Goal: Transaction & Acquisition: Purchase product/service

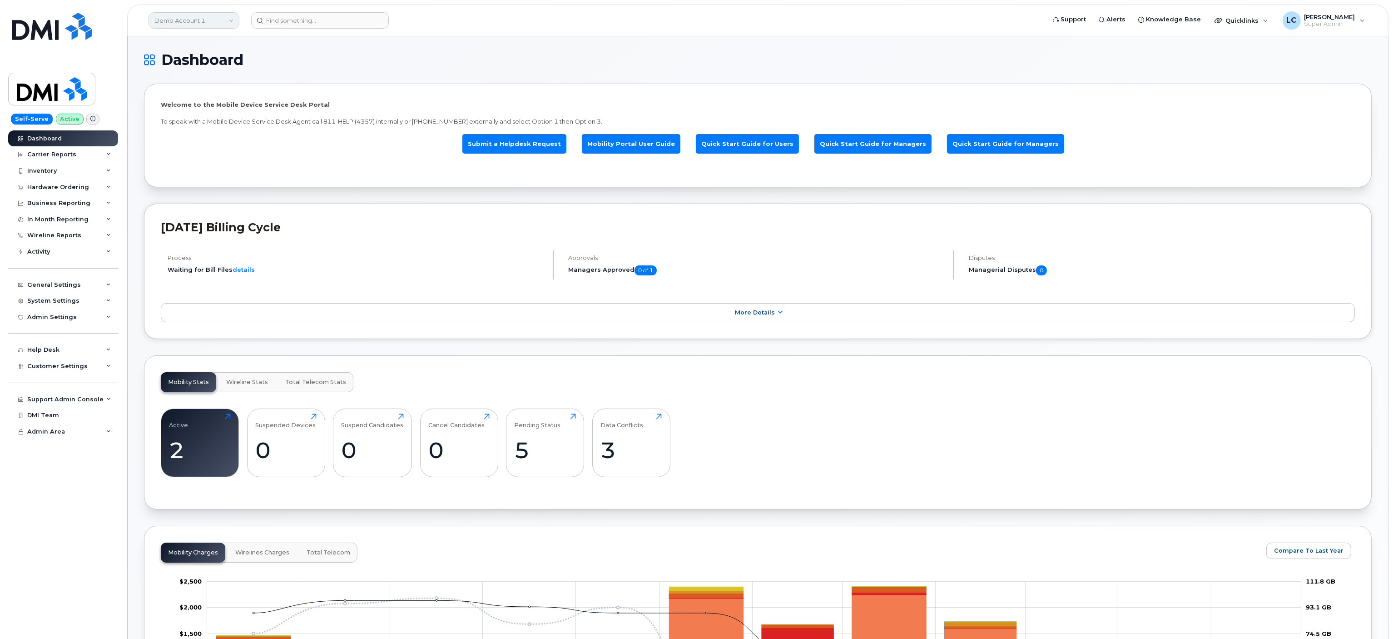
click at [193, 17] on link "Demo Account 1" at bounding box center [194, 20] width 91 height 16
click at [216, 40] on input at bounding box center [216, 43] width 119 height 16
type input "asd"
click at [187, 78] on link "ASD-E (SNB)" at bounding box center [217, 86] width 134 height 18
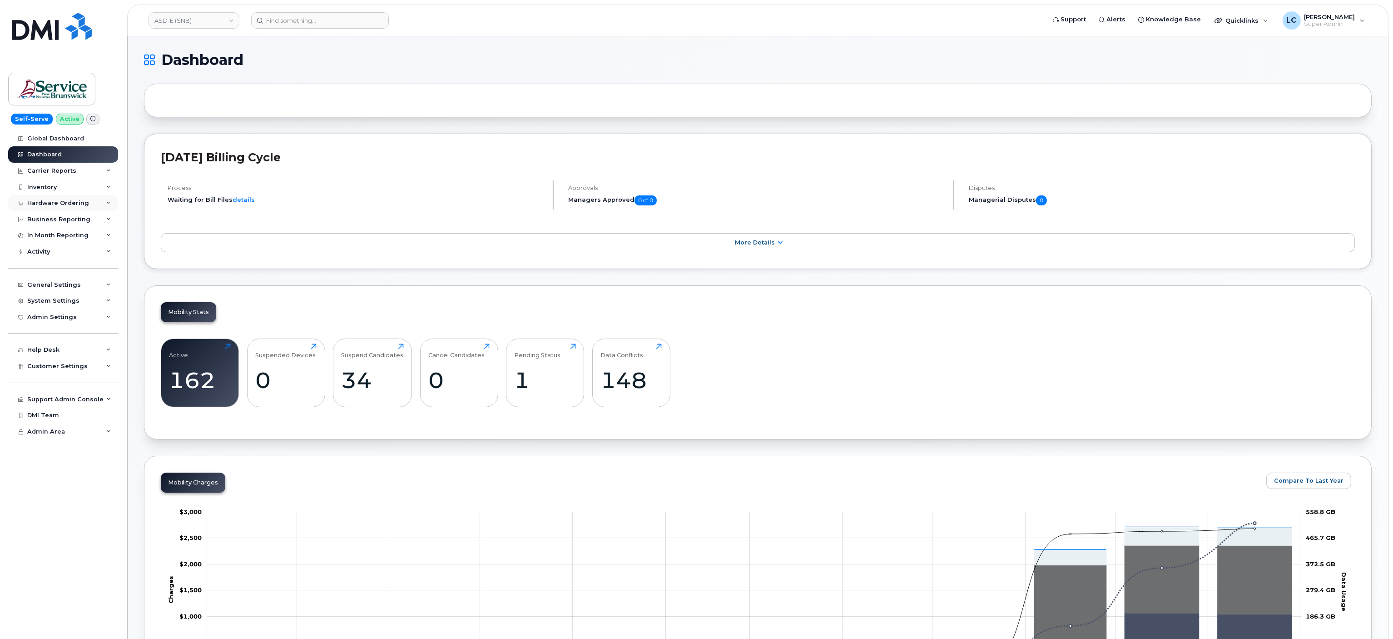
click at [80, 202] on div "Hardware Ordering" at bounding box center [58, 202] width 62 height 7
click at [49, 234] on div "Orders" at bounding box center [42, 237] width 22 height 8
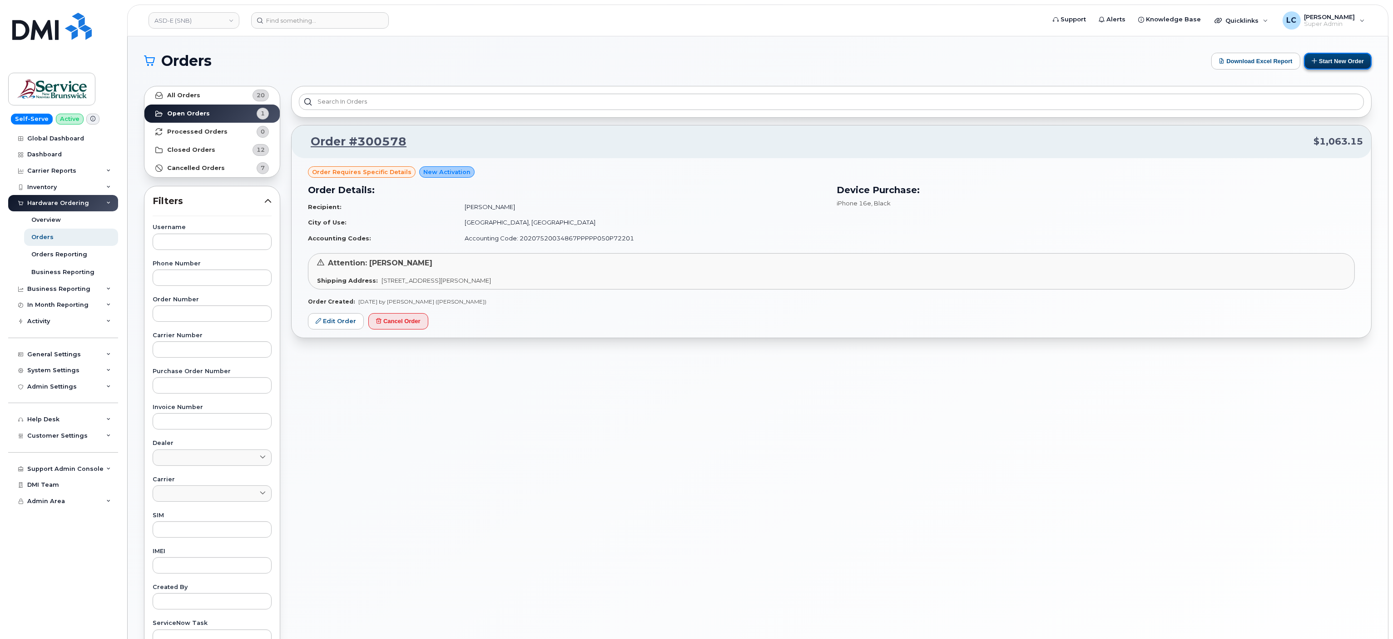
click at [1328, 58] on button "Start New Order" at bounding box center [1338, 61] width 68 height 17
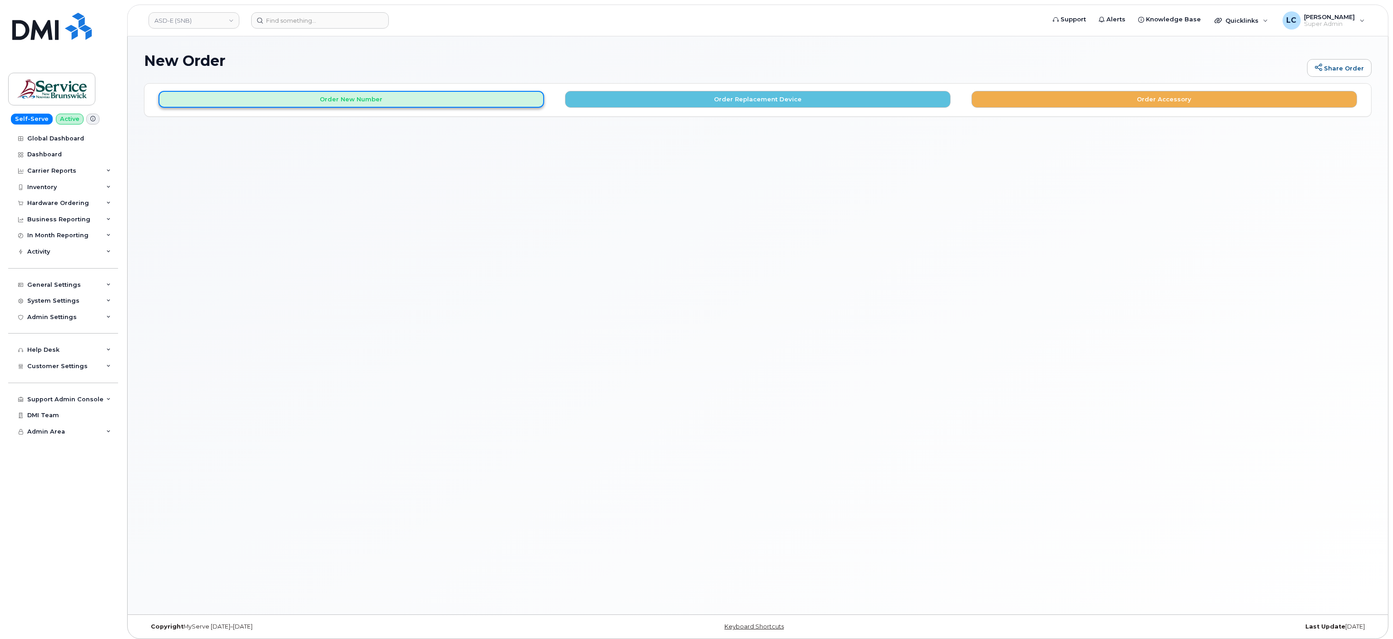
click at [478, 105] on button "Order New Number" at bounding box center [352, 99] width 386 height 17
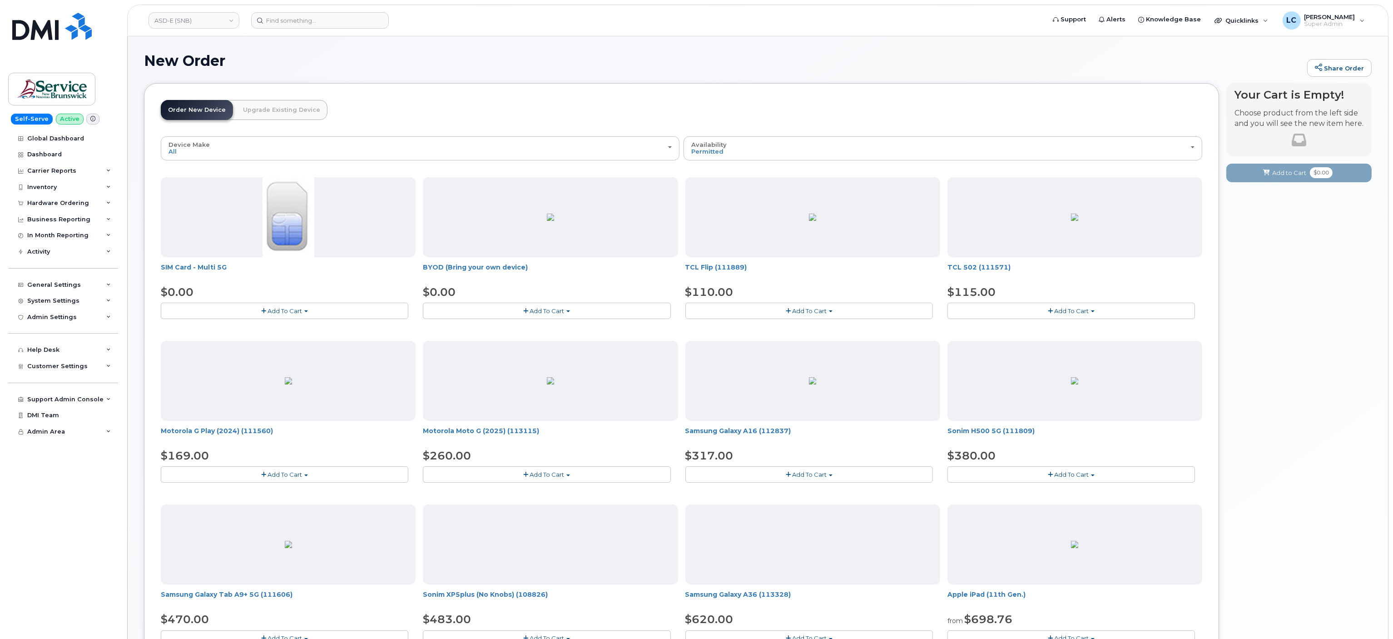
scroll to position [31, 0]
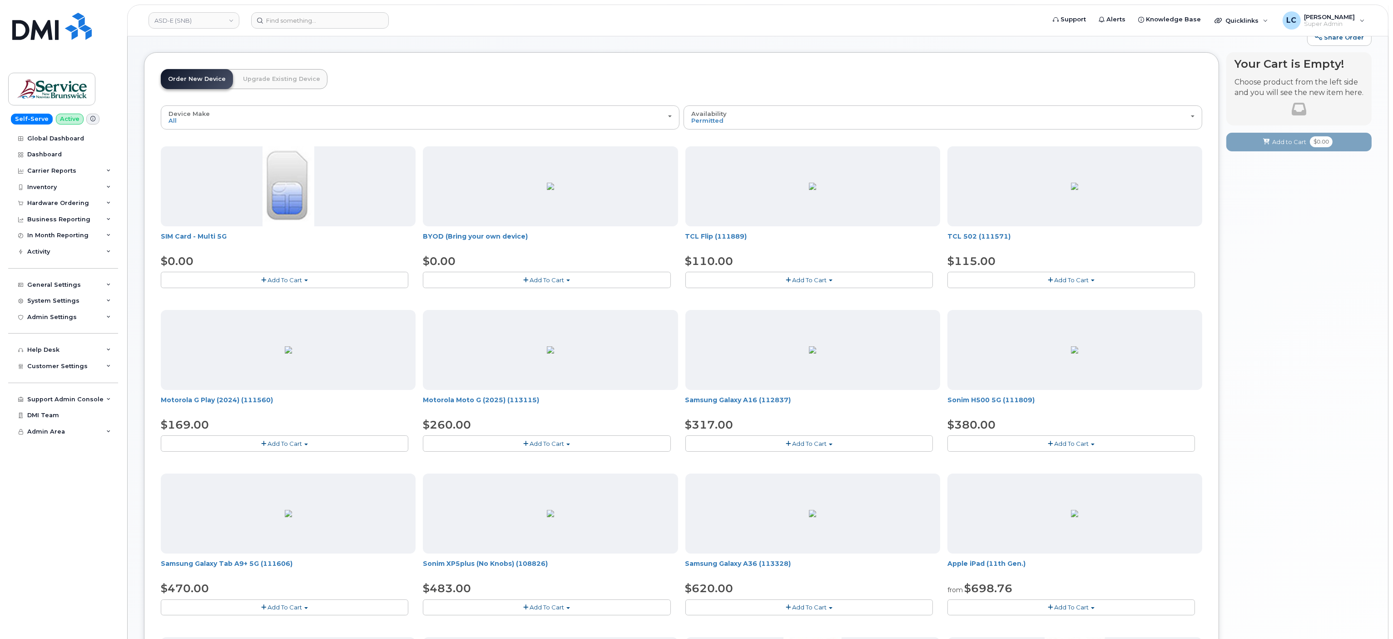
click at [602, 277] on button "Add To Cart" at bounding box center [547, 280] width 248 height 16
click at [474, 312] on link "$0.00 - 30-day activation" at bounding box center [471, 307] width 93 height 11
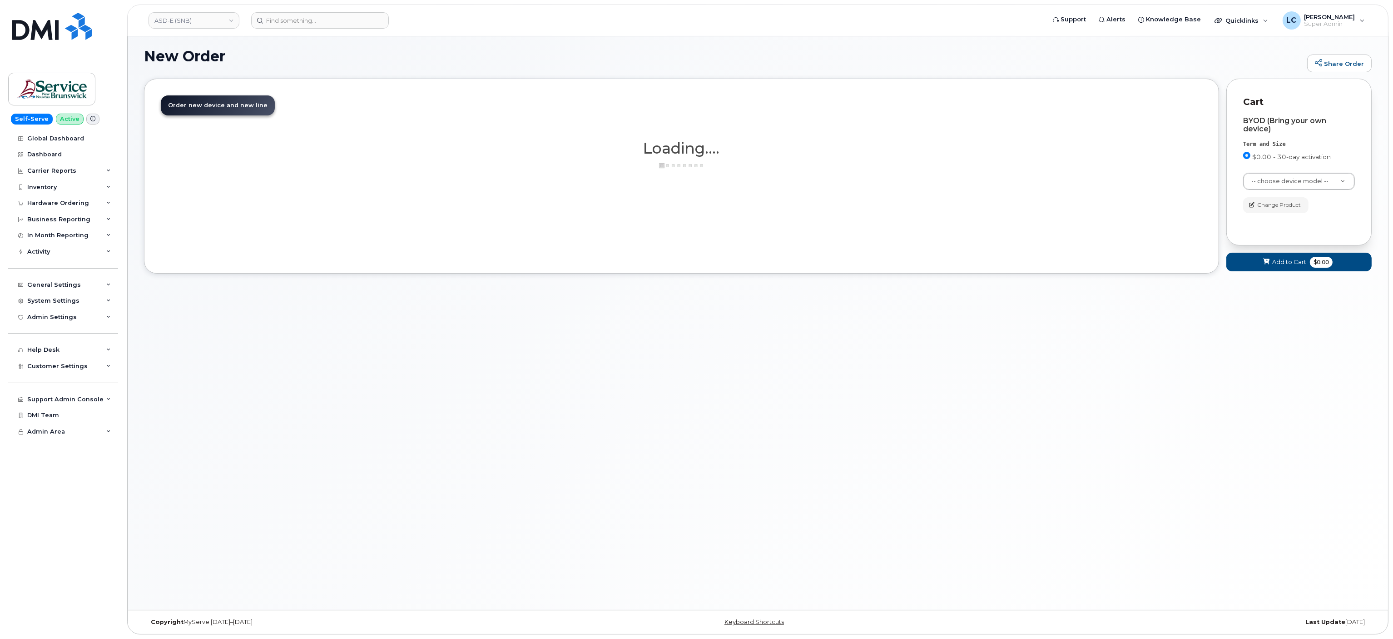
scroll to position [5, 0]
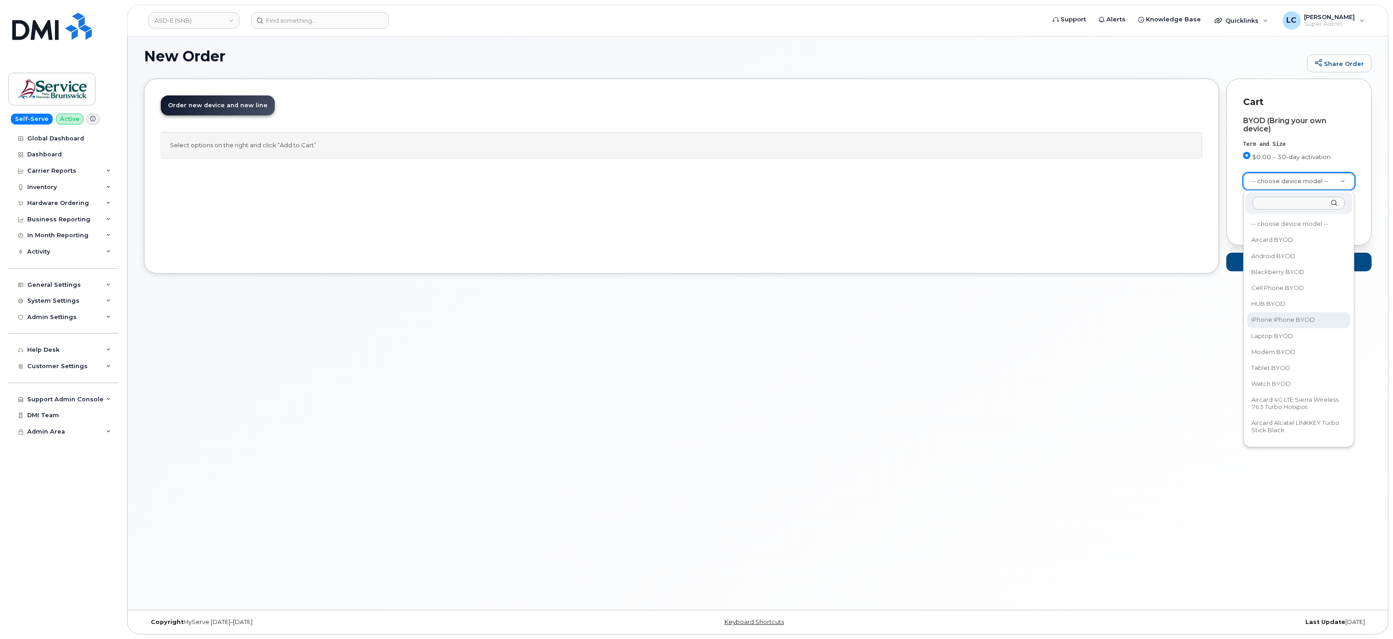
select select "2421"
click at [1313, 259] on span "$0.00" at bounding box center [1321, 262] width 23 height 11
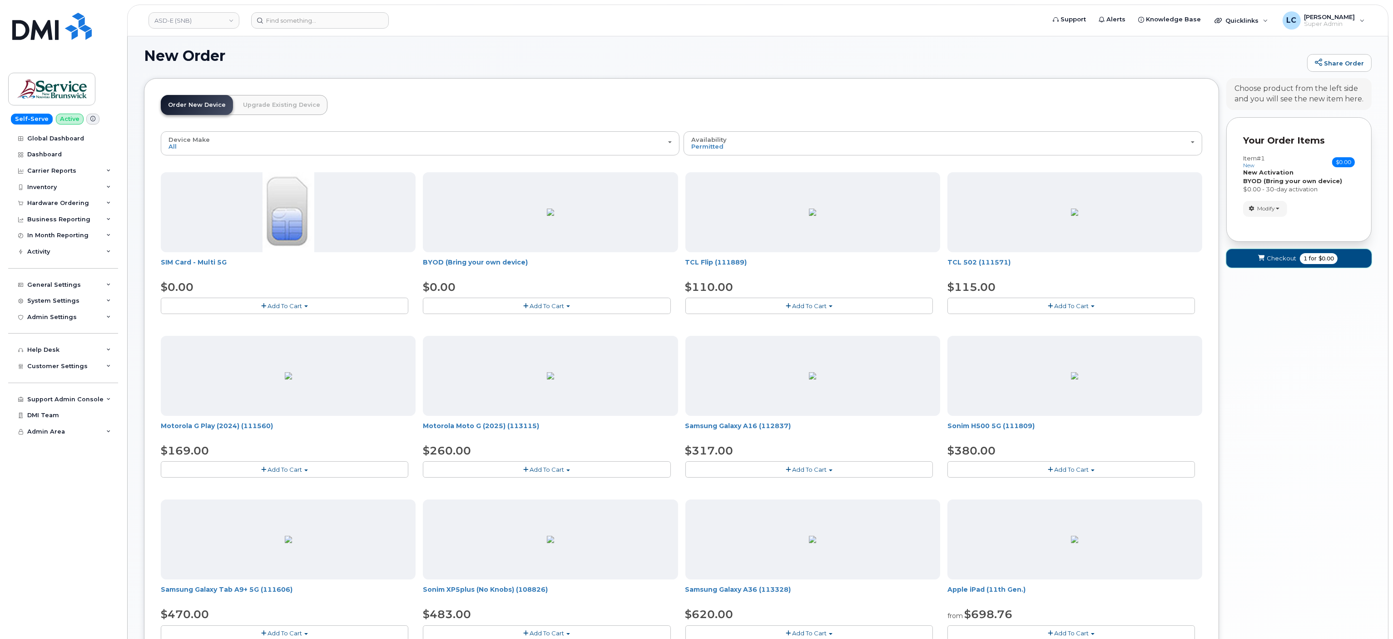
click at [1285, 258] on span "Checkout" at bounding box center [1282, 258] width 30 height 9
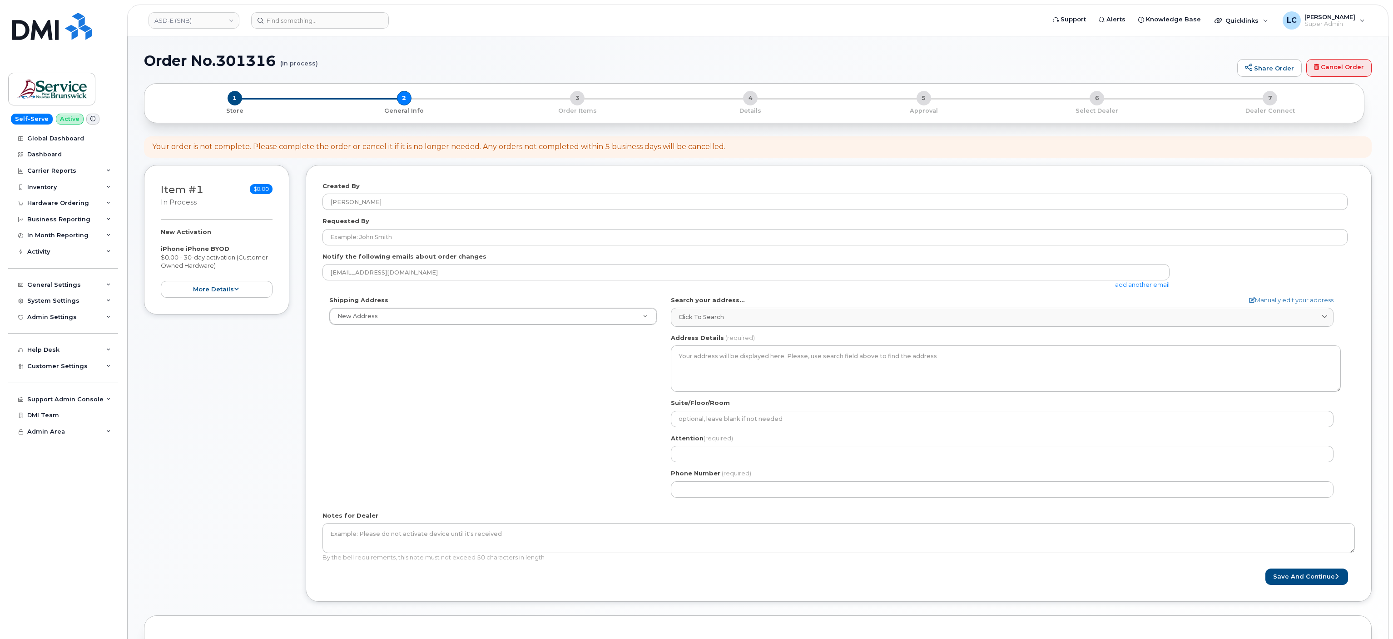
select select
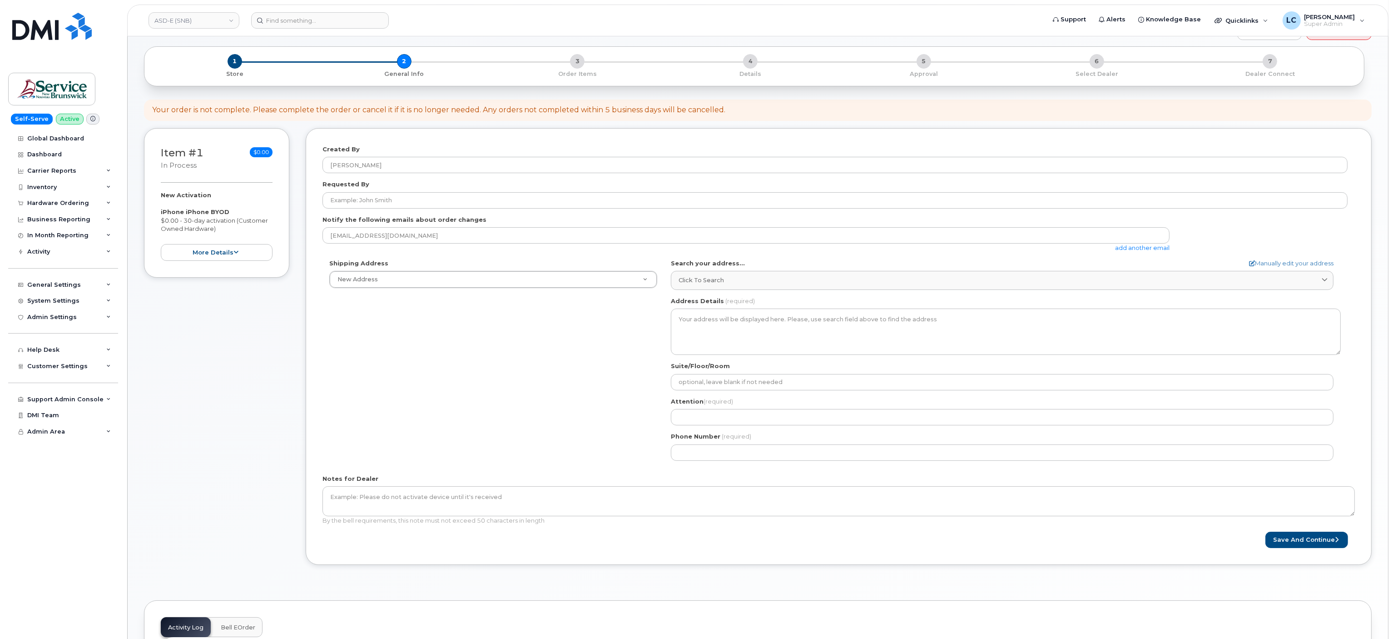
scroll to position [36, 0]
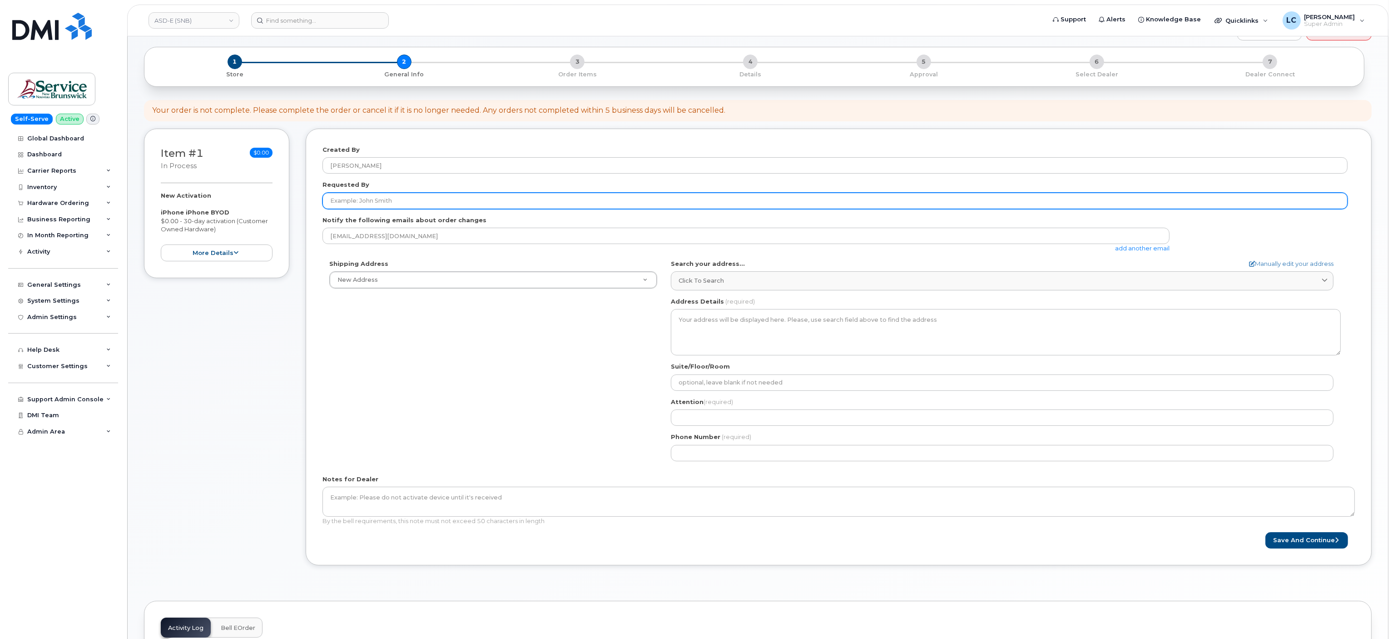
click at [430, 204] on input "Requested By" at bounding box center [835, 201] width 1025 height 16
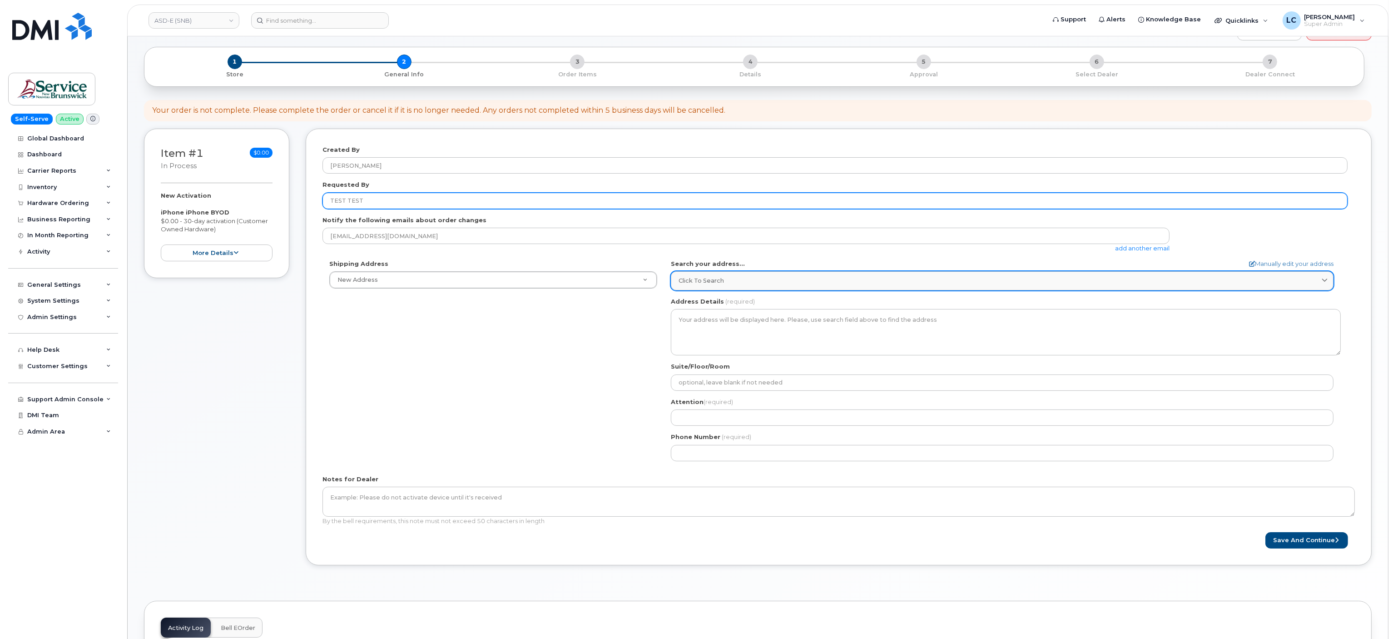
type input "TEST TEST"
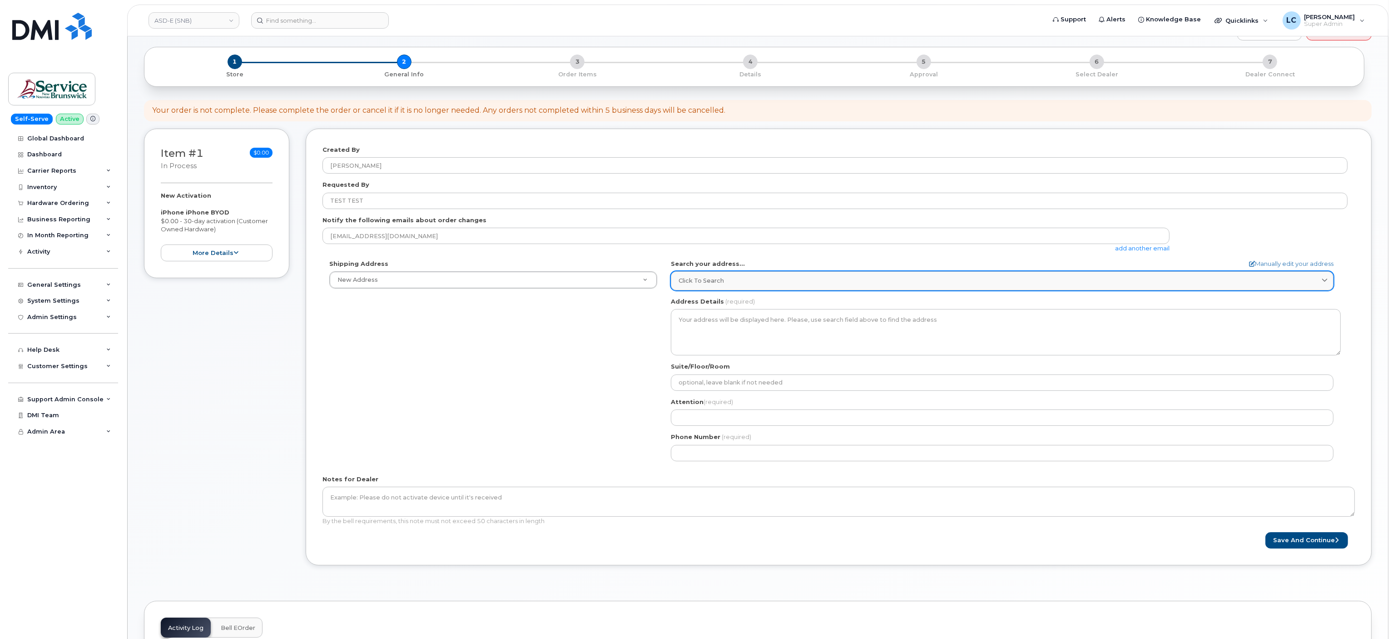
click at [817, 284] on div "Click to search" at bounding box center [1002, 280] width 647 height 9
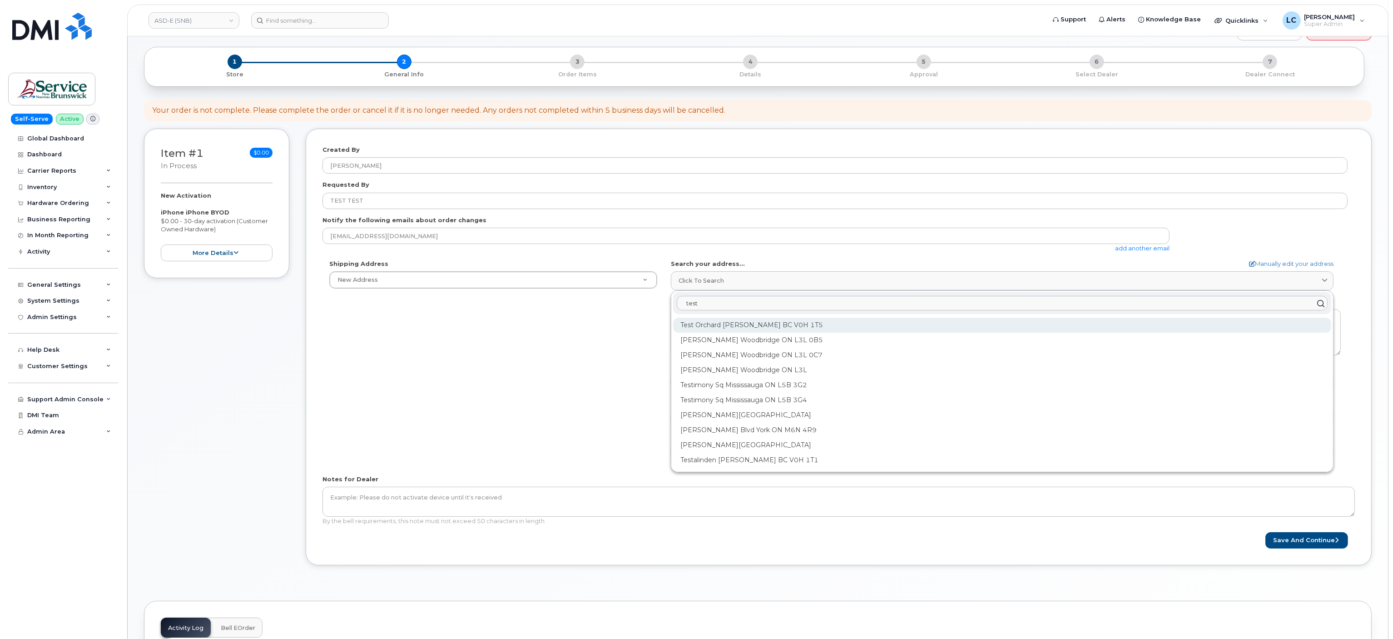
type input "test"
click at [764, 333] on div "Test Orchard Rd Oliver BC V0H 1T5" at bounding box center [1002, 325] width 658 height 15
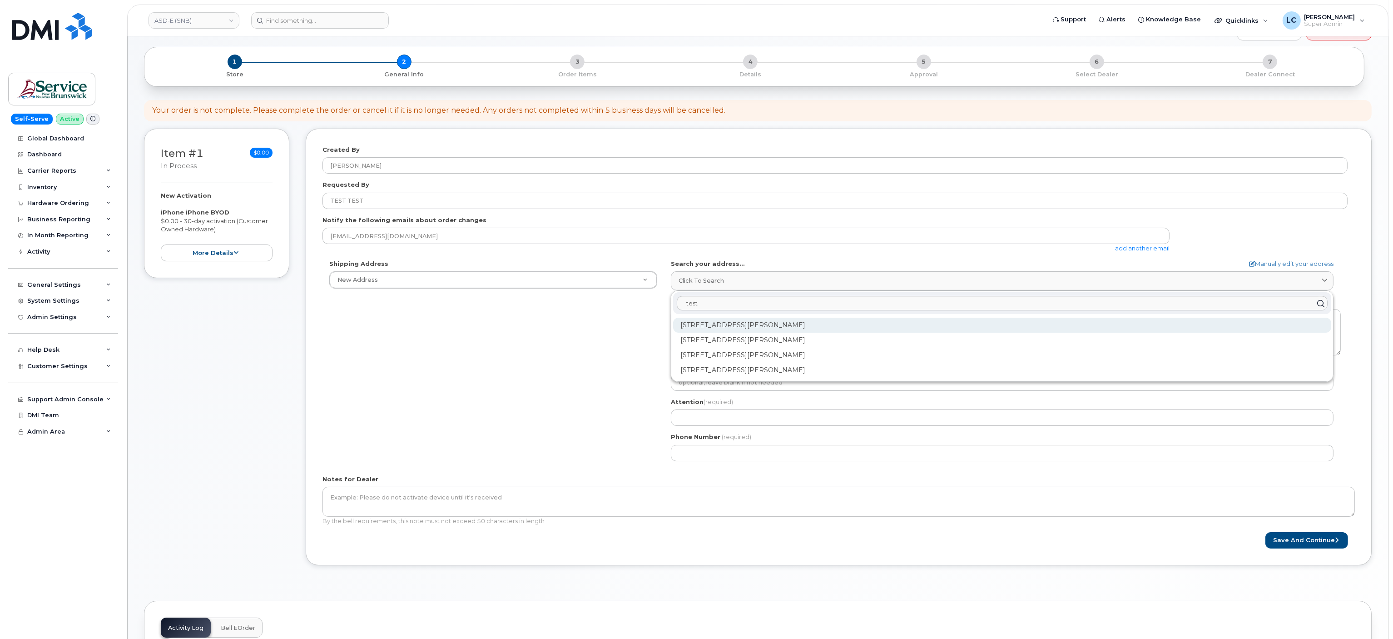
click at [797, 323] on div "146 Test Orchard Rd Oliver BC V0H 1T5" at bounding box center [1002, 325] width 658 height 15
select select
type textarea "146 Test Orchard Rd OLIVER BC V0H 1T5 CANADA"
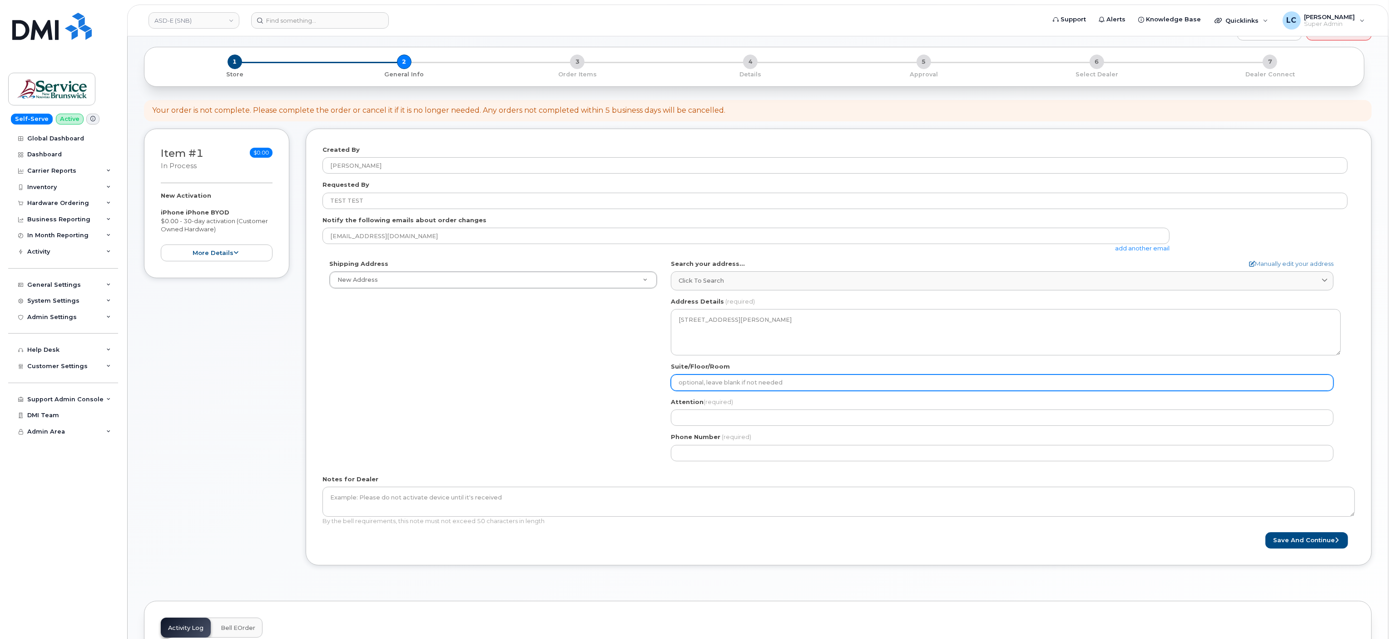
click at [726, 386] on input "Suite/Floor/Room" at bounding box center [1002, 382] width 663 height 16
select select
type input "T"
select select
type input "TE"
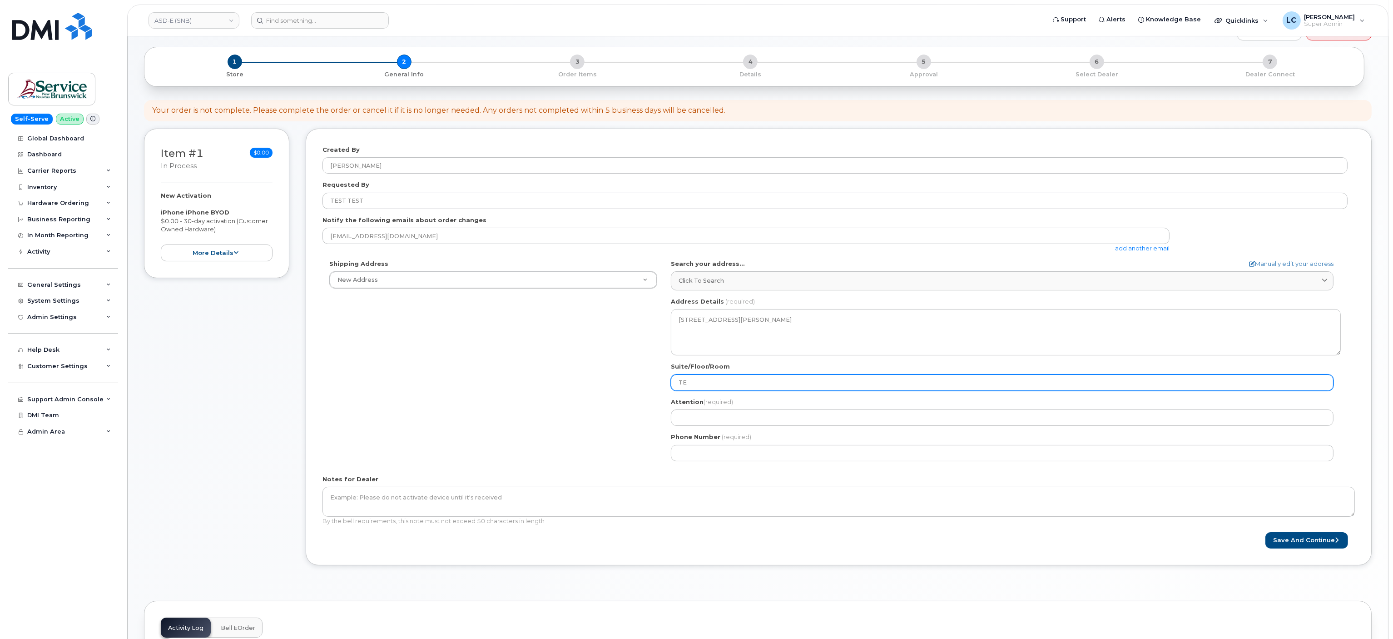
select select
type input "TES"
select select
type input "TEST"
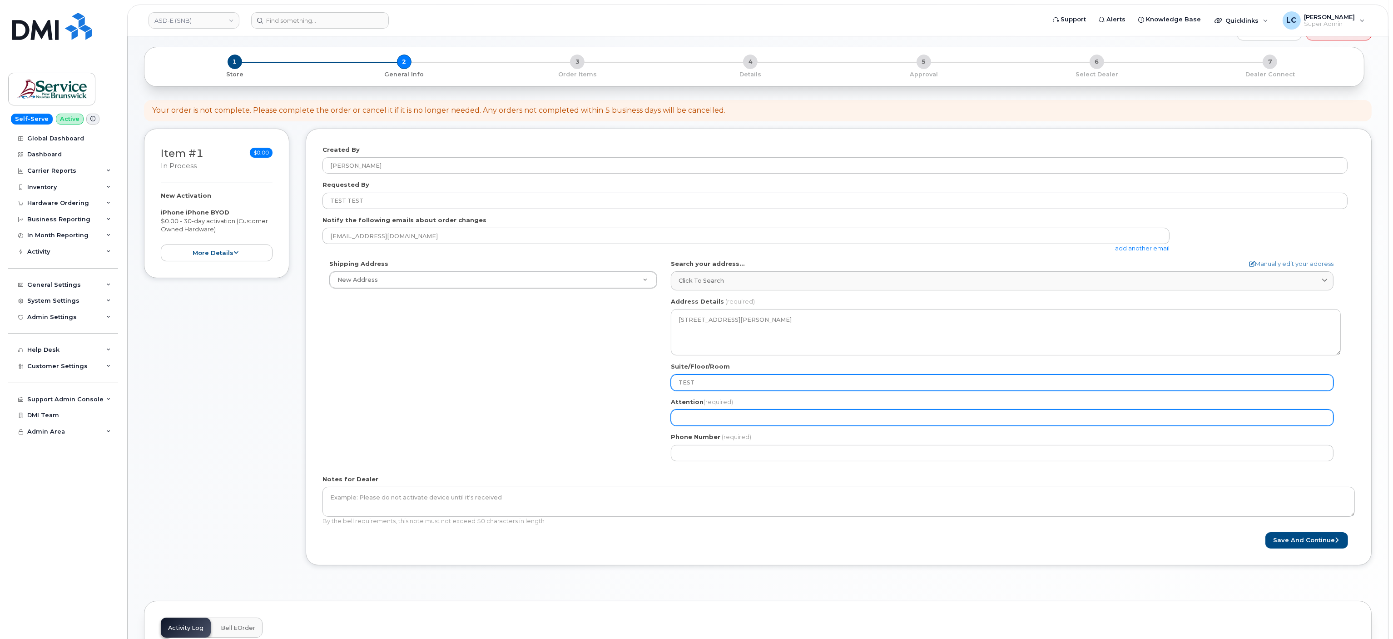
select select
type input "T"
select select
type input "TE"
select select
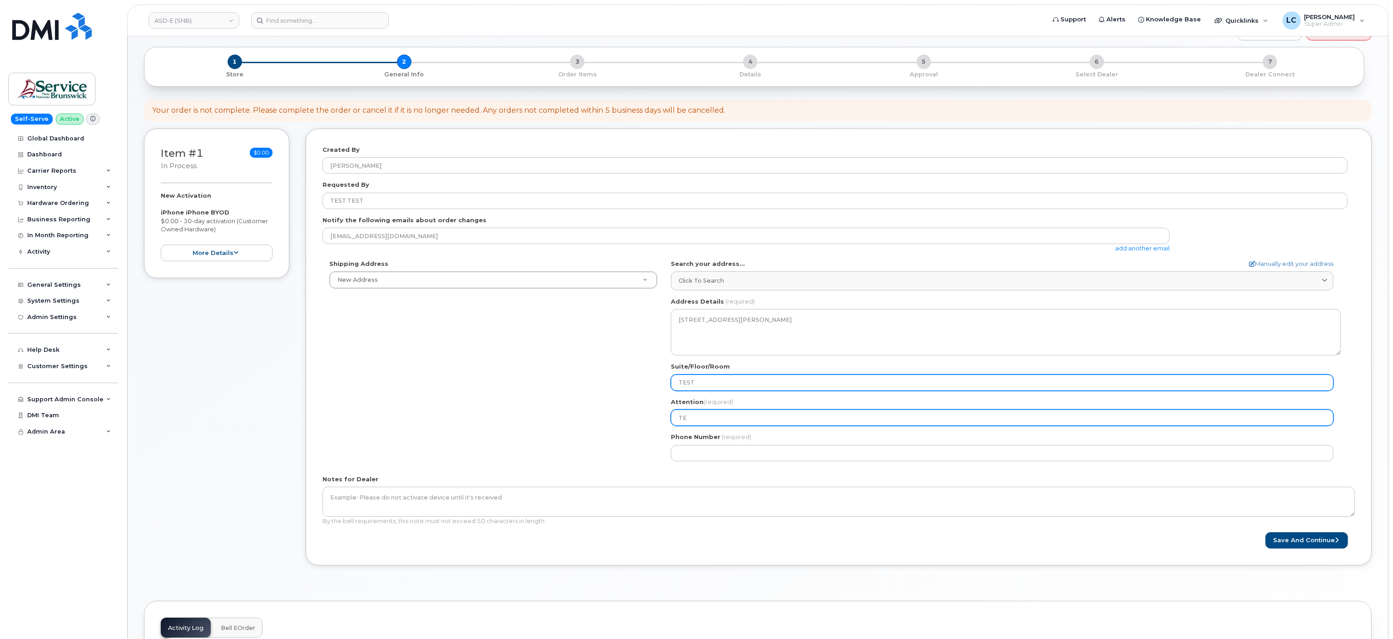
type input "TES"
select select
type input "TEST"
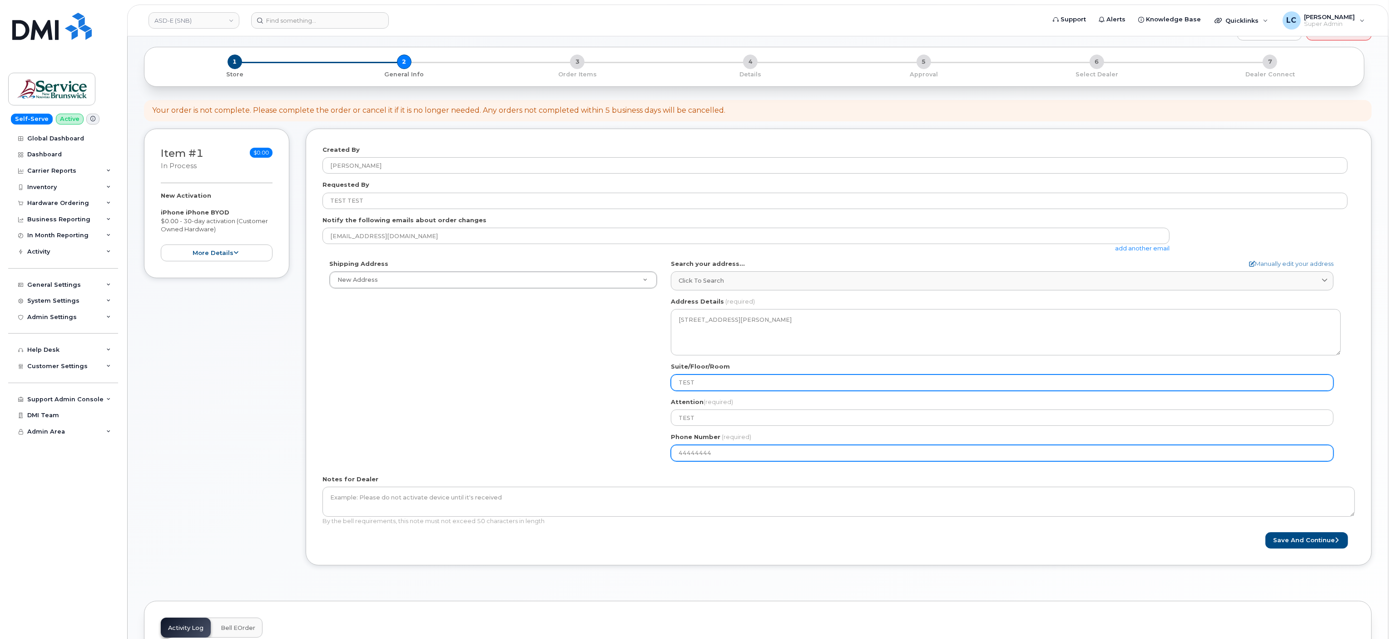
type input "444444444"
select select
type input "4444444444"
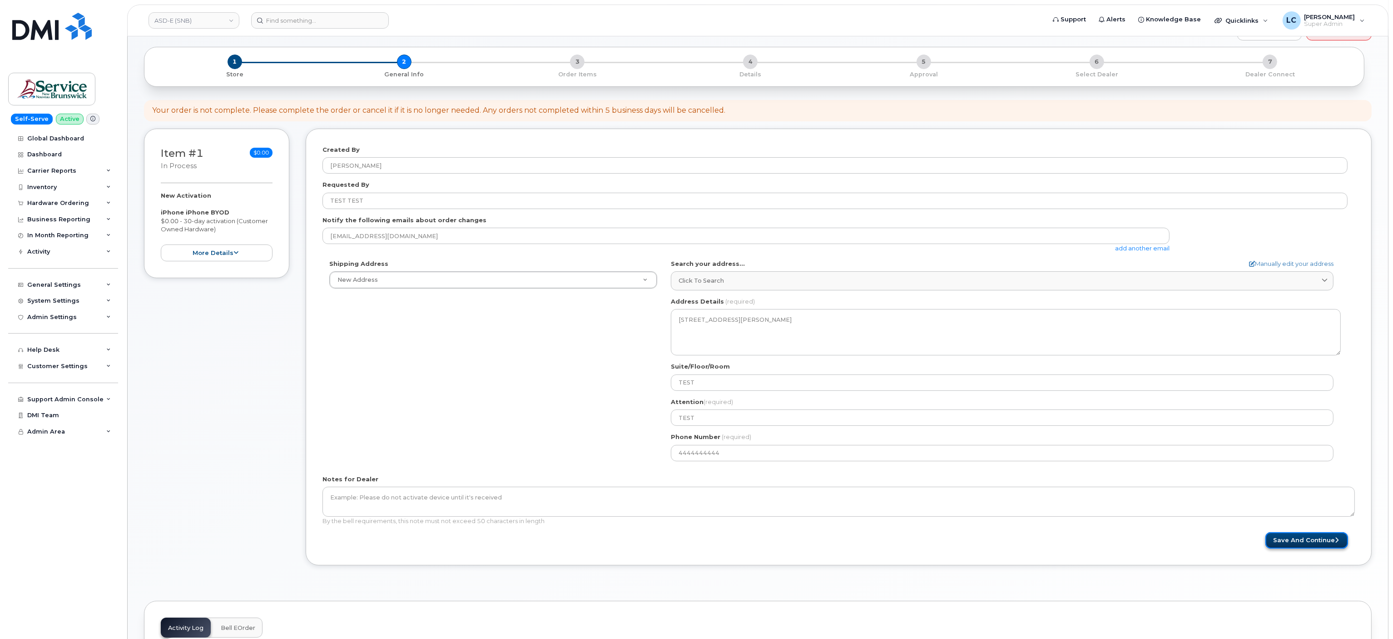
click at [1274, 544] on button "Save and Continue" at bounding box center [1307, 540] width 83 height 17
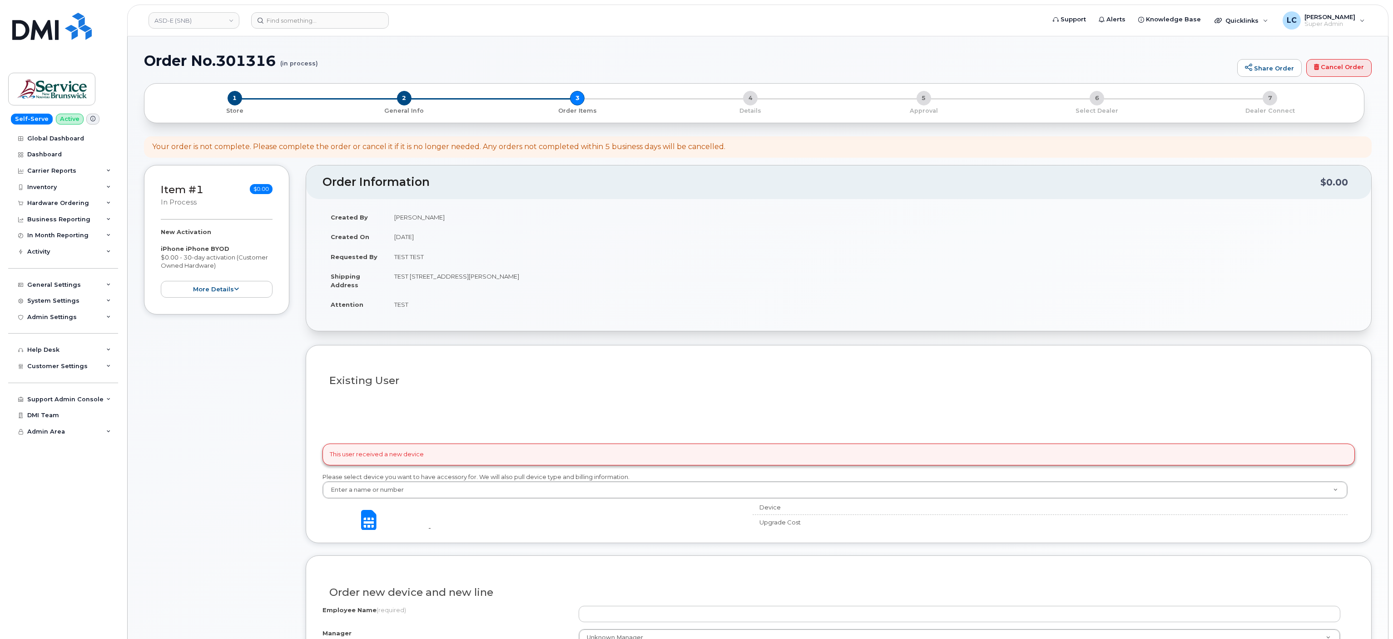
select select
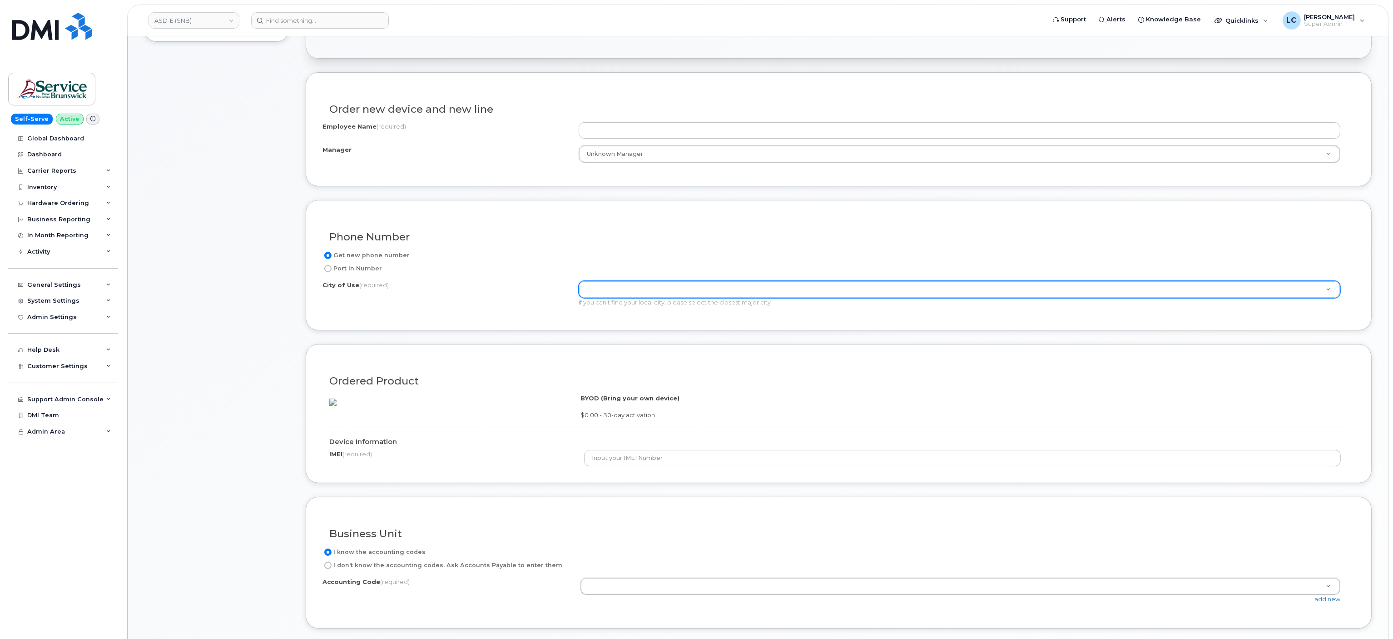
scroll to position [275, 0]
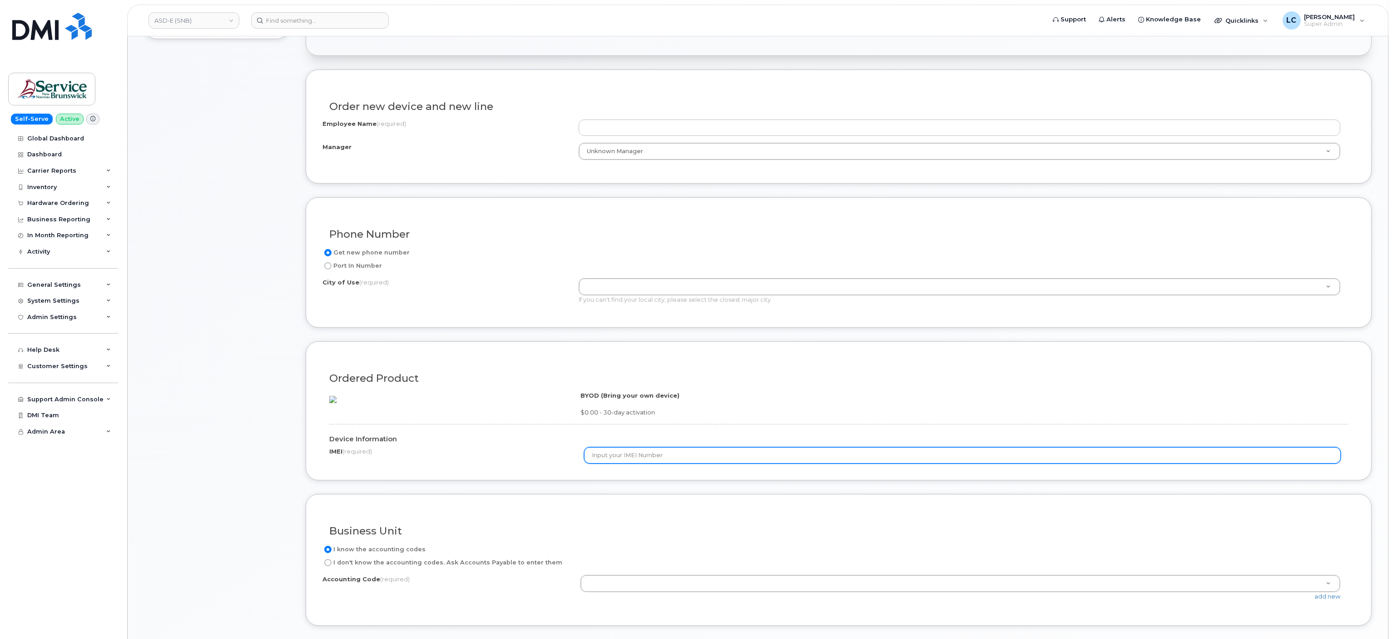
click at [649, 463] on input "text" at bounding box center [962, 455] width 757 height 16
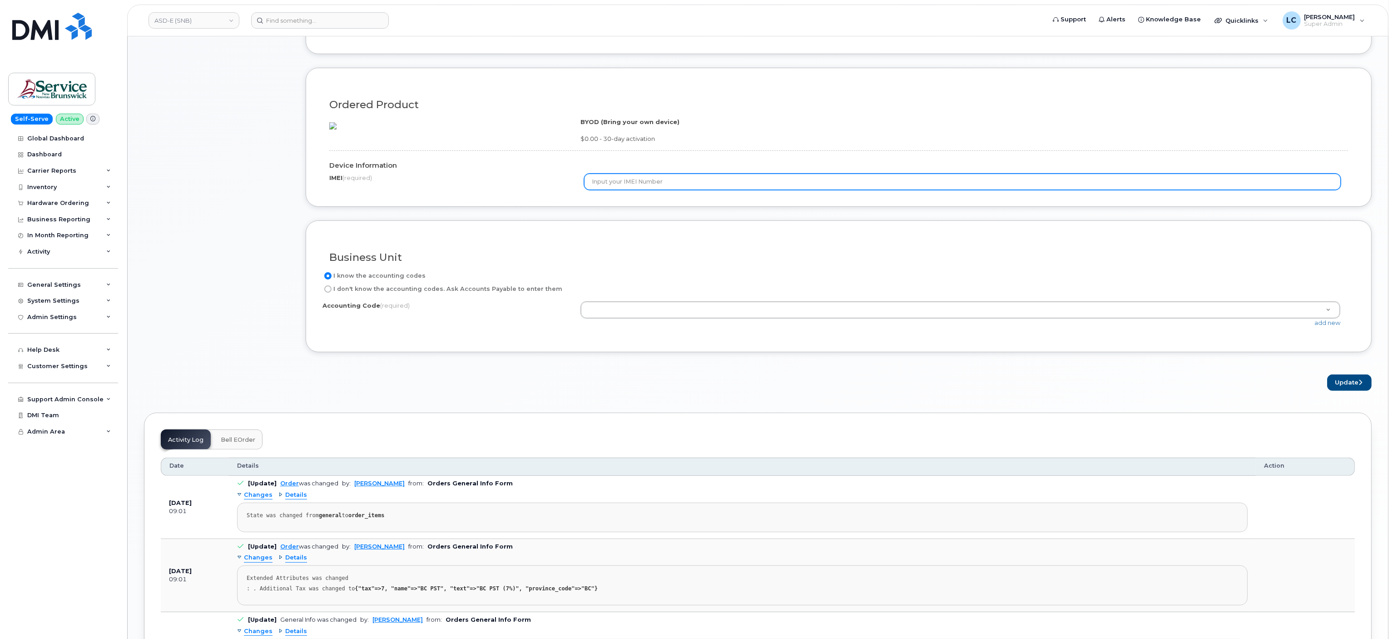
scroll to position [548, 0]
click at [712, 191] on input "text" at bounding box center [962, 182] width 757 height 16
type input "k"
click at [708, 141] on div "BYOD (Bring your own device) $0.00 - 30-day activation" at bounding box center [964, 131] width 767 height 25
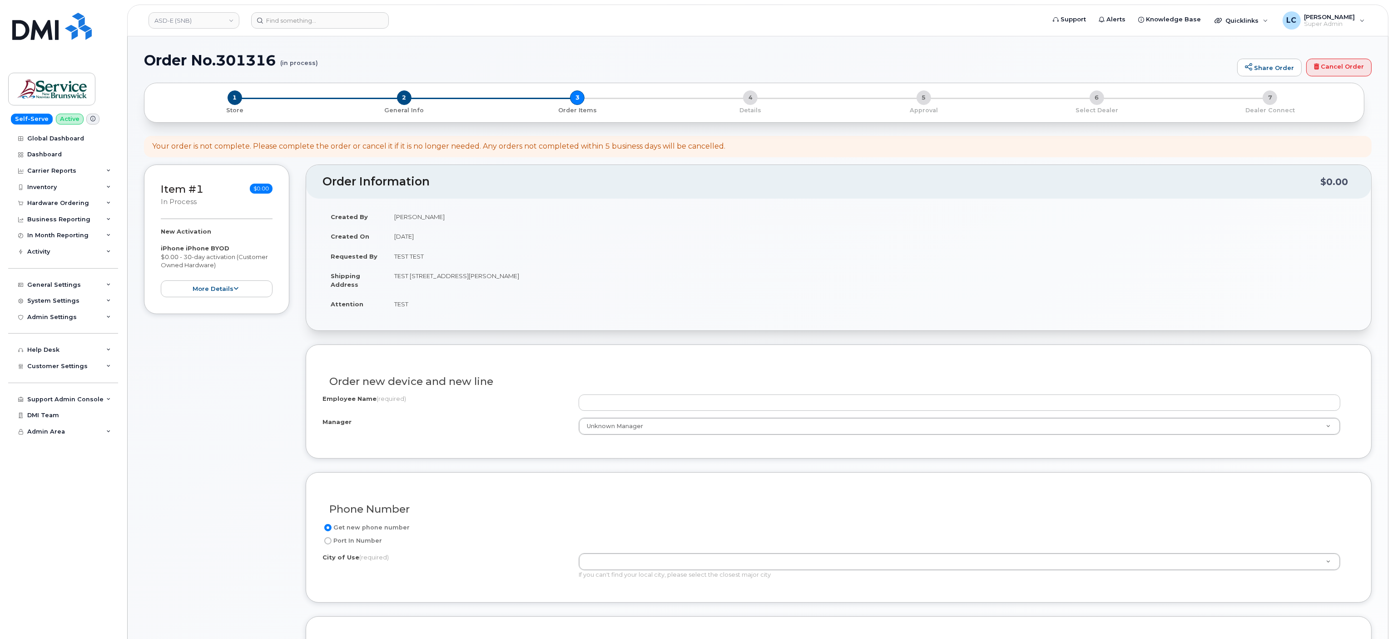
scroll to position [0, 0]
click at [226, 101] on div "1 Store" at bounding box center [235, 103] width 166 height 24
click at [243, 97] on div "1 Store" at bounding box center [235, 103] width 166 height 24
click at [237, 99] on span "1" at bounding box center [235, 98] width 15 height 15
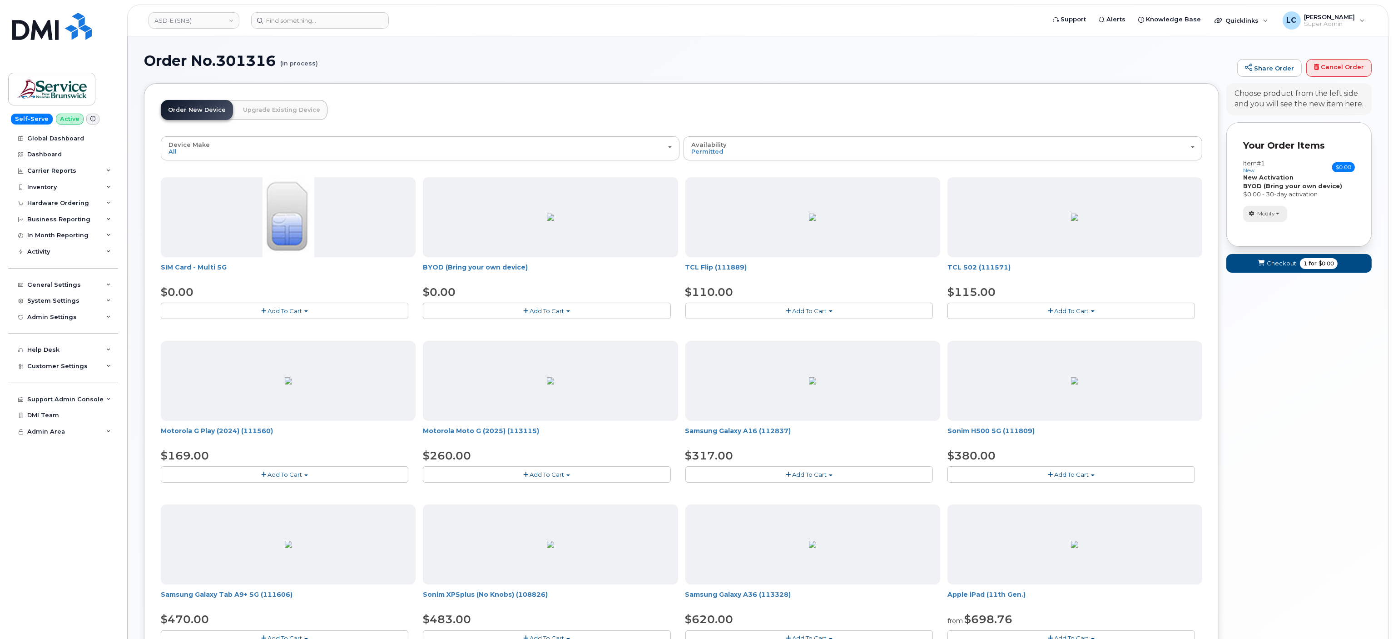
click at [1269, 213] on span "Modify" at bounding box center [1267, 213] width 18 height 8
click at [1283, 255] on link "Remove" at bounding box center [1287, 254] width 86 height 11
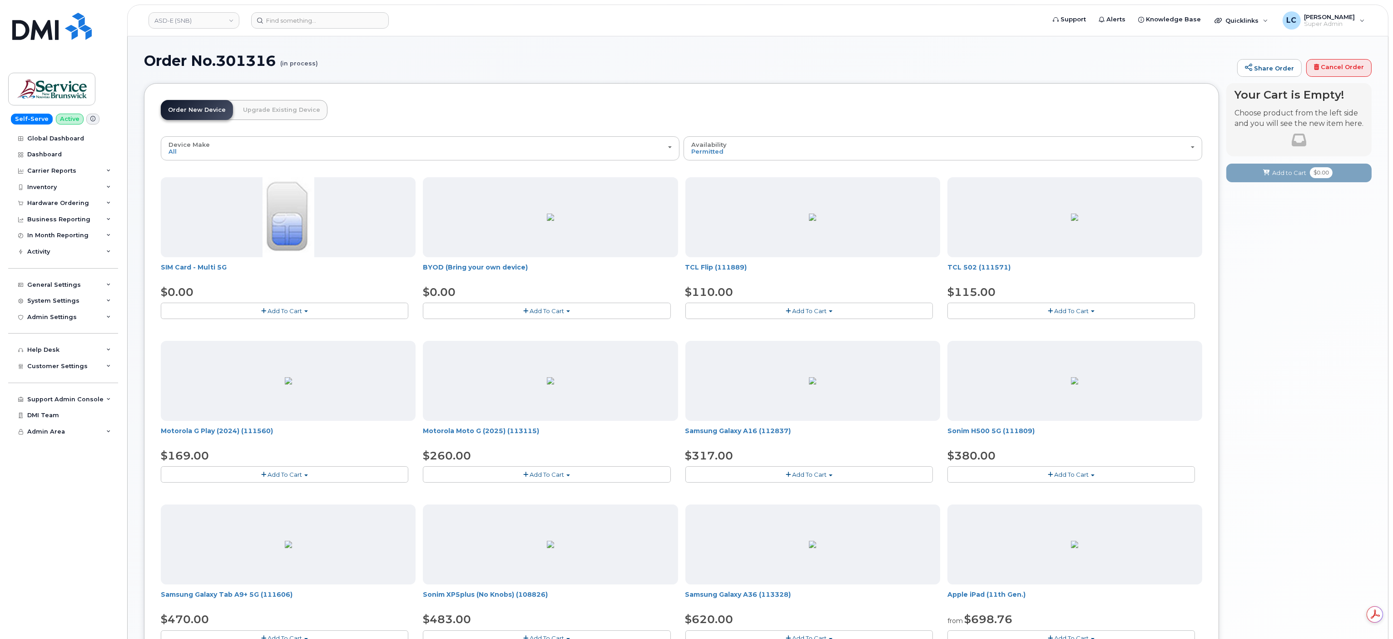
click at [532, 306] on button "Add To Cart" at bounding box center [547, 311] width 248 height 16
click at [475, 335] on link "$0.00 - 30-day activation" at bounding box center [471, 338] width 93 height 11
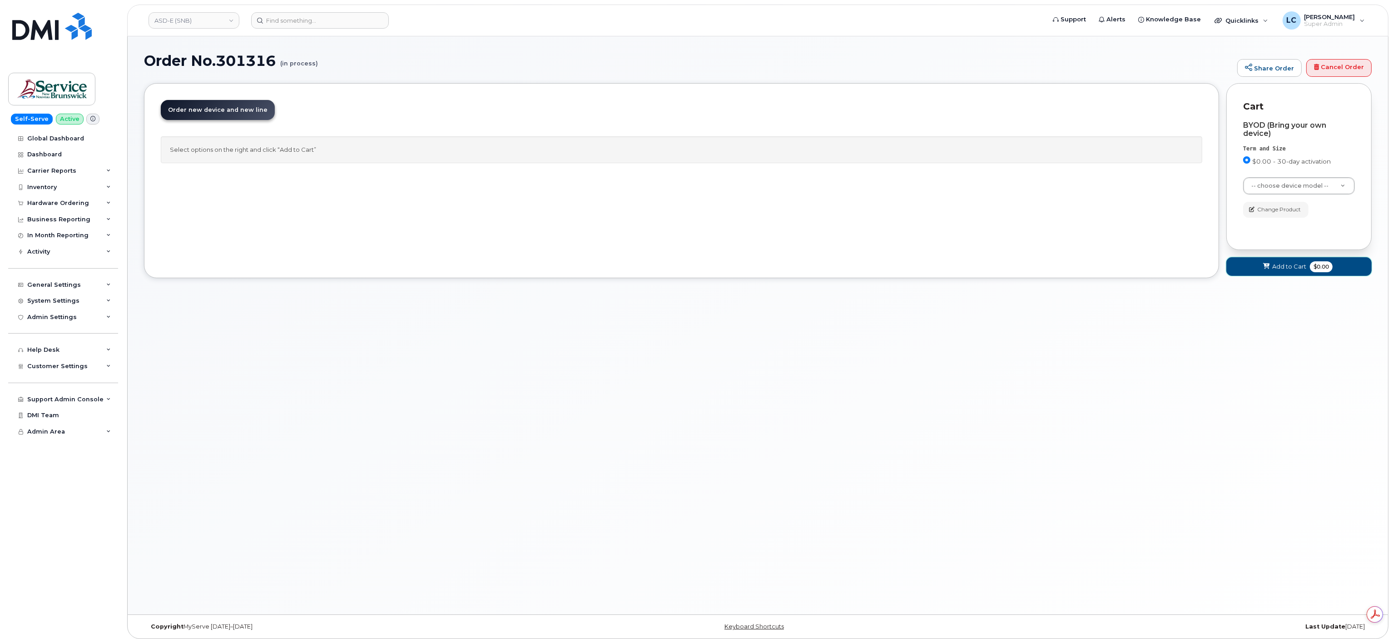
click at [1322, 272] on span "$0.00" at bounding box center [1321, 266] width 23 height 11
click at [1303, 274] on button "Add to Cart $0.00" at bounding box center [1299, 266] width 145 height 19
click at [1281, 261] on button "Add to Cart $0.00" at bounding box center [1299, 266] width 145 height 19
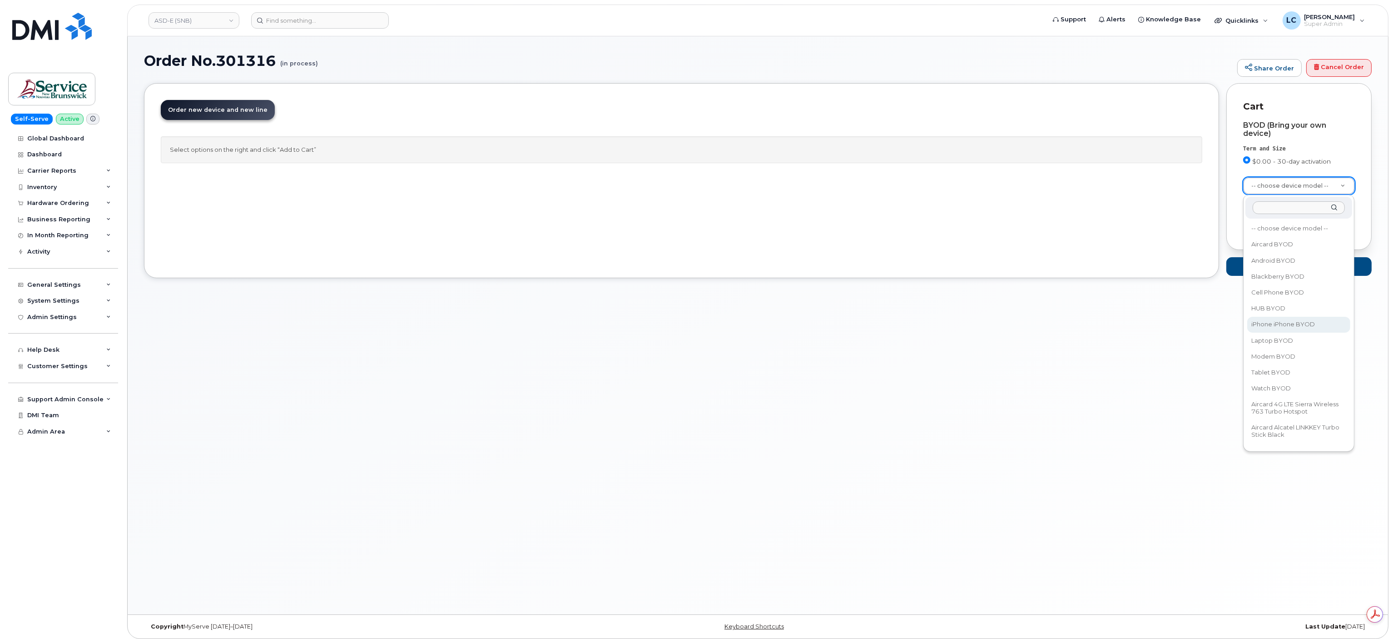
select select "2421"
click at [398, 86] on div "Order New Device Upgrade Existing Device Order new device and new line Order ne…" at bounding box center [681, 180] width 1075 height 195
click at [1309, 261] on button "Add to Cart $0.00" at bounding box center [1299, 266] width 145 height 19
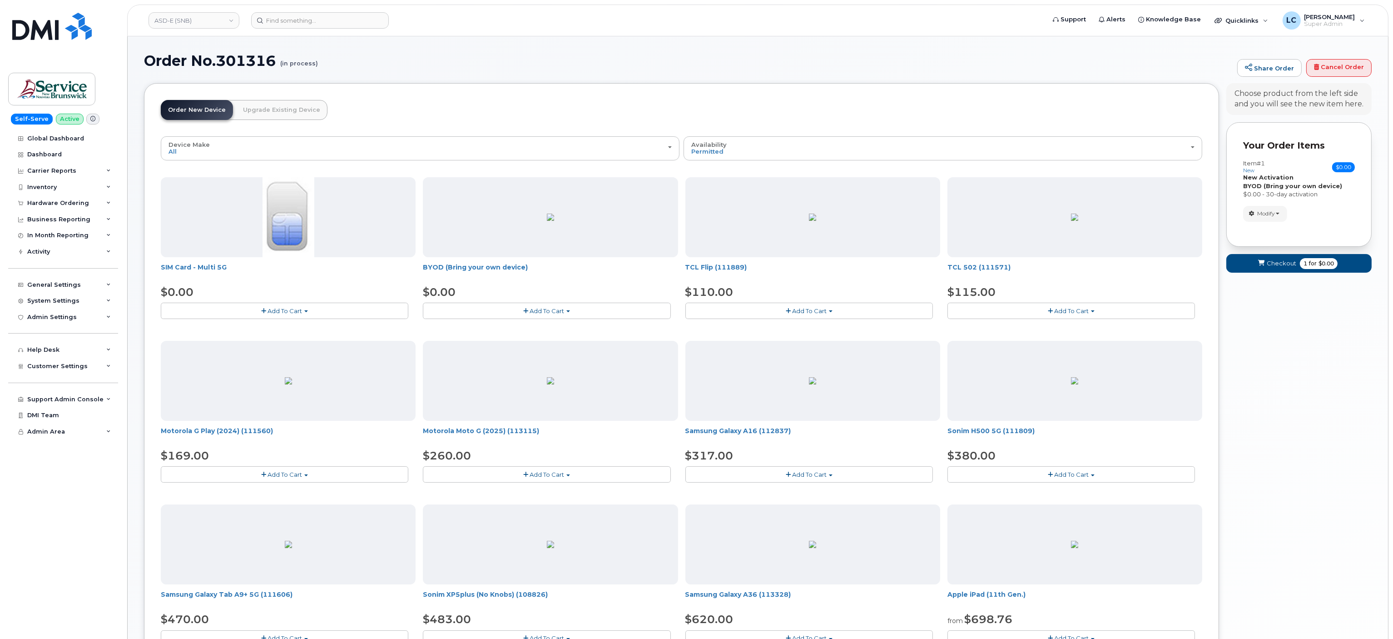
click at [549, 313] on span "Add To Cart" at bounding box center [547, 310] width 35 height 7
click at [469, 341] on link "$0.00 - 30-day activation" at bounding box center [471, 338] width 93 height 11
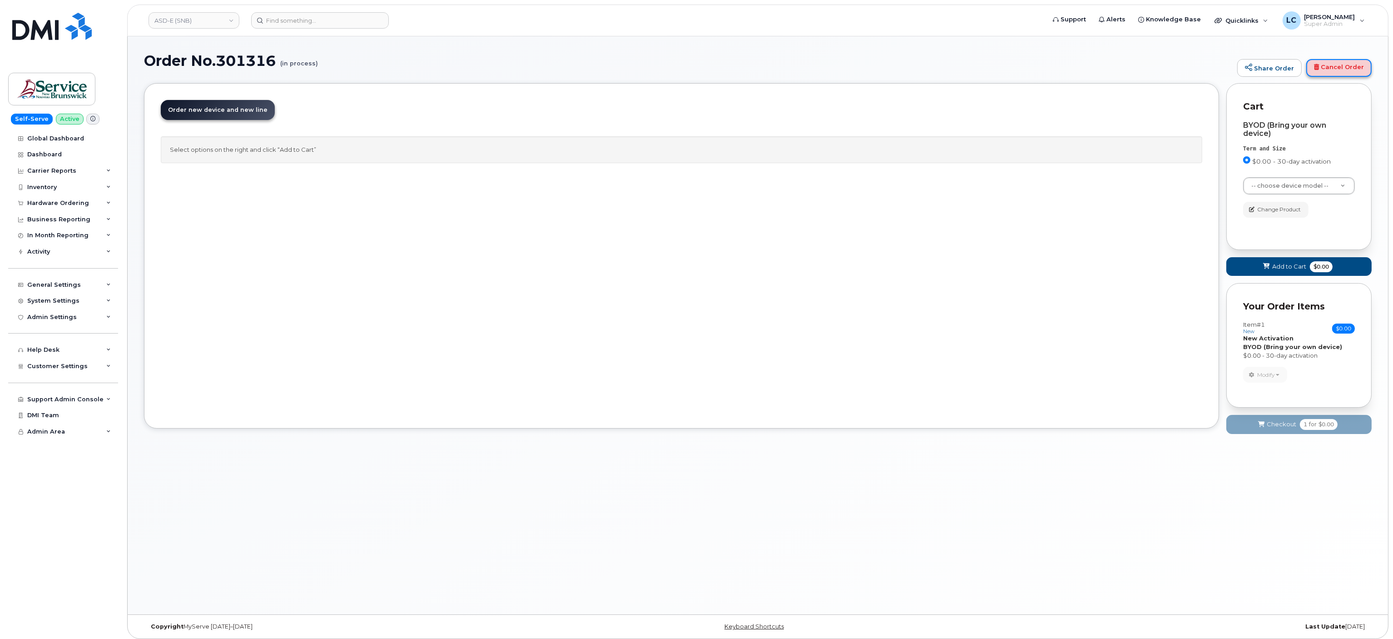
click at [1327, 69] on link "Cancel Order" at bounding box center [1339, 68] width 65 height 18
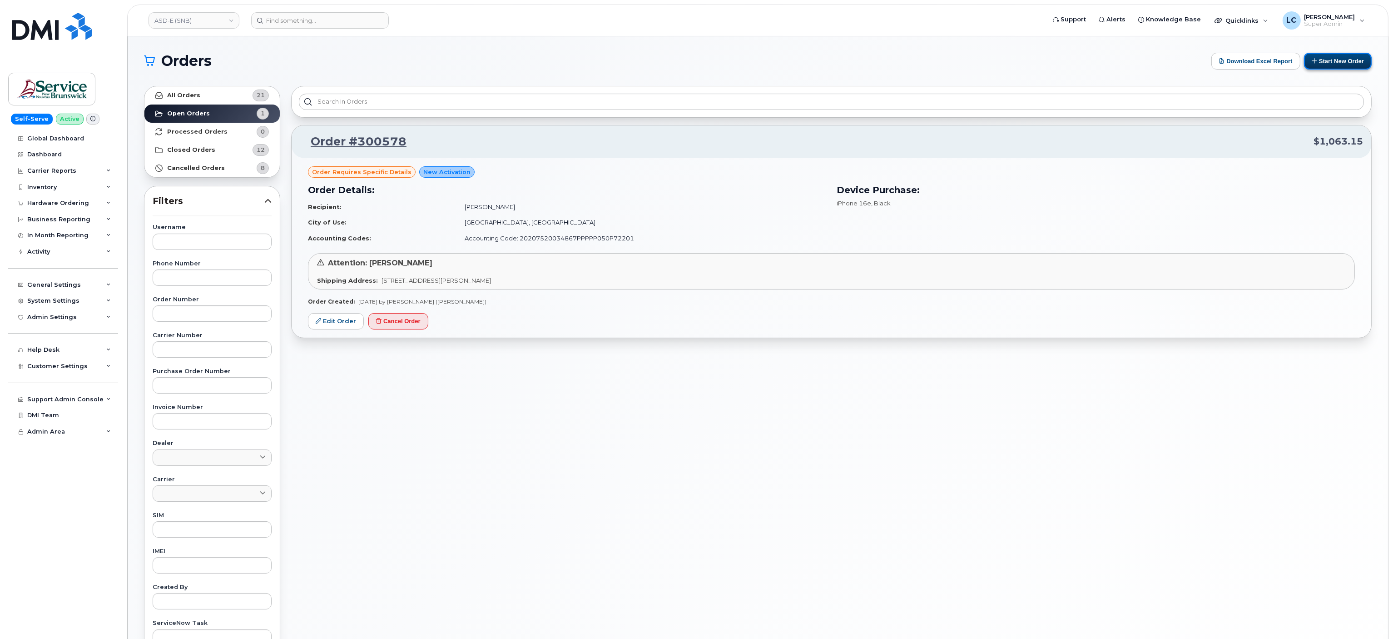
click at [1357, 57] on button "Start New Order" at bounding box center [1338, 61] width 68 height 17
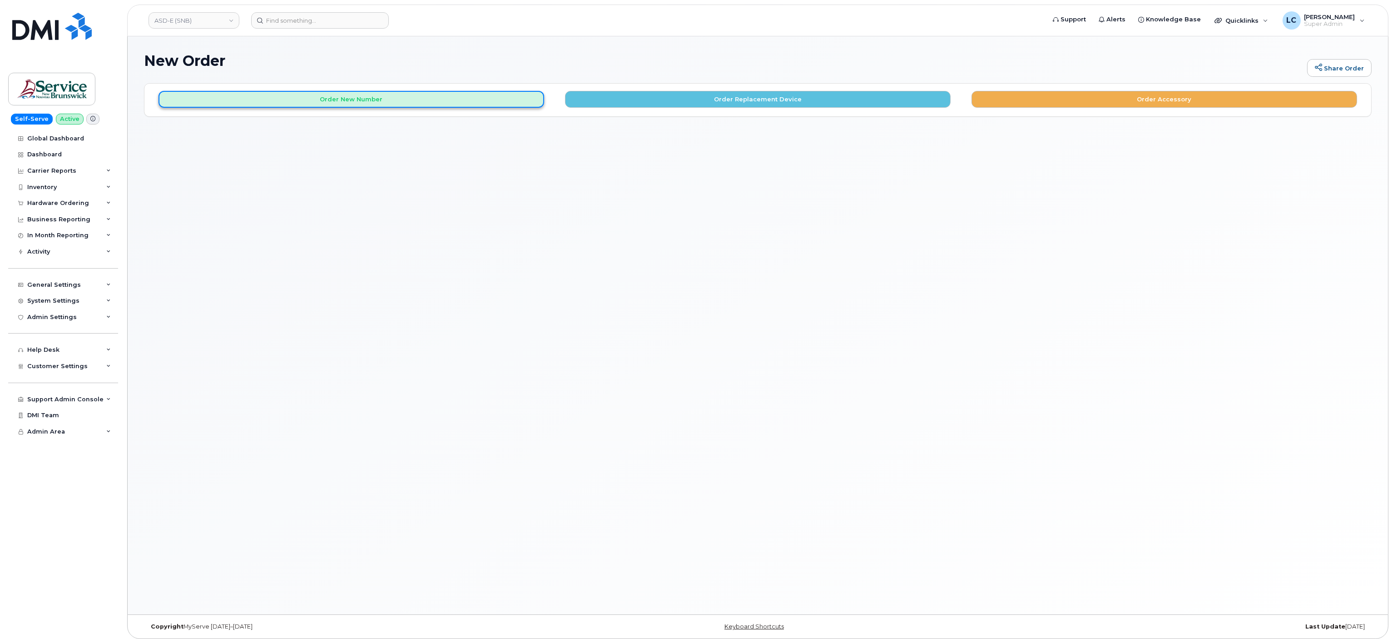
click at [451, 102] on button "Order New Number" at bounding box center [352, 99] width 386 height 17
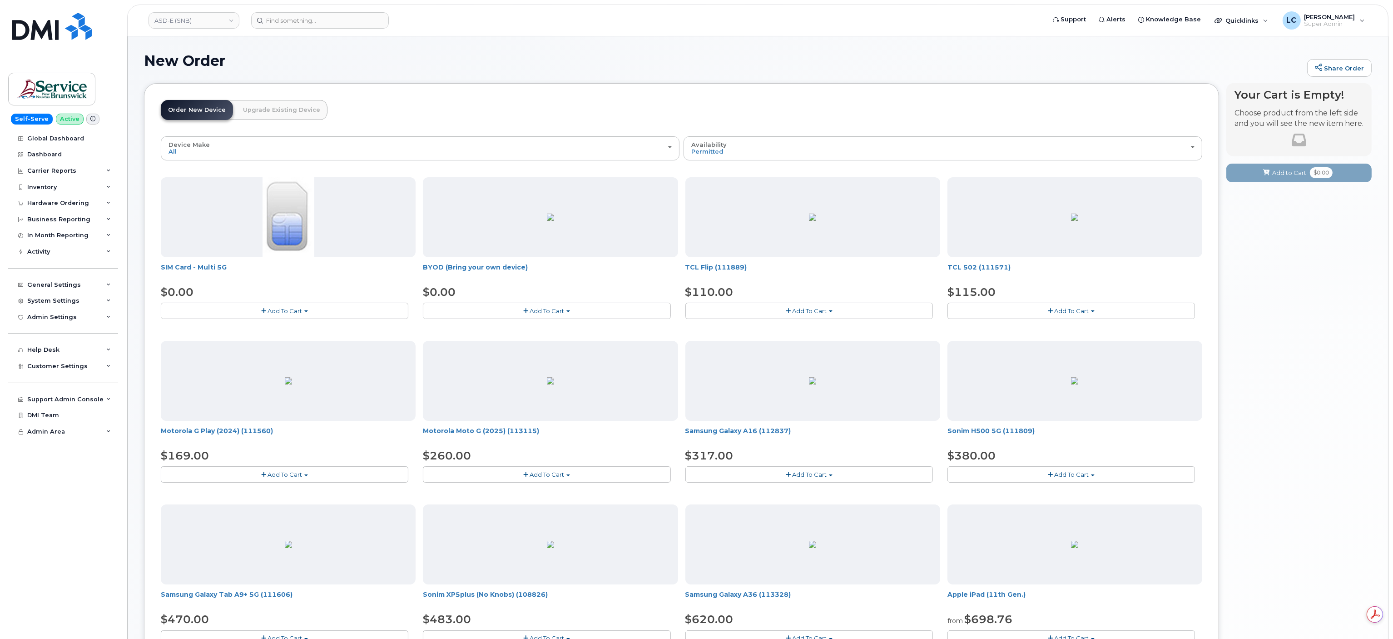
click at [273, 311] on span "Add To Cart" at bounding box center [285, 310] width 35 height 7
click at [223, 332] on link "$0.00 - New Activation" at bounding box center [206, 327] width 86 height 11
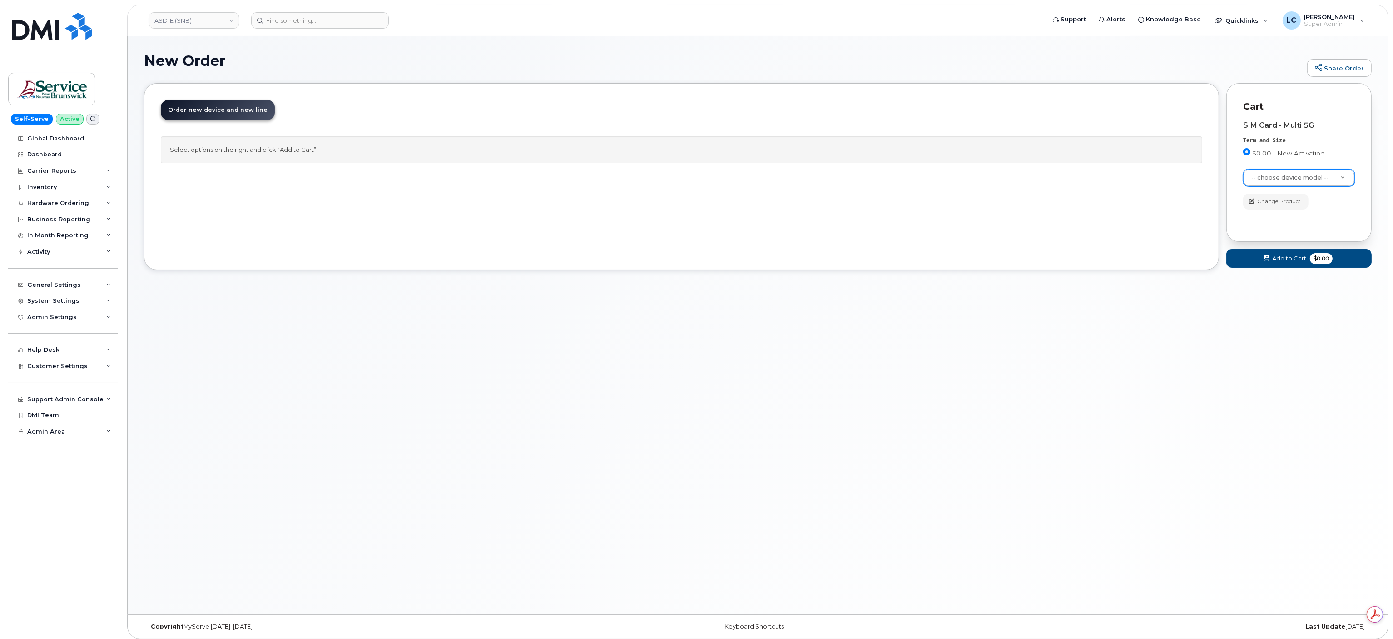
click at [1308, 169] on div "-- choose device model --" at bounding box center [1300, 177] width 112 height 17
select select "2421"
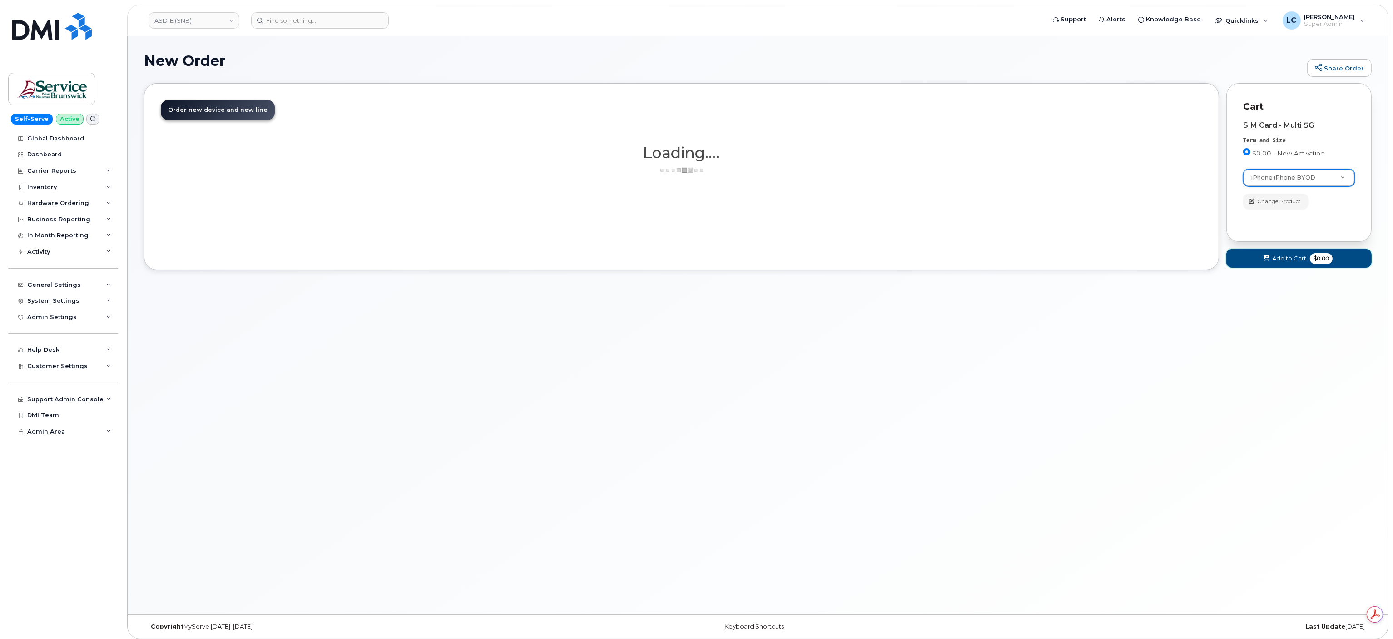
click at [1307, 265] on button "Add to Cart $0.00" at bounding box center [1299, 258] width 145 height 19
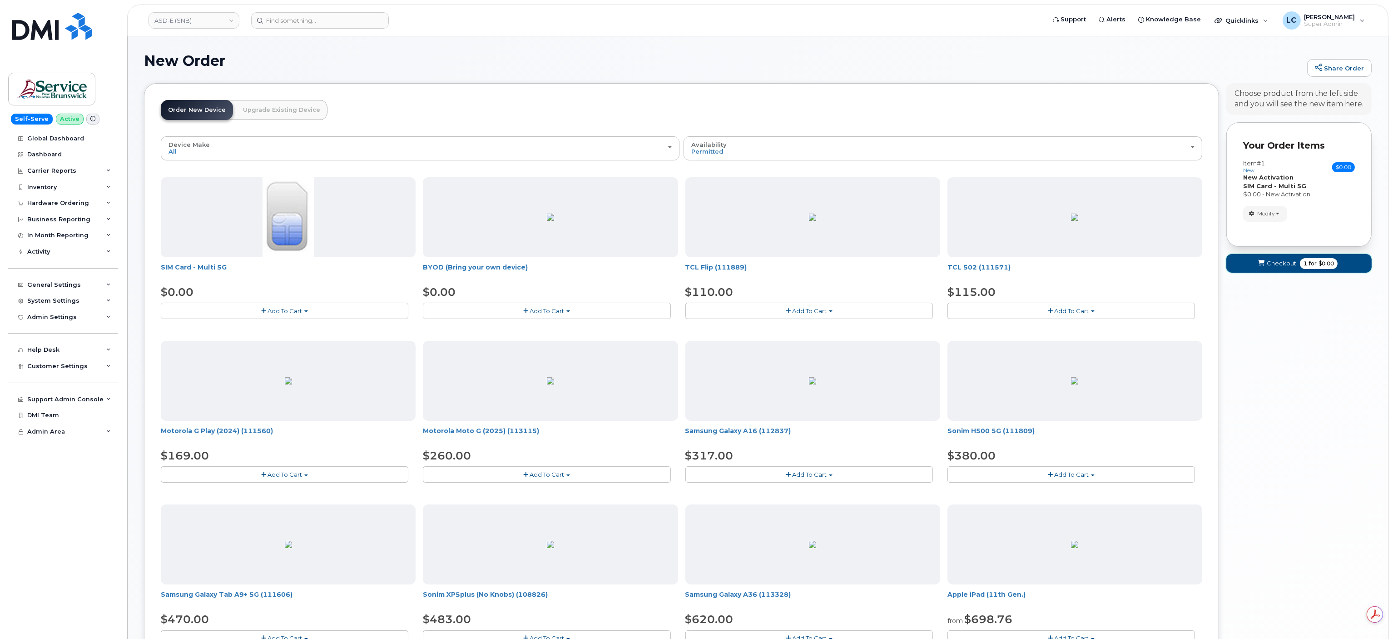
click at [1280, 268] on span "Checkout" at bounding box center [1282, 263] width 30 height 9
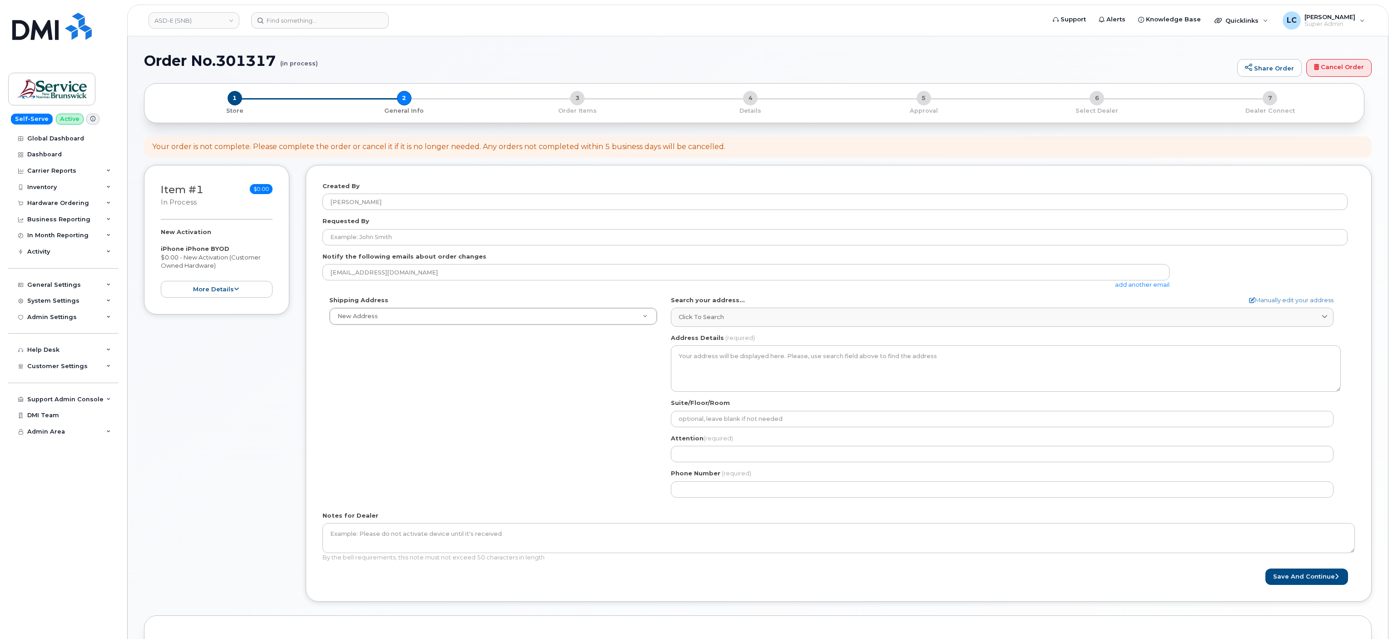
select select
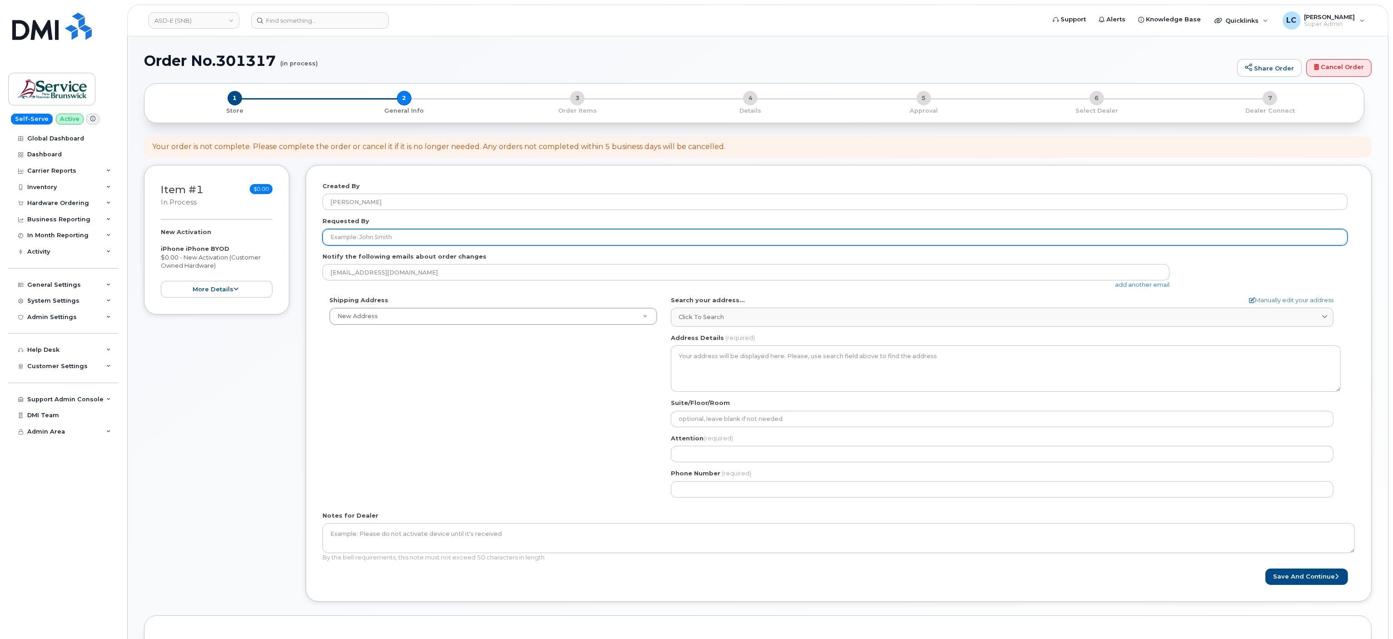
click at [423, 232] on input "Requested By" at bounding box center [835, 237] width 1025 height 16
type input "Test TEST"
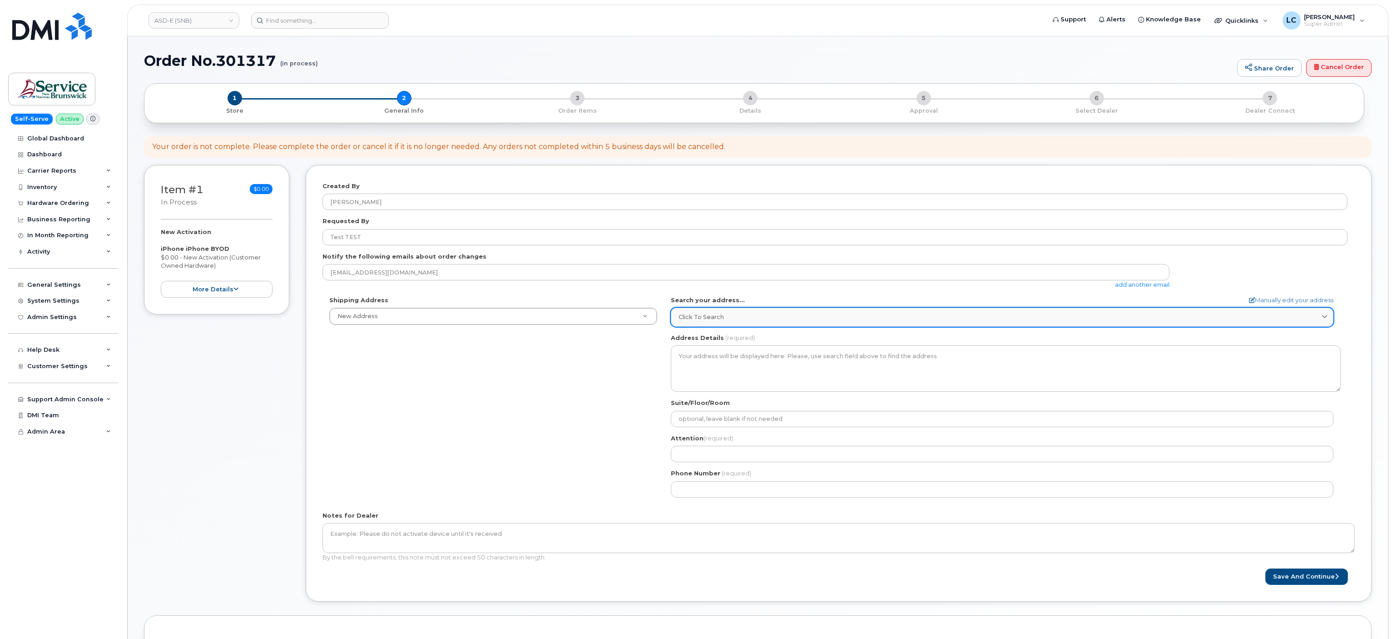
click at [751, 308] on link "Click to search" at bounding box center [1002, 317] width 663 height 19
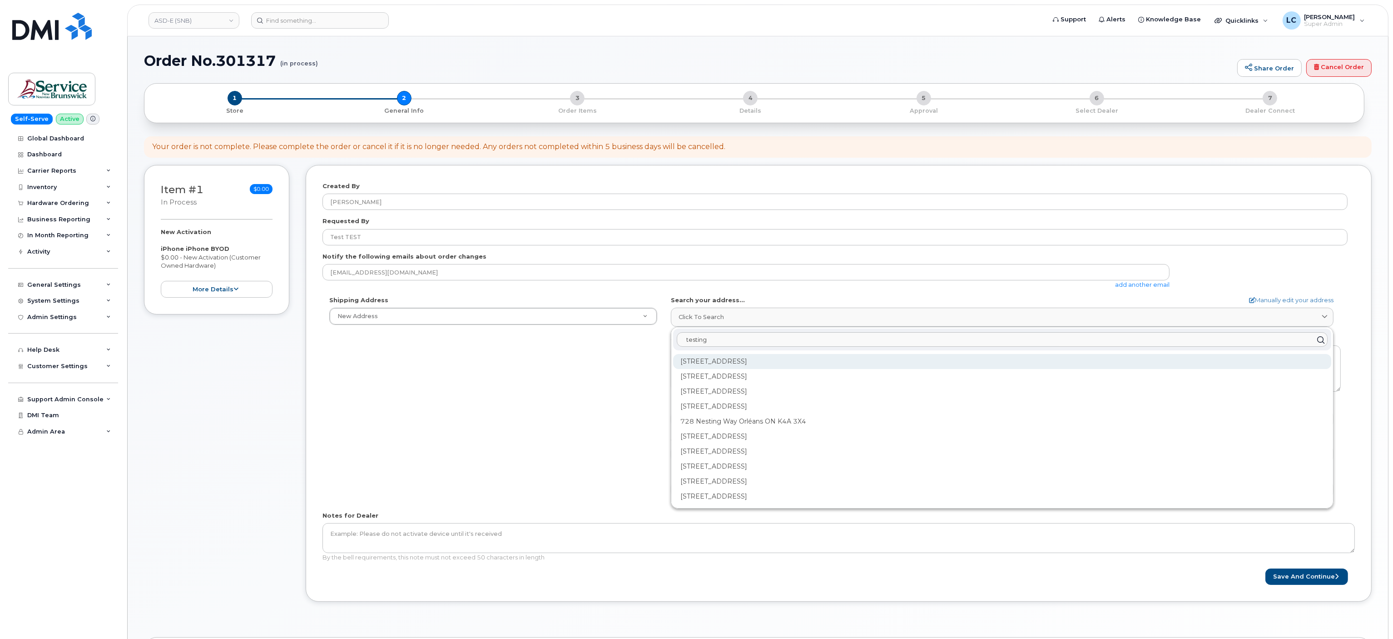
type input "testing"
click at [844, 362] on div "724 Nesting Way Orléans ON K4A 3X4" at bounding box center [1002, 361] width 658 height 15
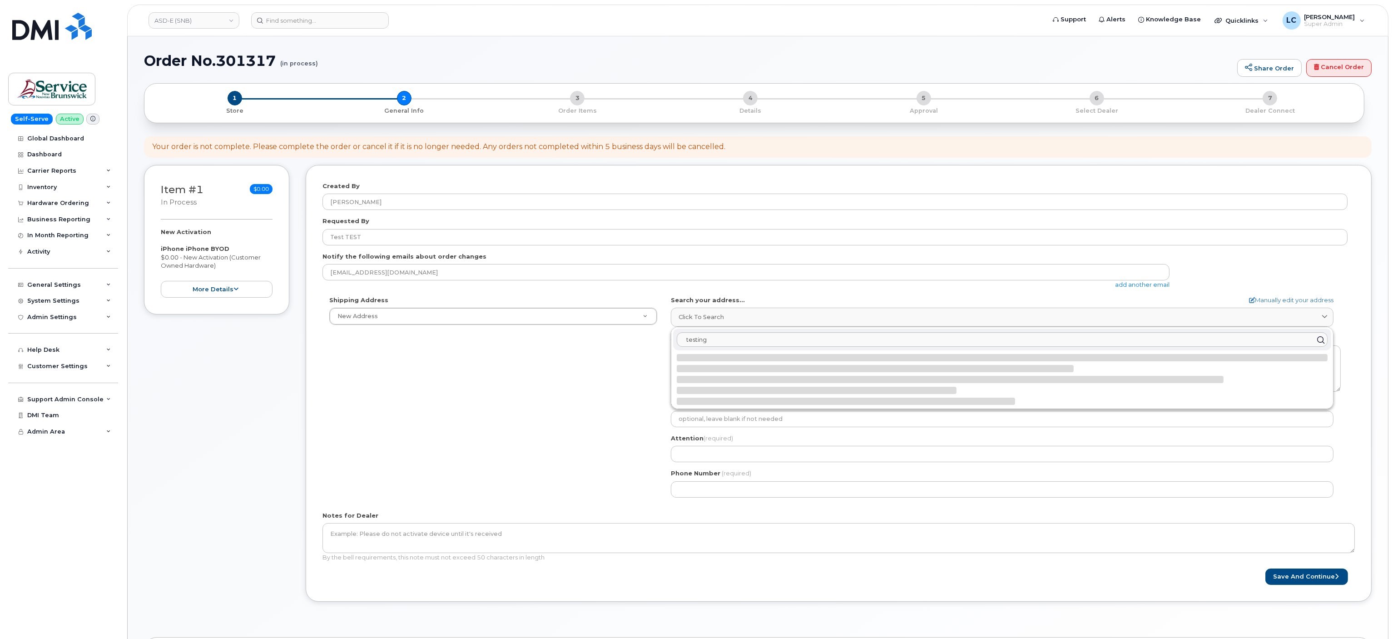
select select
type textarea "724 Nesting Way ORLÉANS ON K4A 3X4 CANADA"
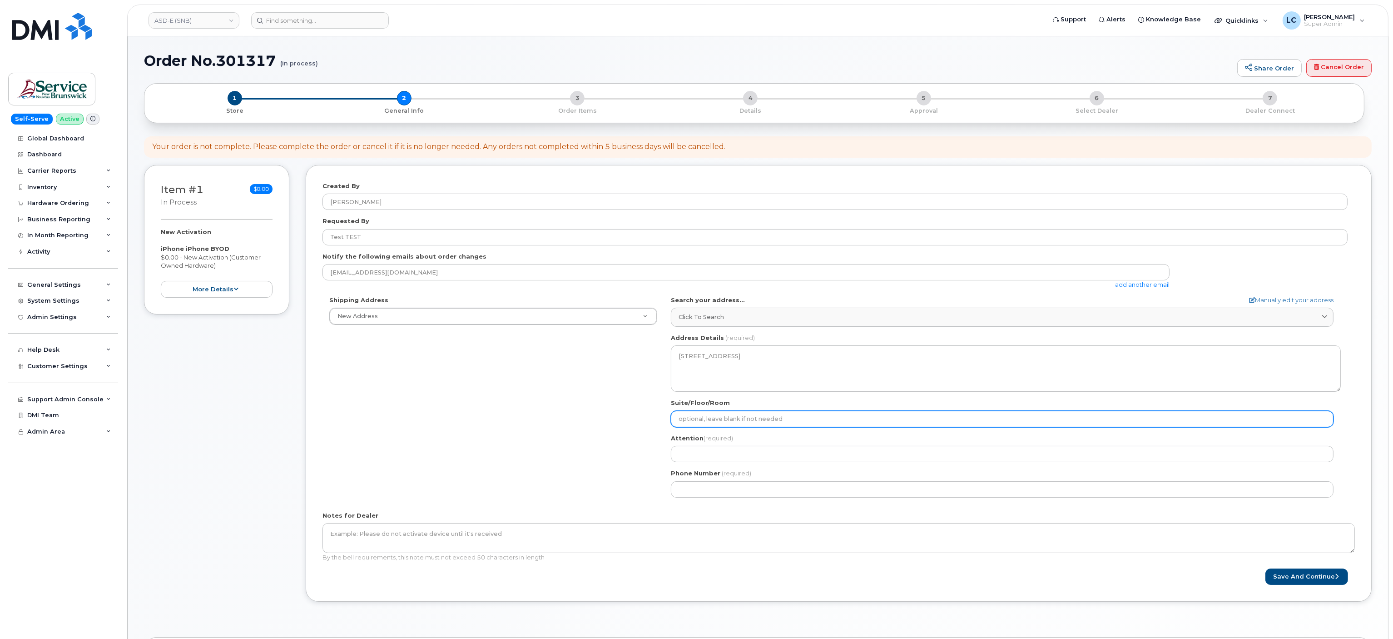
click at [773, 418] on input "Suite/Floor/Room" at bounding box center [1002, 419] width 663 height 16
select select
type input "N"
select select
type input "N/"
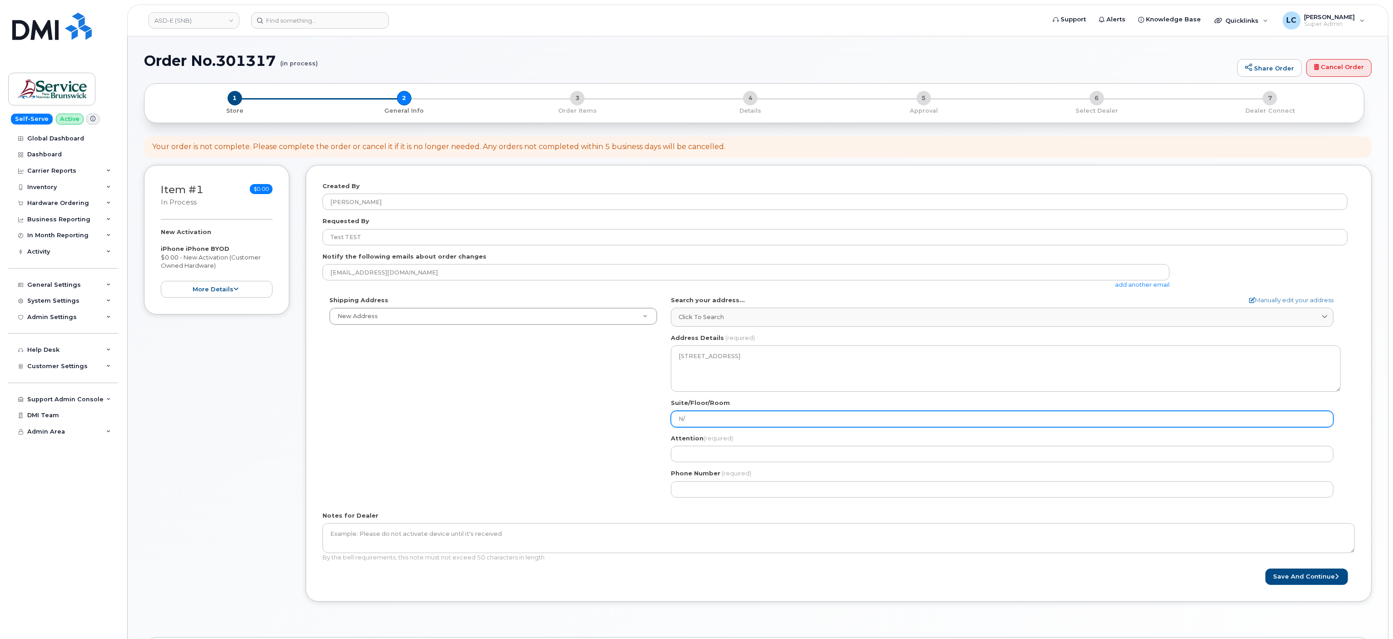
select select
type input "N/A"
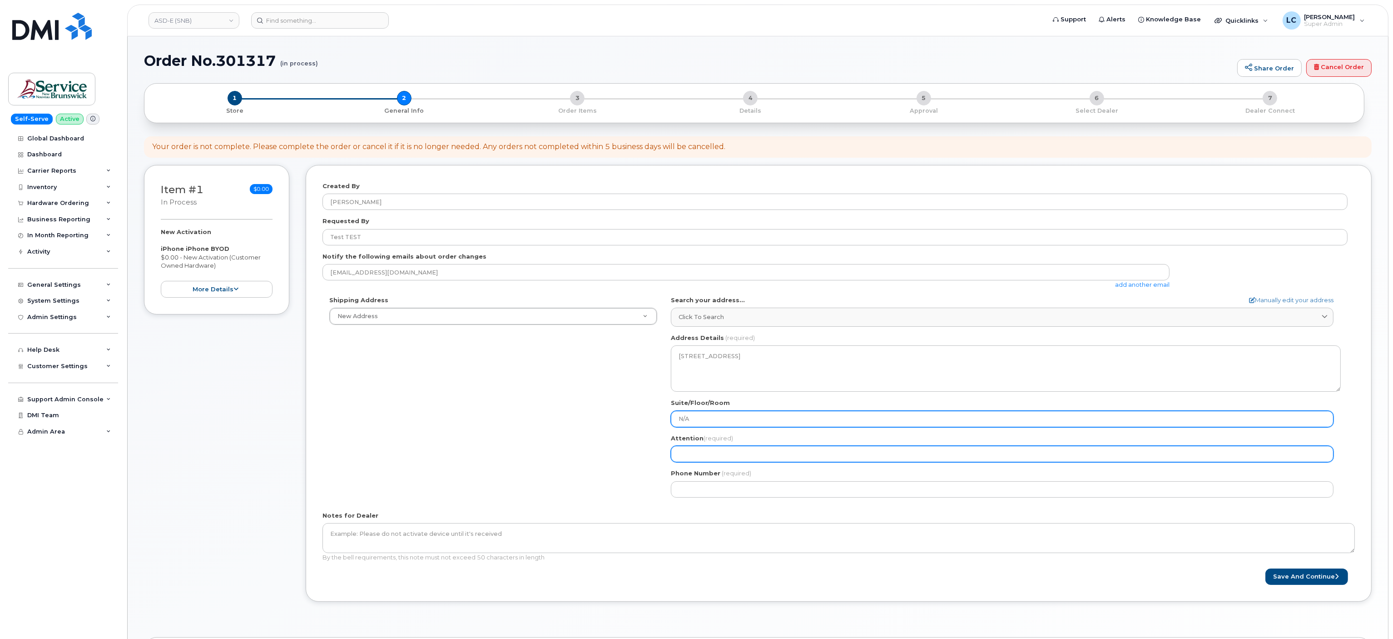
select select
type input "T"
select select
type input "TE"
select select
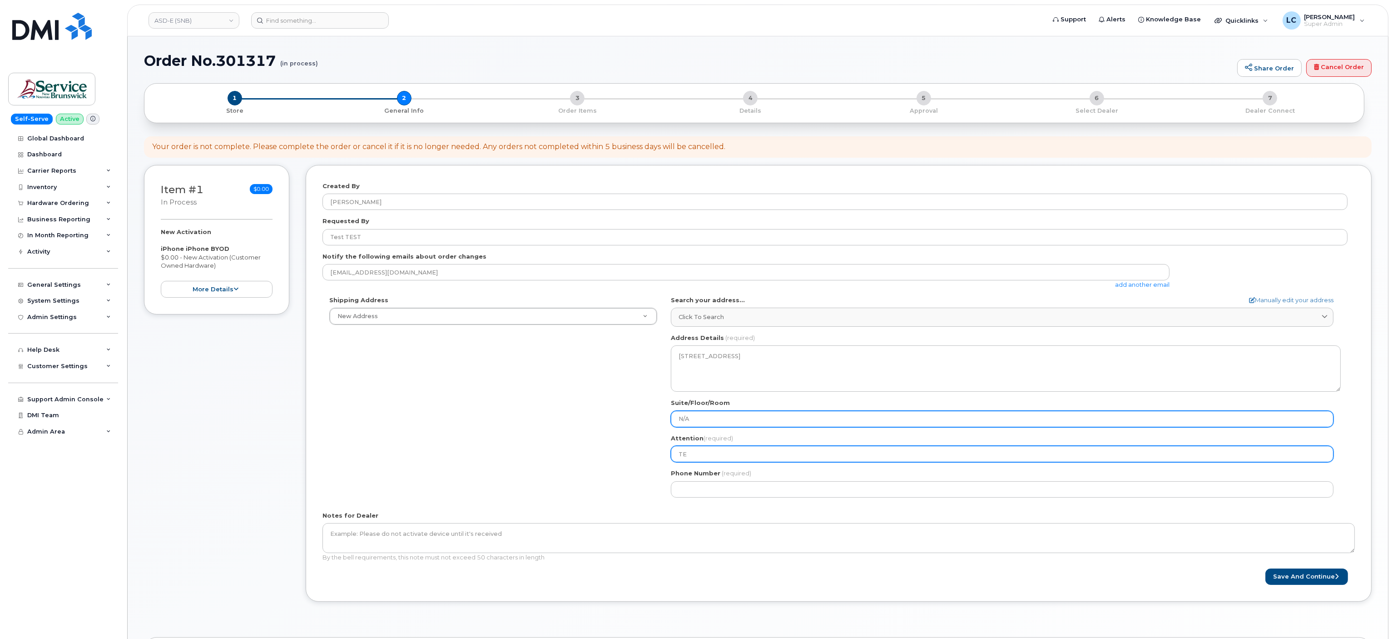
type input "TES"
select select
type input "TEST"
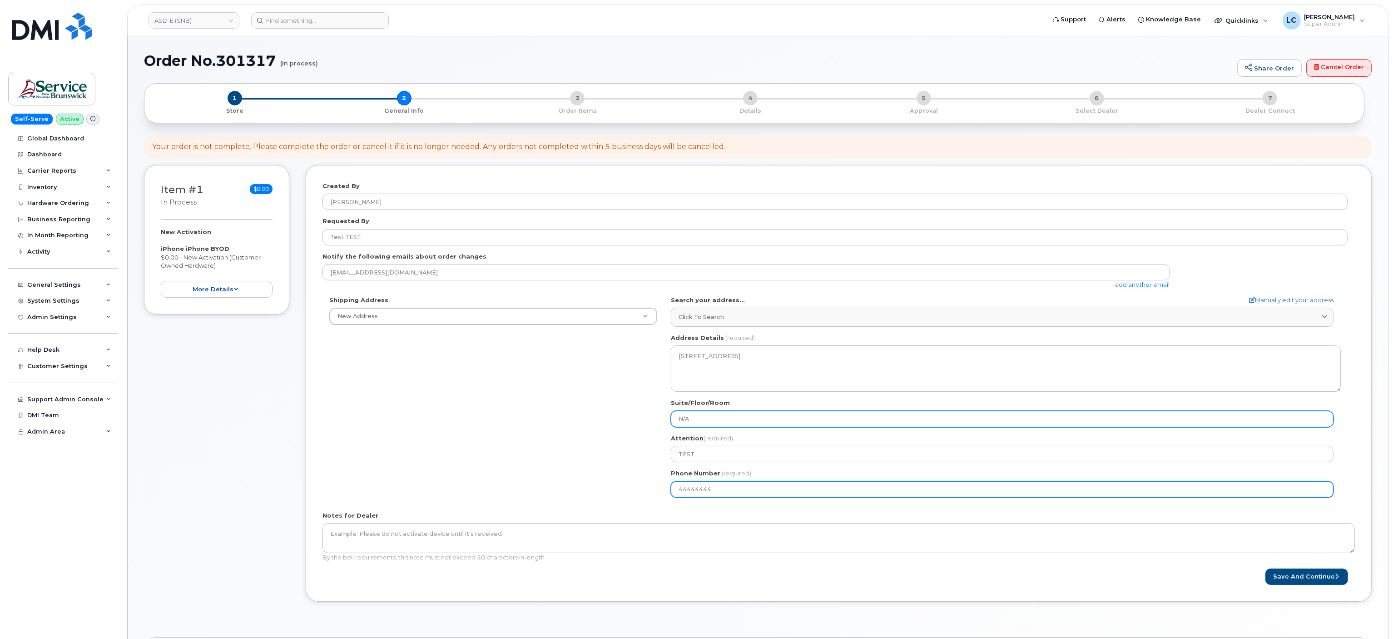
type input "444444444"
select select
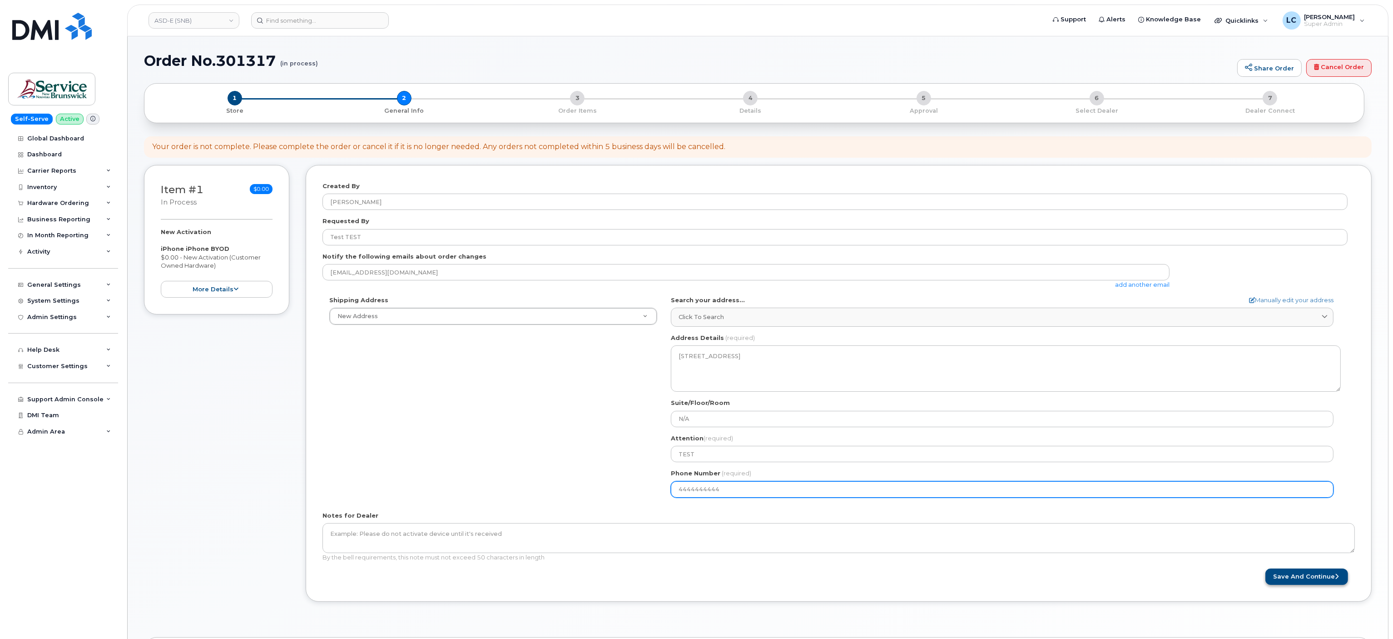
type input "4444444444"
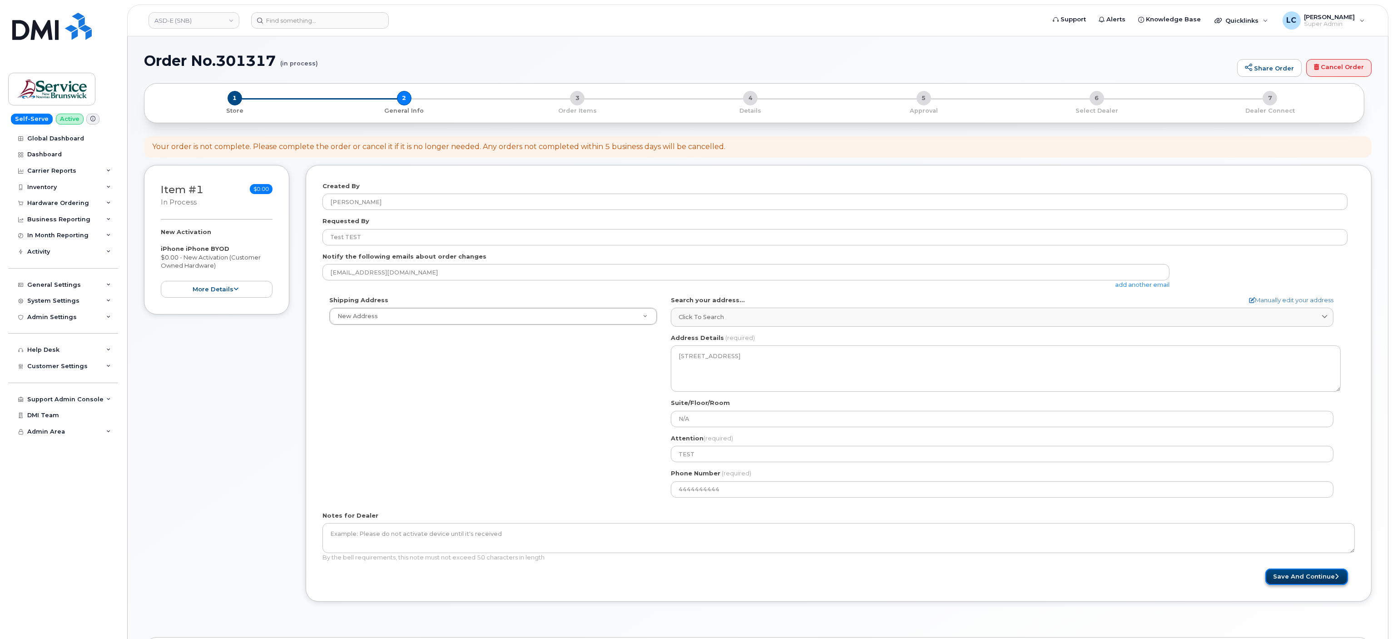
click at [1297, 575] on button "Save and Continue" at bounding box center [1307, 576] width 83 height 17
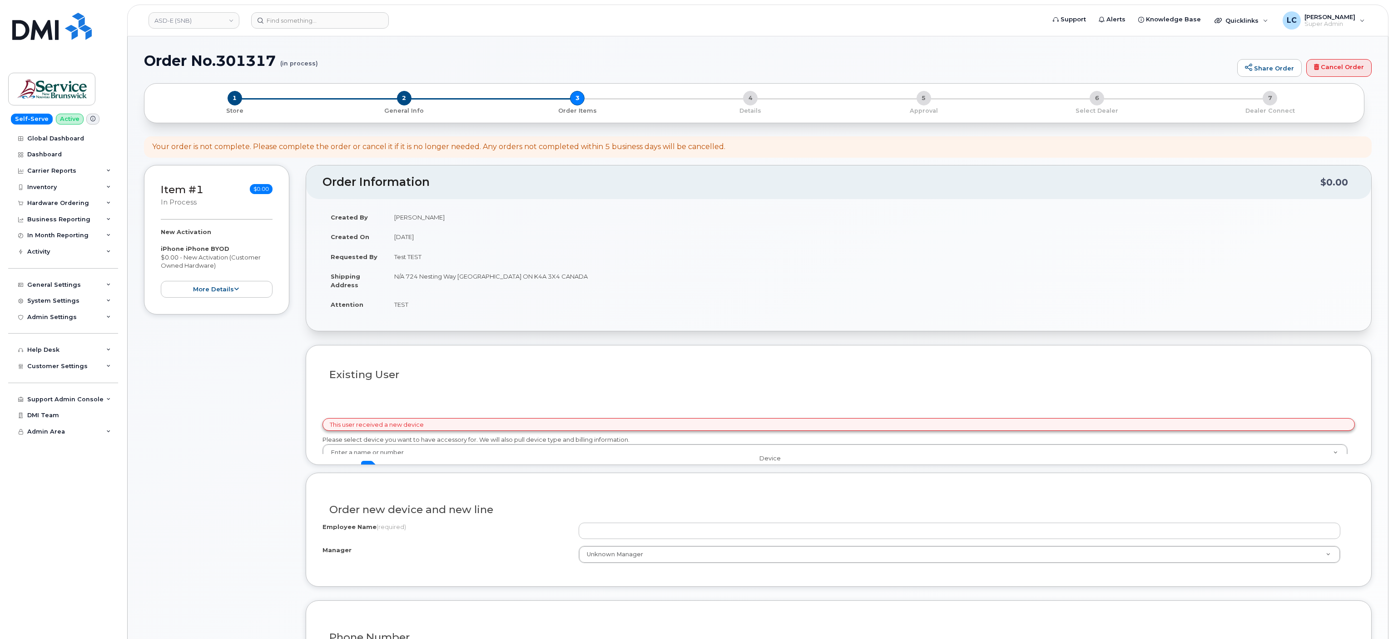
select select
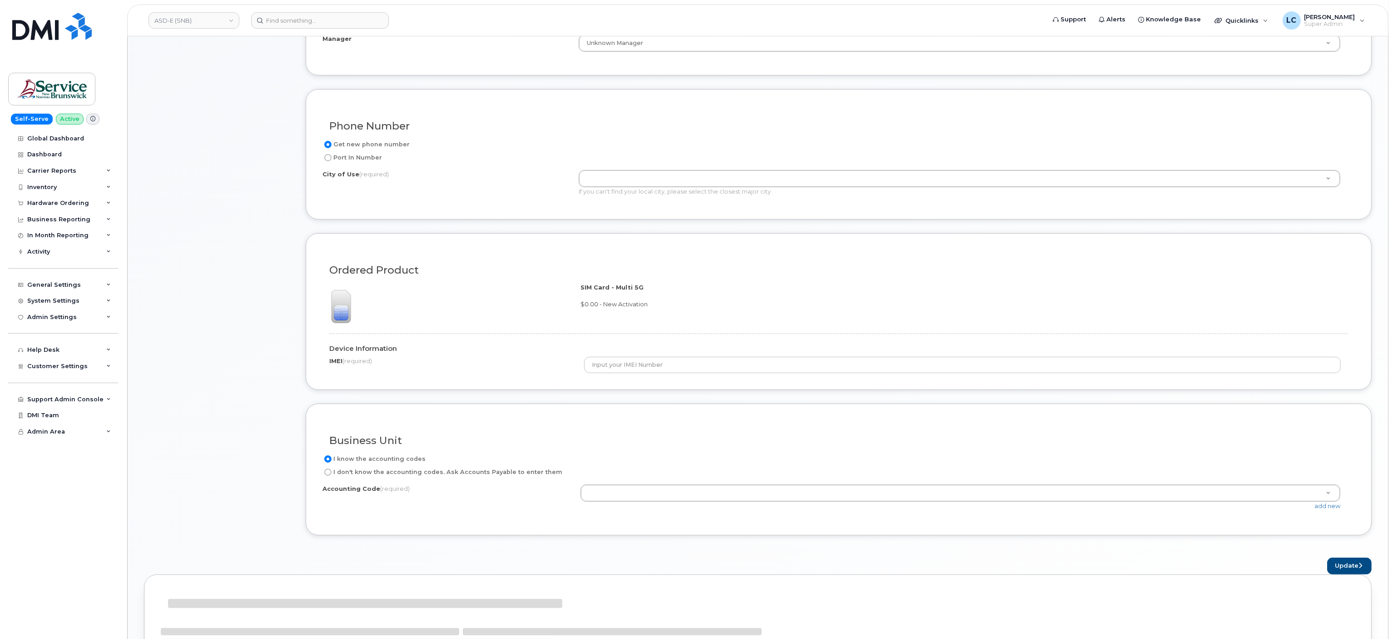
scroll to position [382, 0]
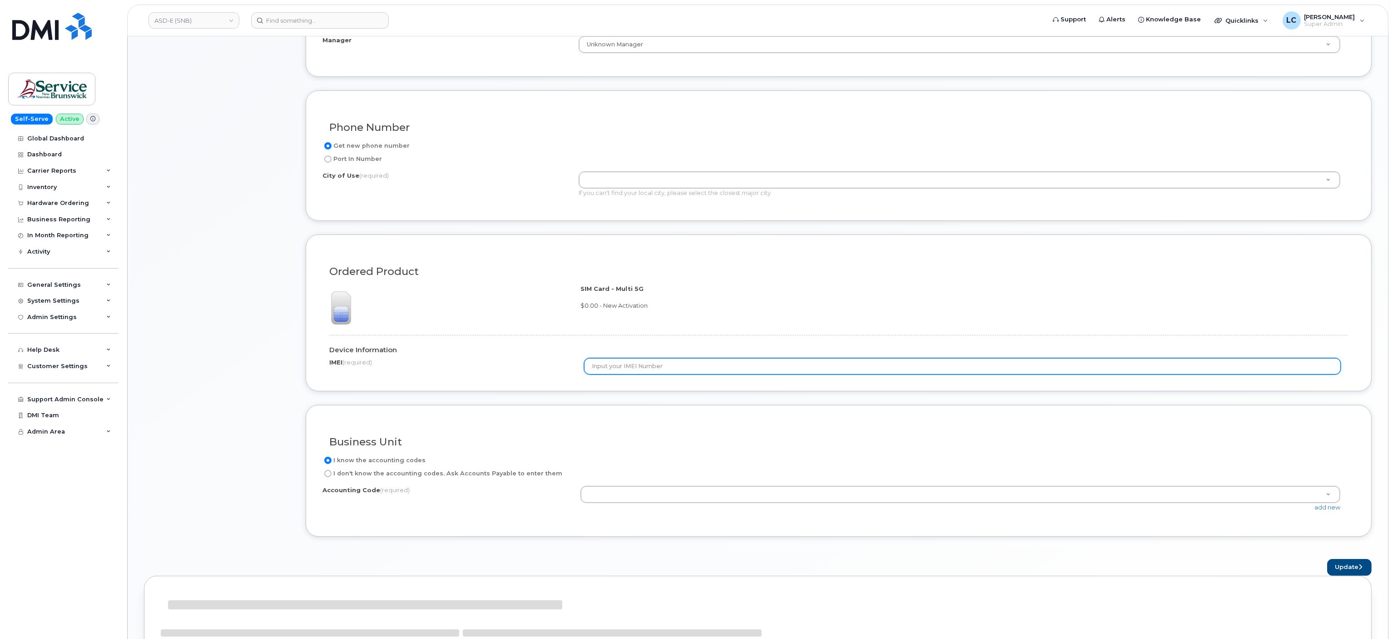
click at [670, 373] on input "text" at bounding box center [962, 366] width 757 height 16
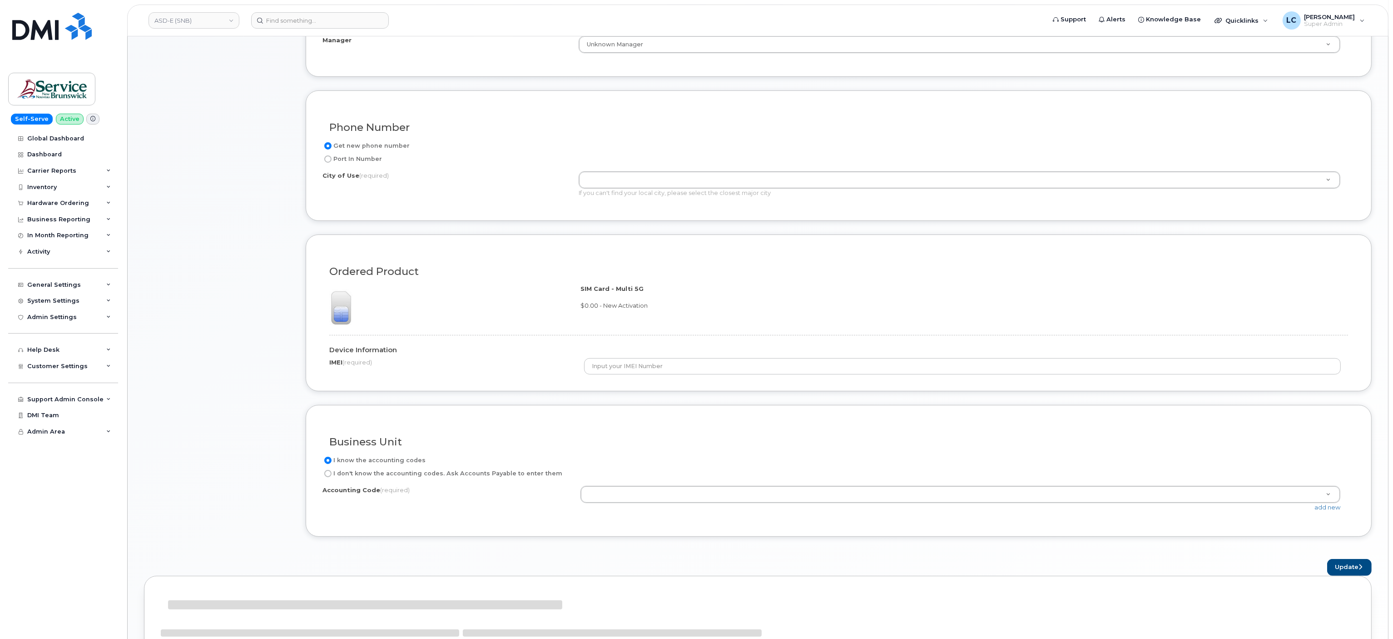
click at [572, 293] on div at bounding box center [452, 305] width 258 height 43
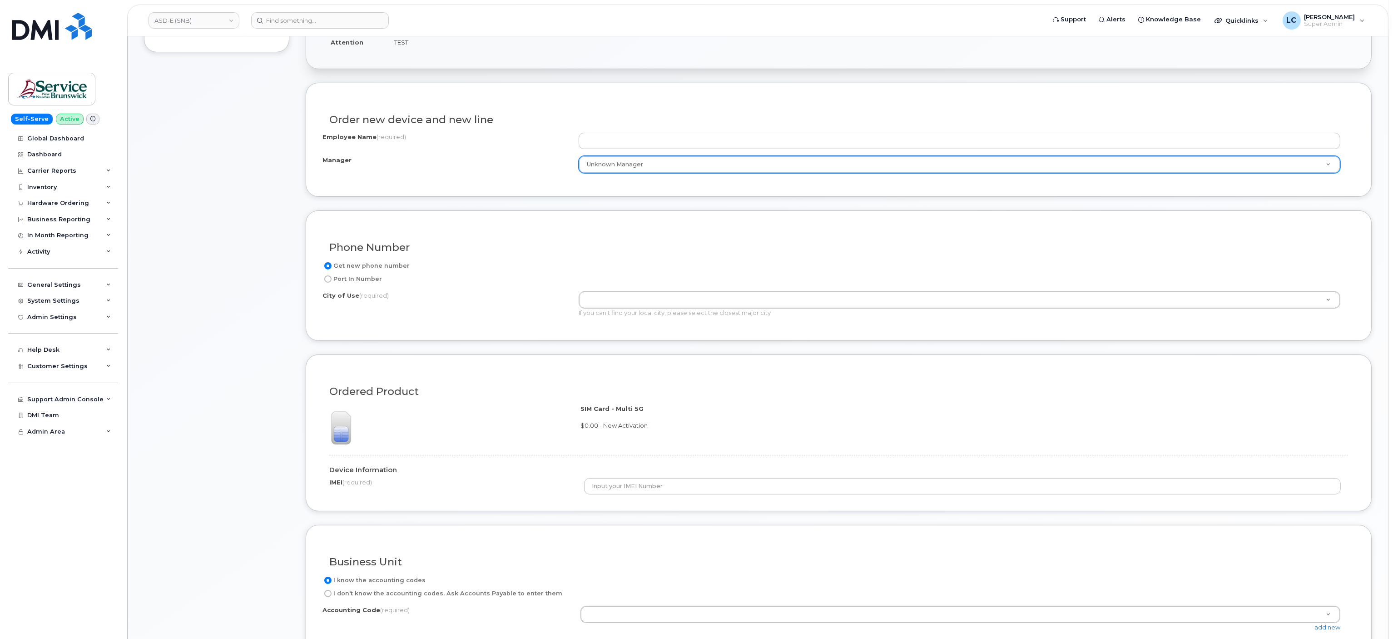
scroll to position [0, 0]
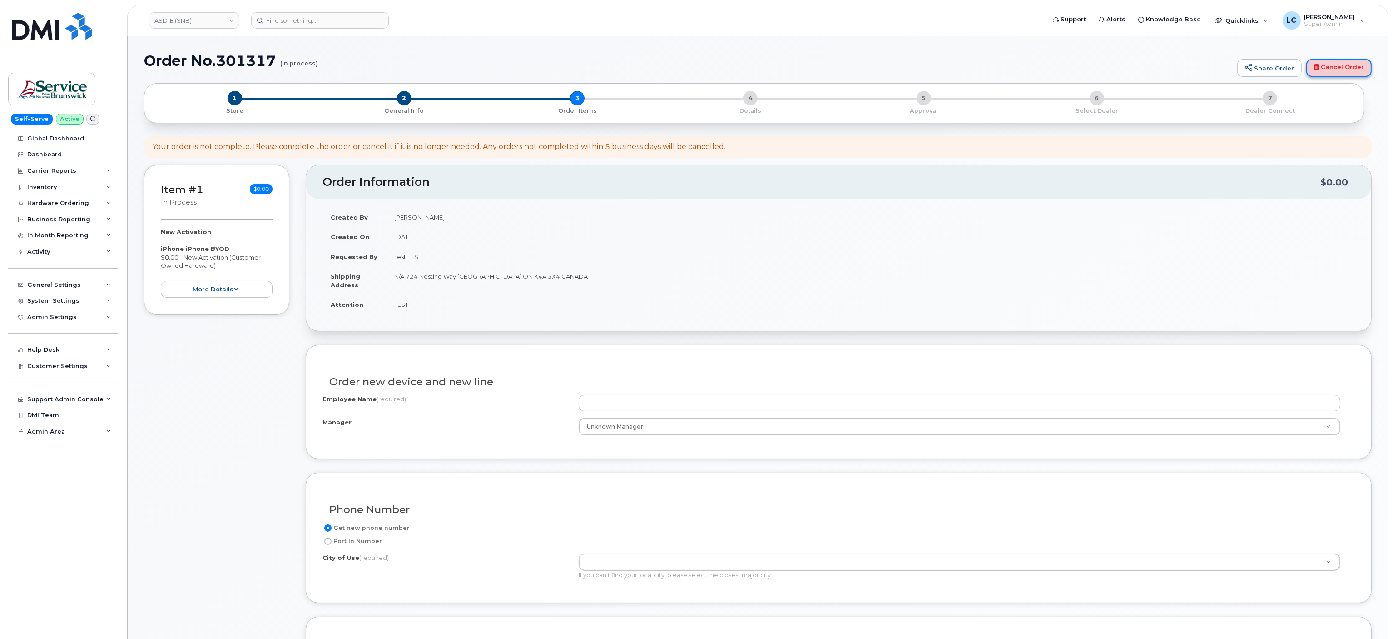
click at [1329, 70] on link "Cancel Order" at bounding box center [1339, 68] width 65 height 18
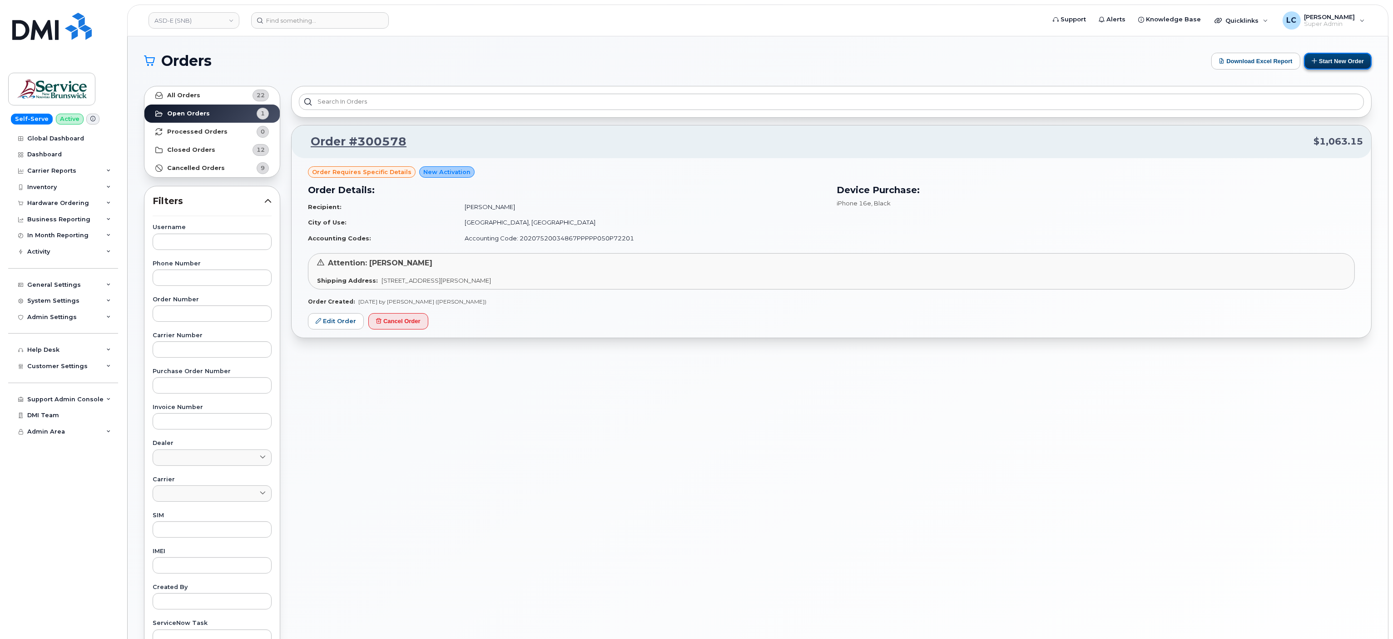
click at [1348, 56] on button "Start New Order" at bounding box center [1338, 61] width 68 height 17
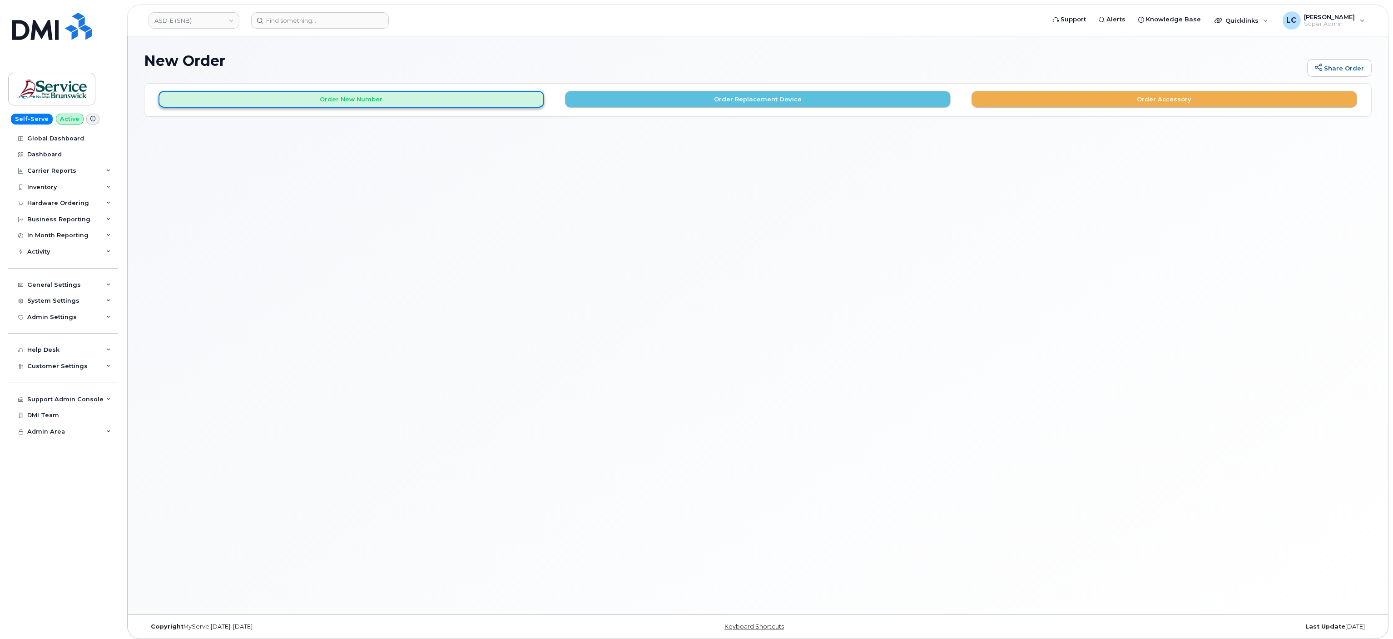
click at [408, 97] on button "Order New Number" at bounding box center [352, 99] width 386 height 17
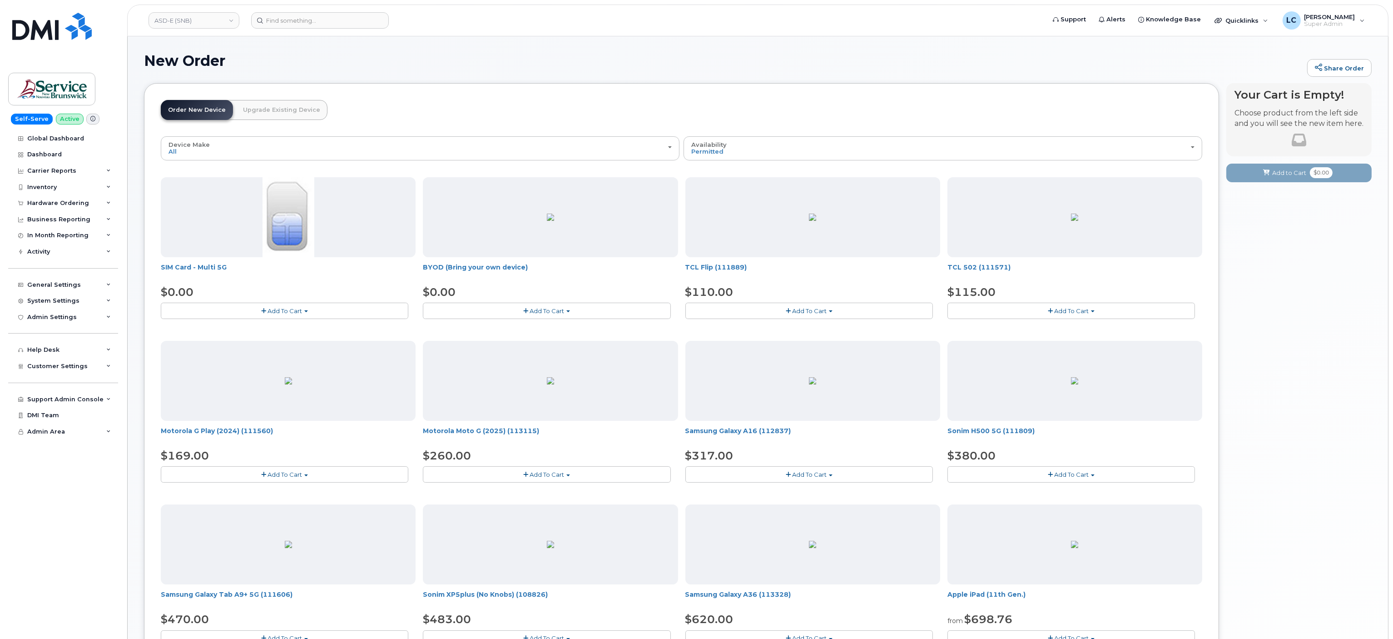
click at [501, 312] on button "Add To Cart" at bounding box center [547, 311] width 248 height 16
click at [477, 342] on link "$0.00 - 30-day activation" at bounding box center [471, 338] width 93 height 11
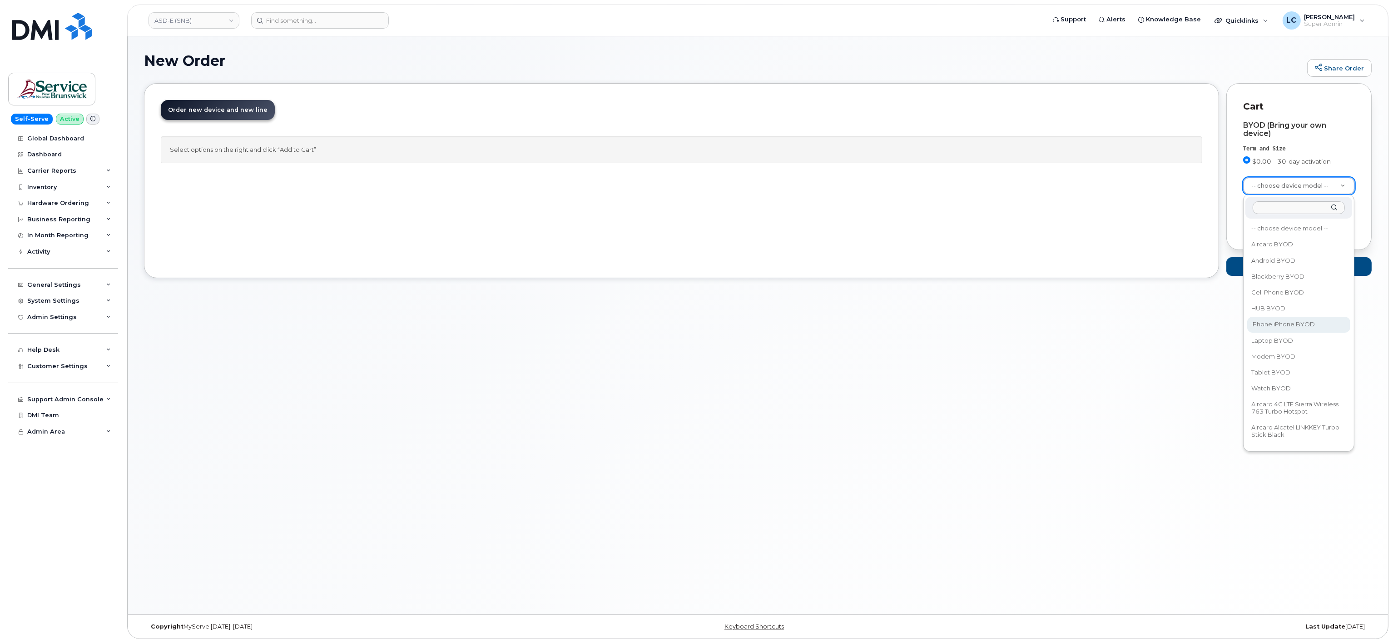
select select "2421"
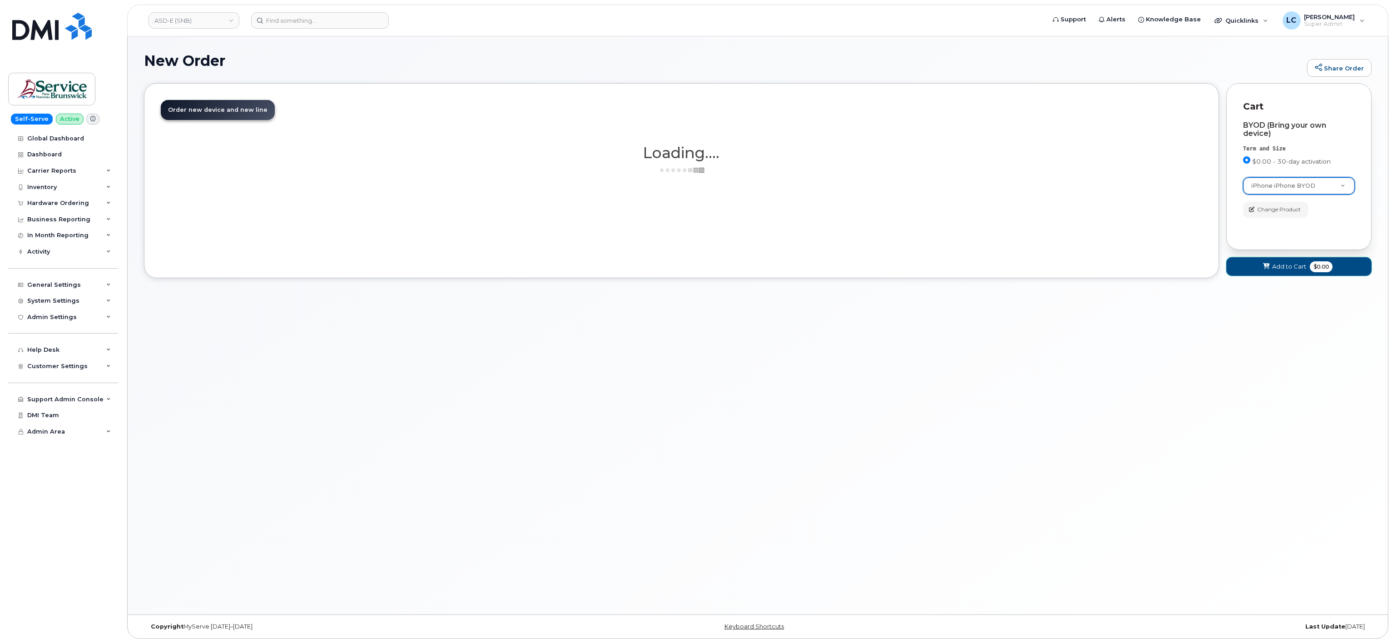
click at [1316, 265] on span "$0.00" at bounding box center [1321, 266] width 23 height 11
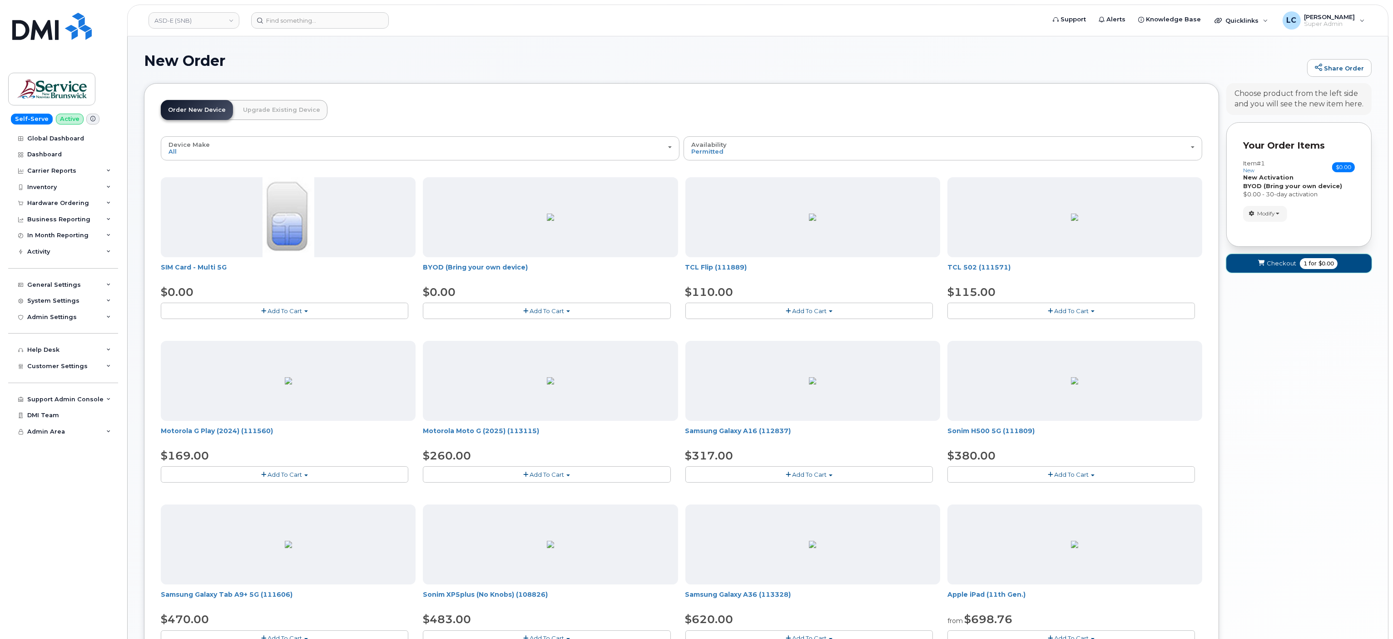
click at [1319, 265] on span "$0.00" at bounding box center [1326, 263] width 15 height 8
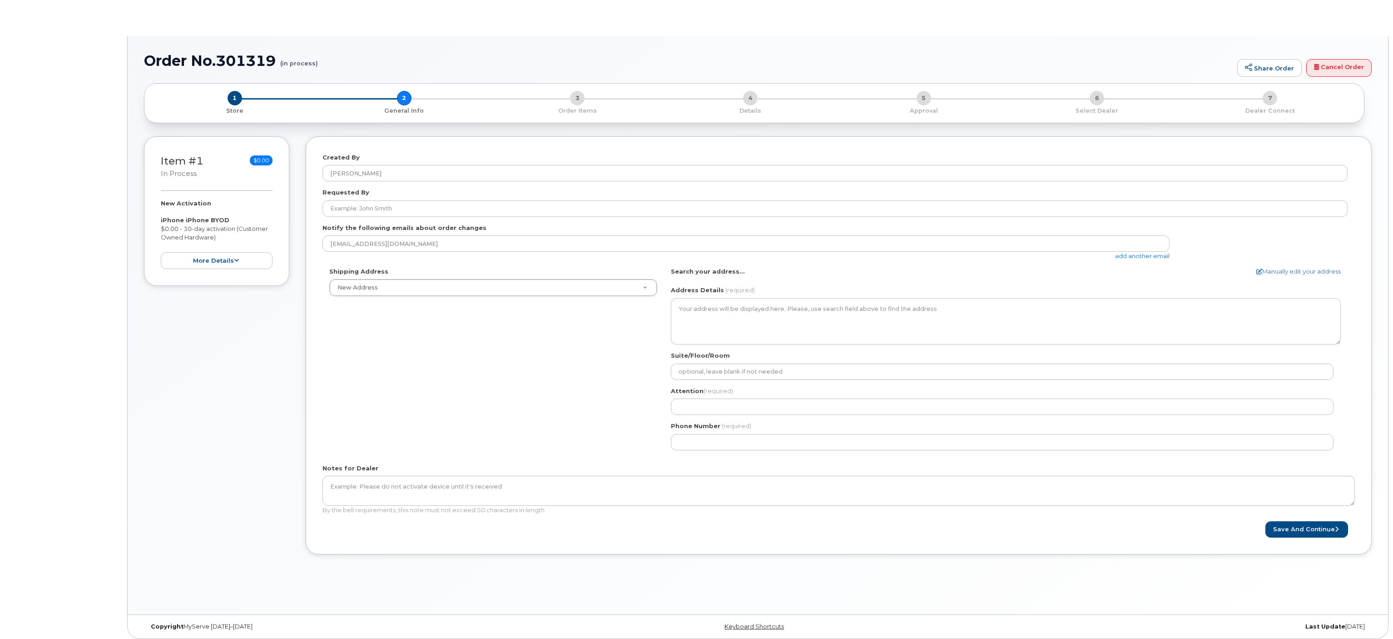
select select
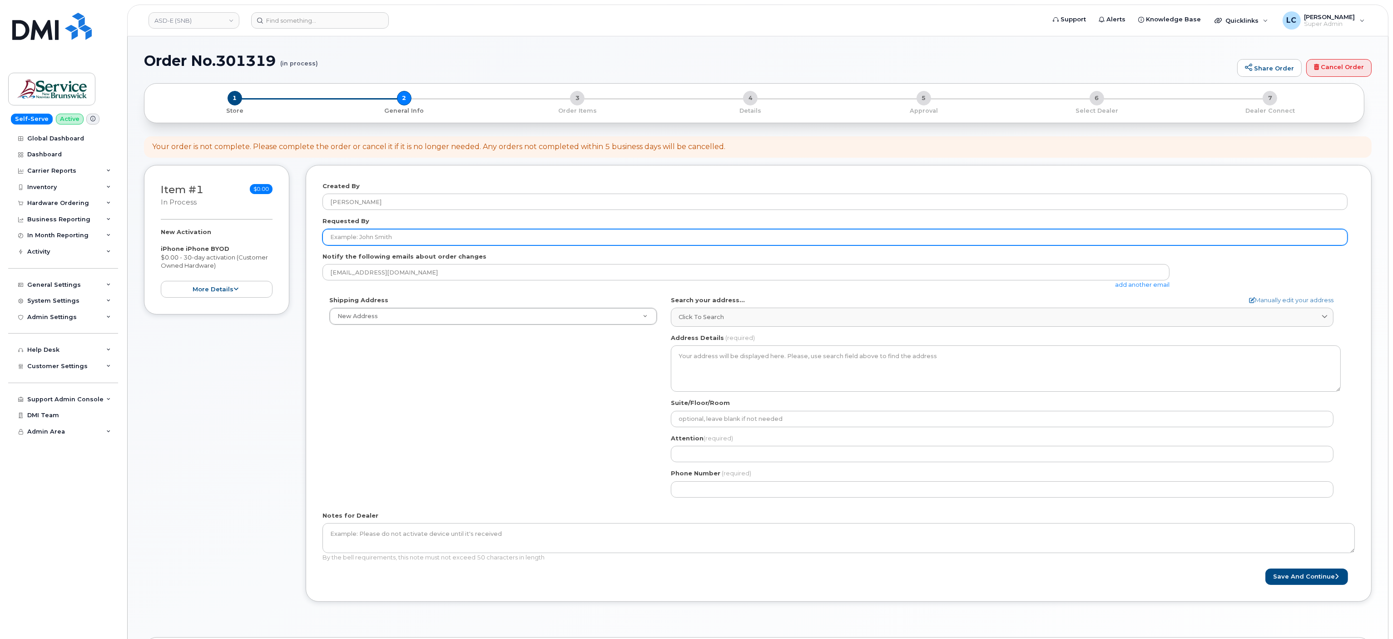
click at [503, 237] on input "Requested By" at bounding box center [835, 237] width 1025 height 16
type input "TEST TEST"
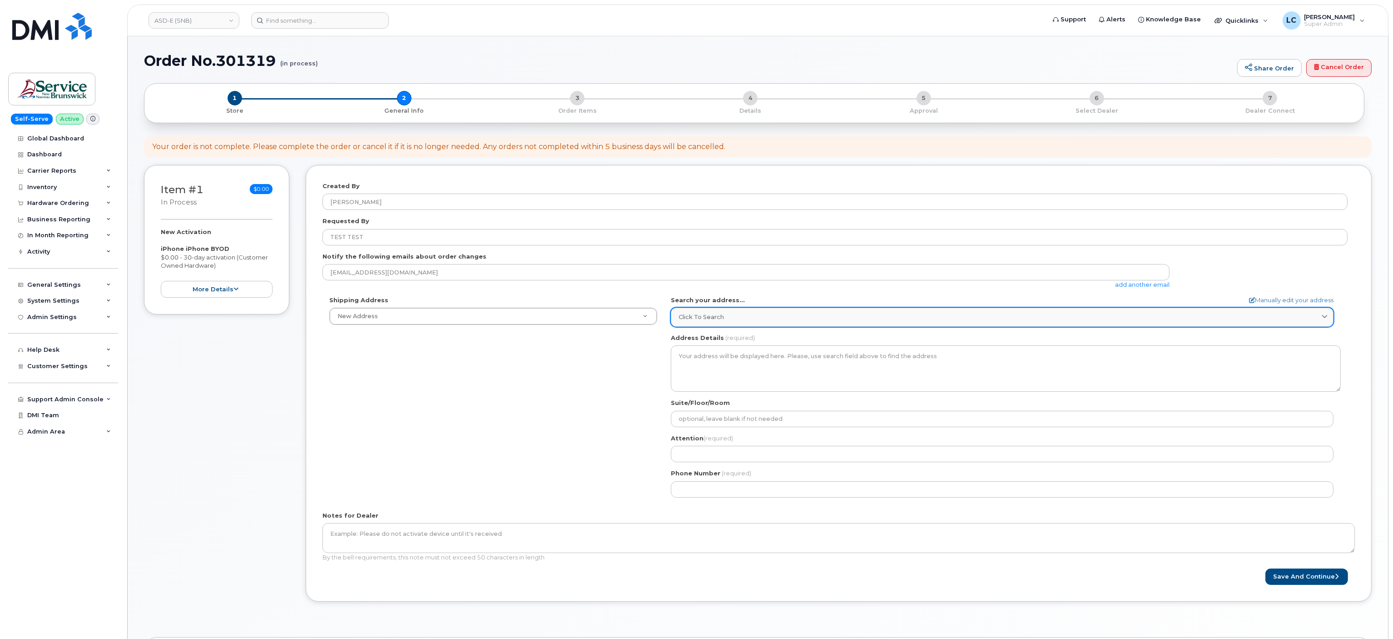
click at [720, 326] on link "Click to search" at bounding box center [1002, 317] width 663 height 19
click at [713, 344] on input "text" at bounding box center [1002, 340] width 651 height 15
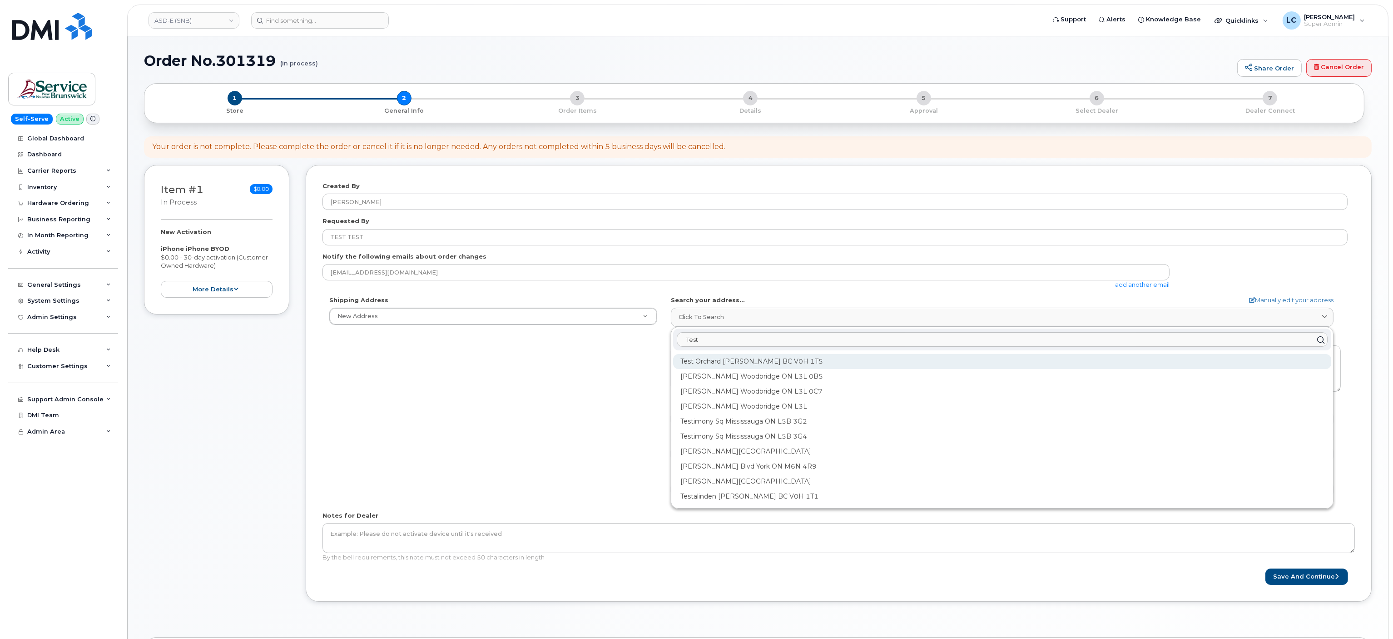
type input "Test"
click at [747, 367] on div "Test Orchard [PERSON_NAME] BC V0H 1T5" at bounding box center [1002, 361] width 658 height 15
click at [778, 362] on div "[STREET_ADDRESS][PERSON_NAME]" at bounding box center [1002, 361] width 658 height 15
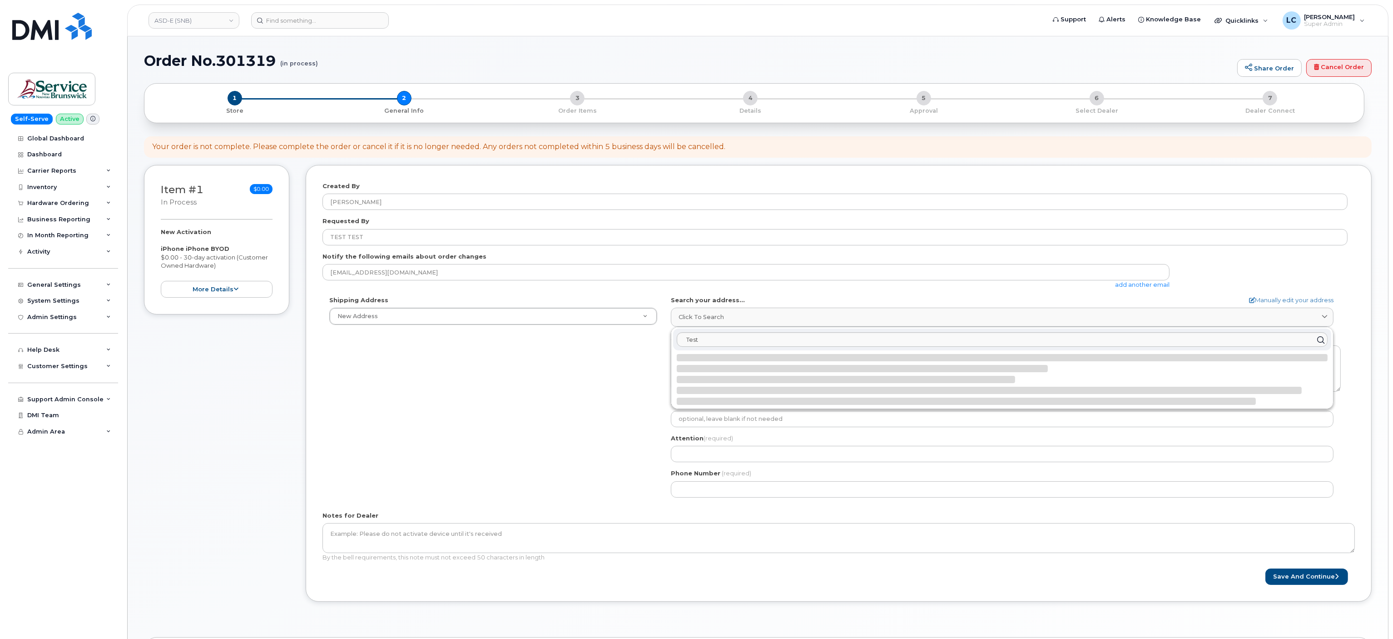
select select
type textarea "[STREET_ADDRESS][PERSON_NAME]"
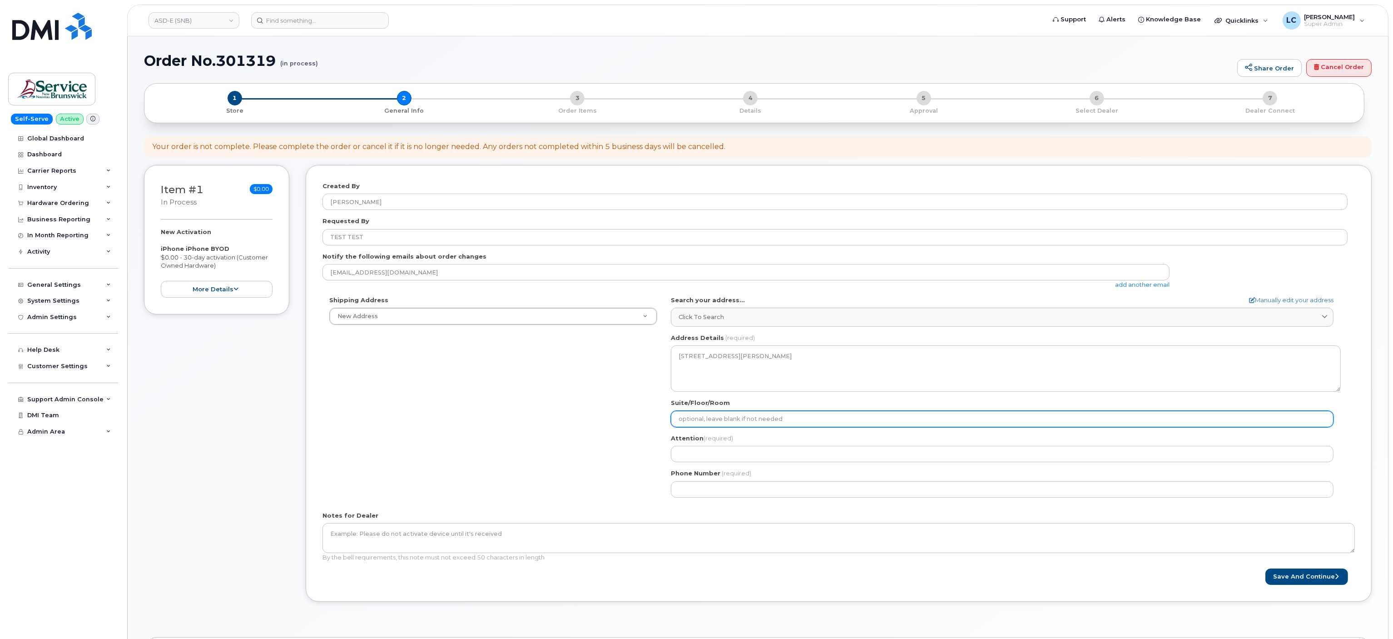
click at [710, 427] on input "Suite/Floor/Room" at bounding box center [1002, 419] width 663 height 16
select select
type input "T"
select select
type input "TE"
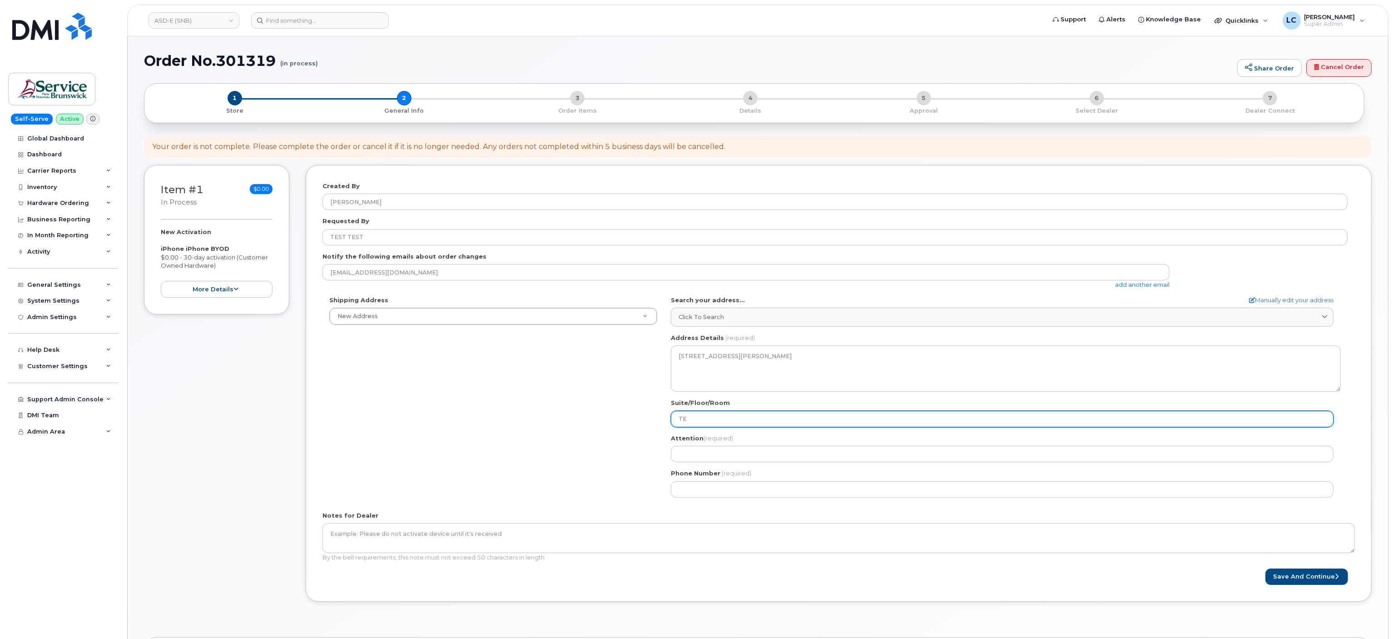
select select
type input "TES"
select select
type input "TEST"
select select
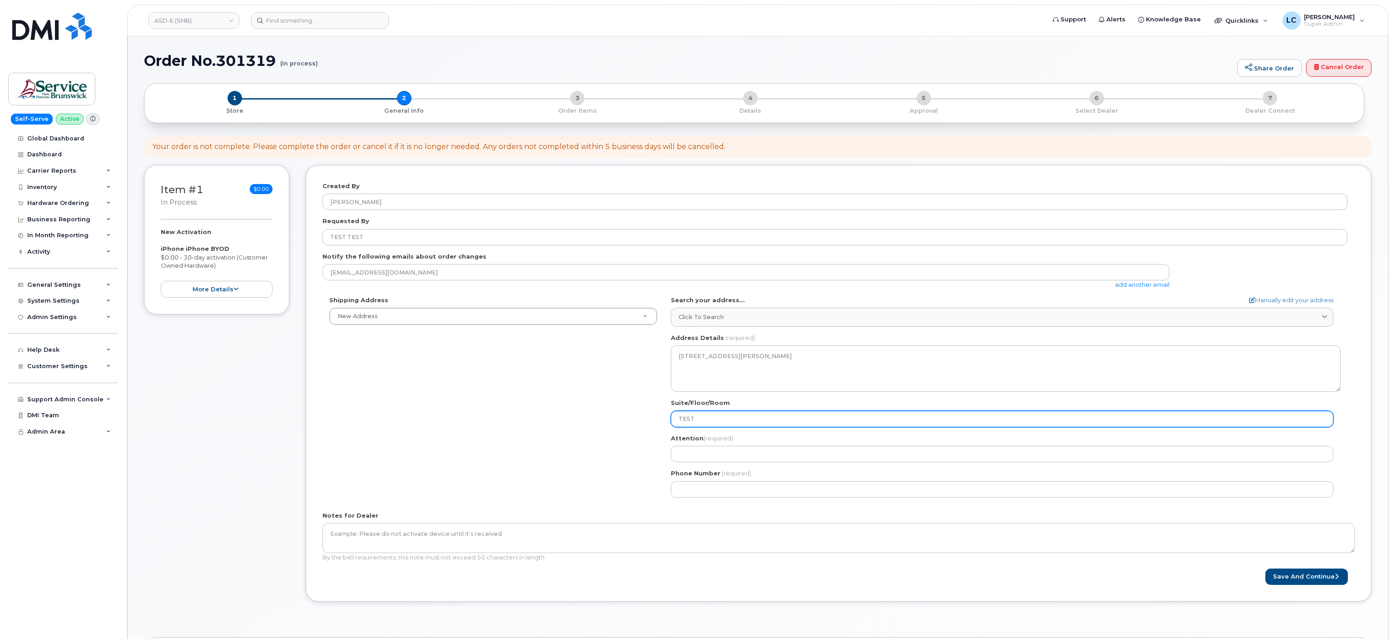
type input "TEST T"
select select
type input "TEST TE"
select select
type input "TEST TES"
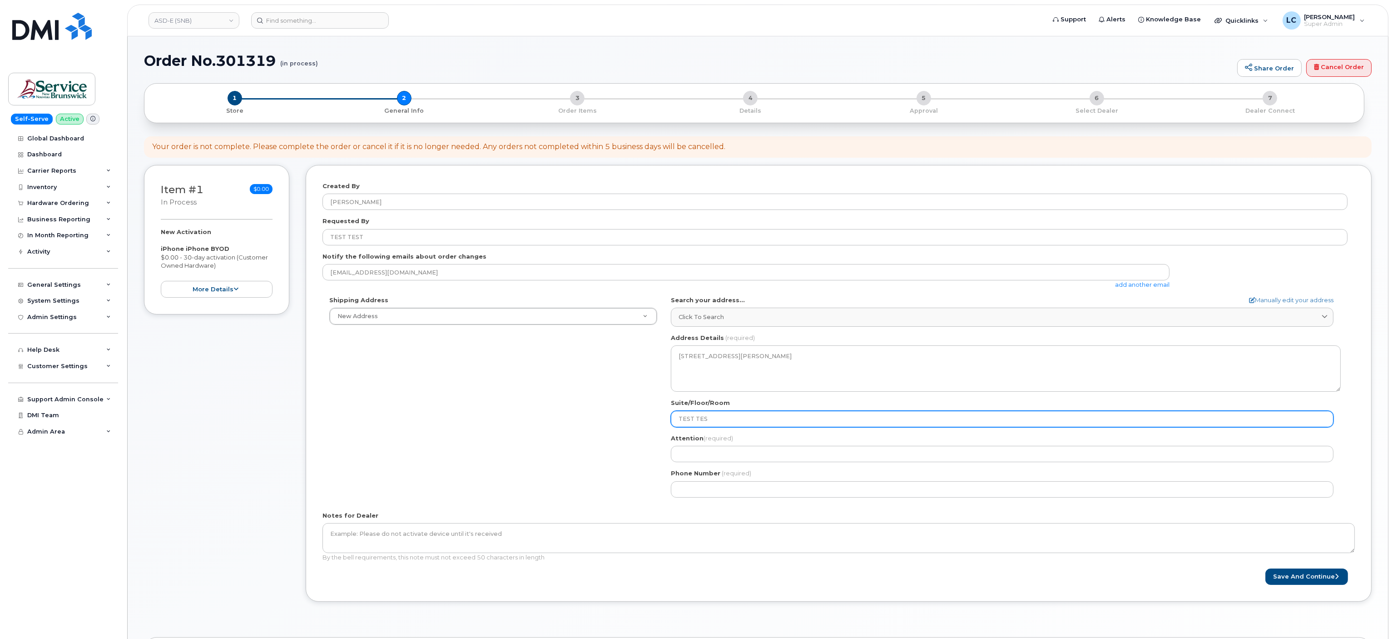
select select
type input "TEST TEST"
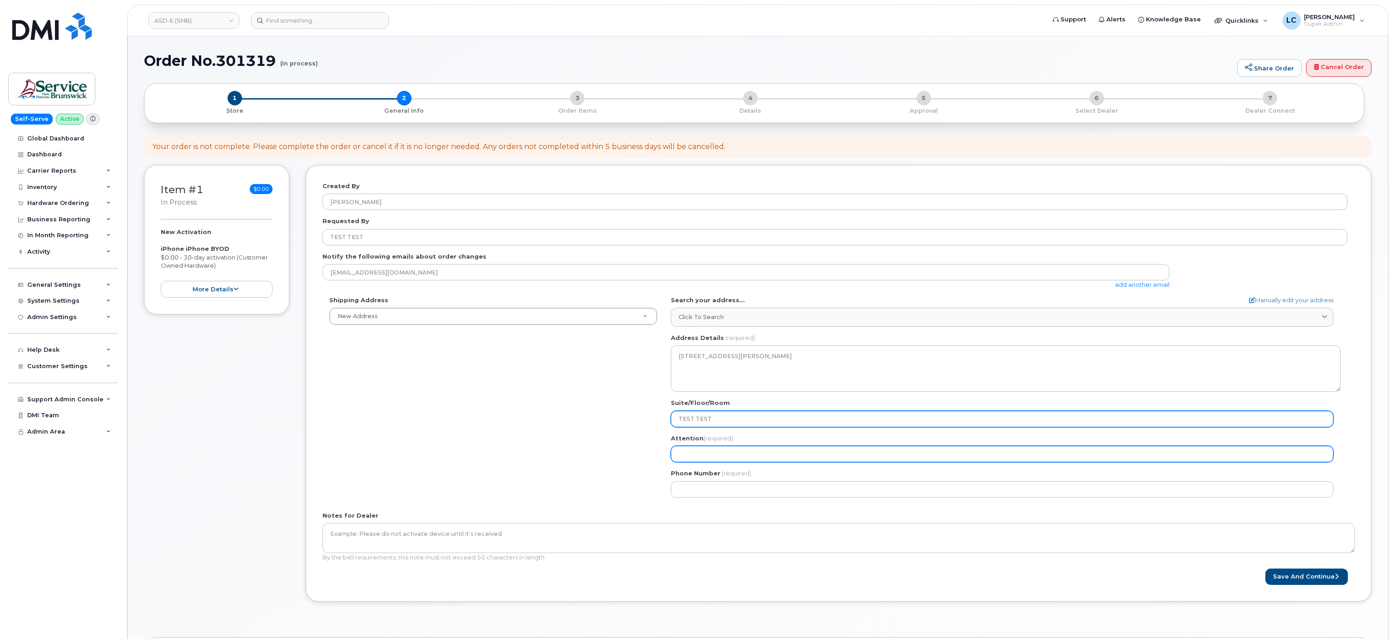
select select
type input "T"
select select
type input "TE"
select select
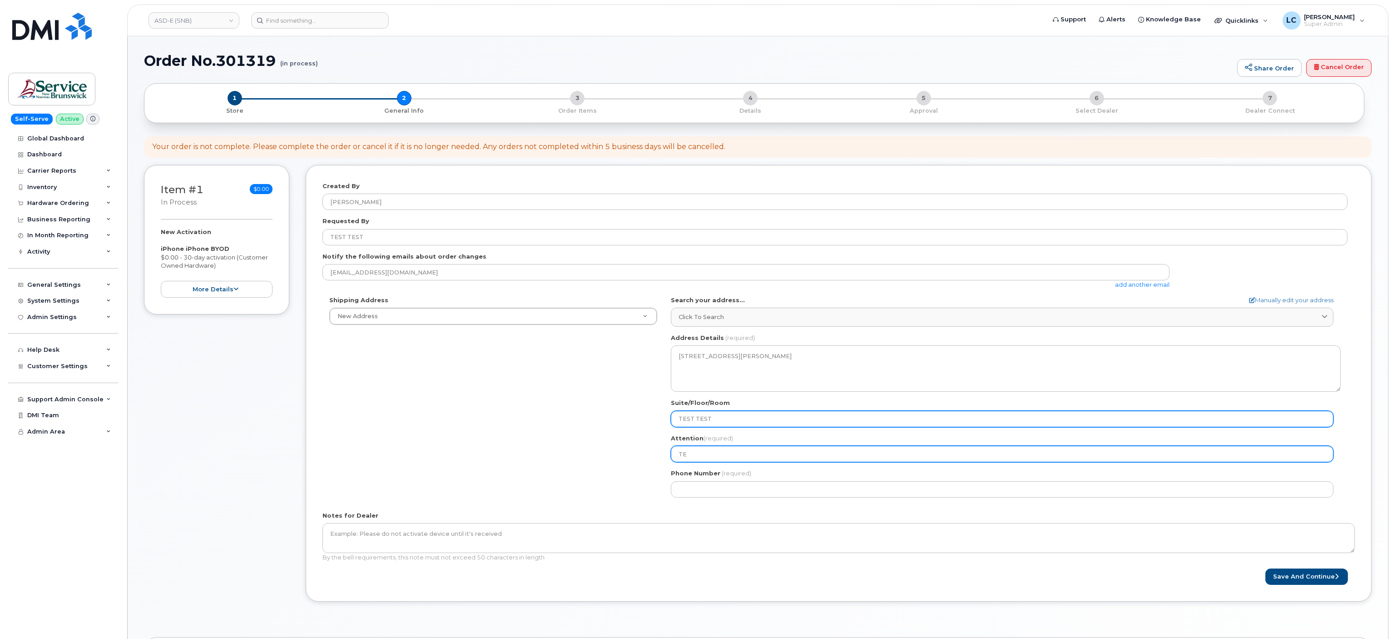
type input "TES"
select select
type input "TEST"
select select
type input "TEST T"
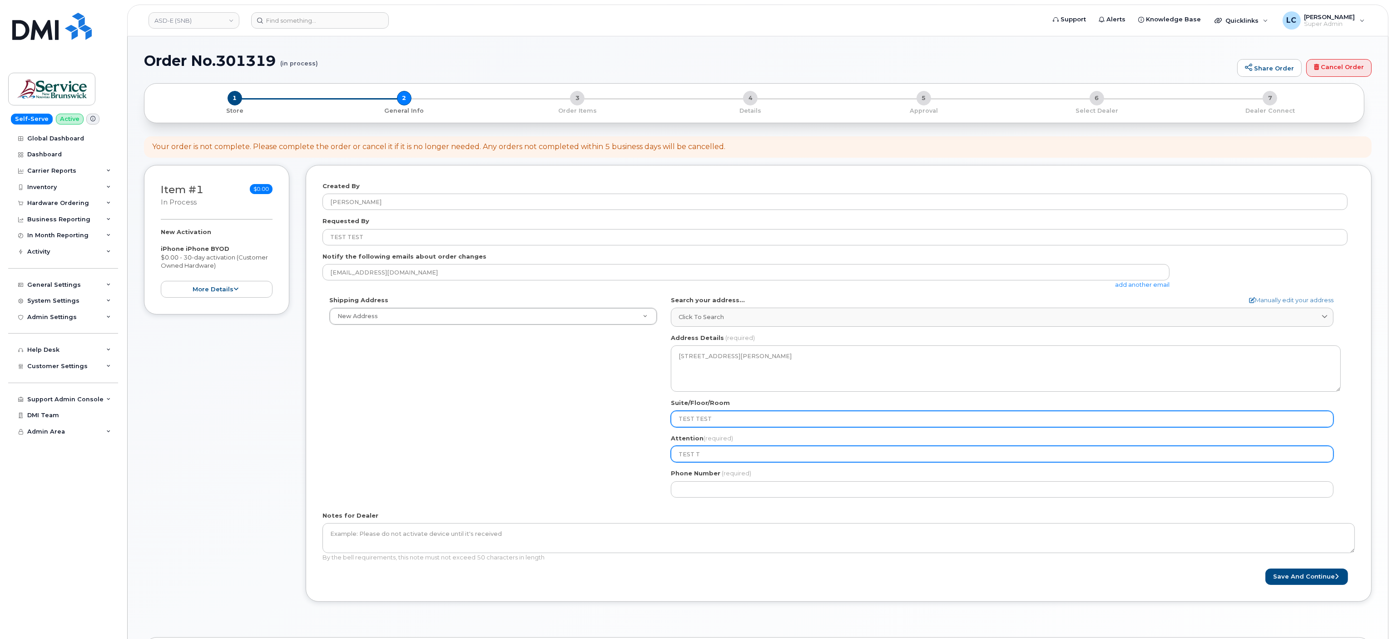
select select
type input "TEST TE"
select select
type input "TEST TES"
select select
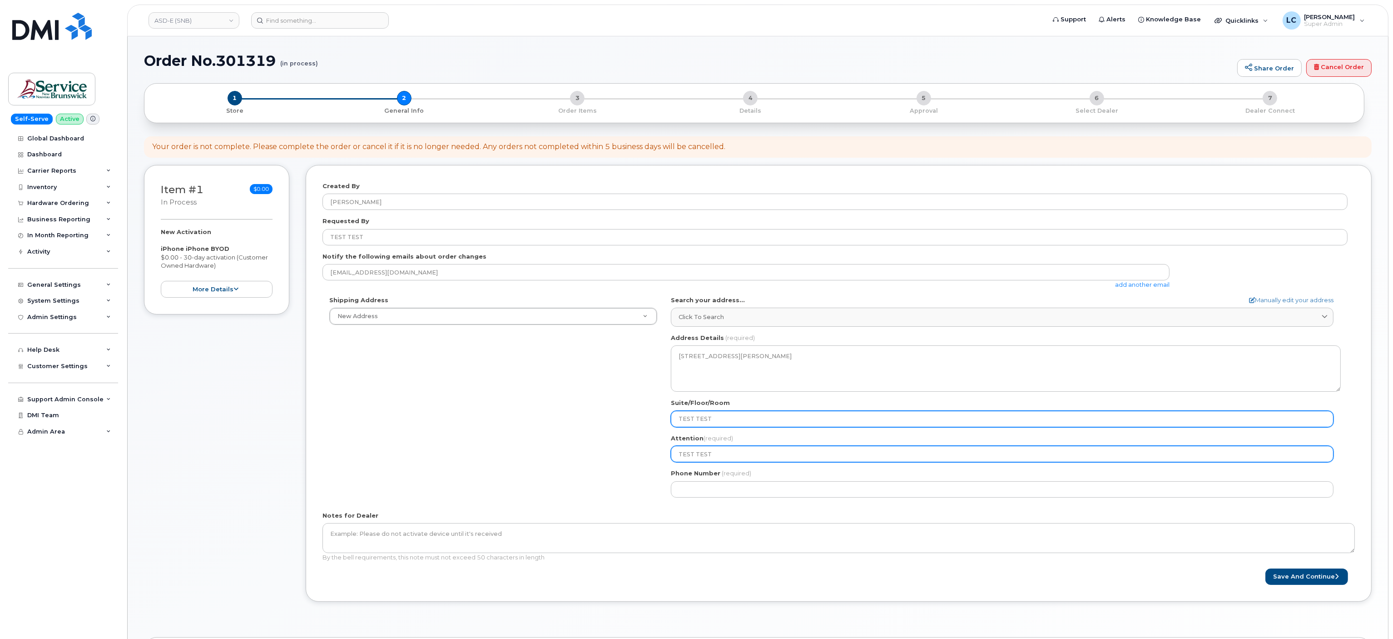
type input "TEST TEST"
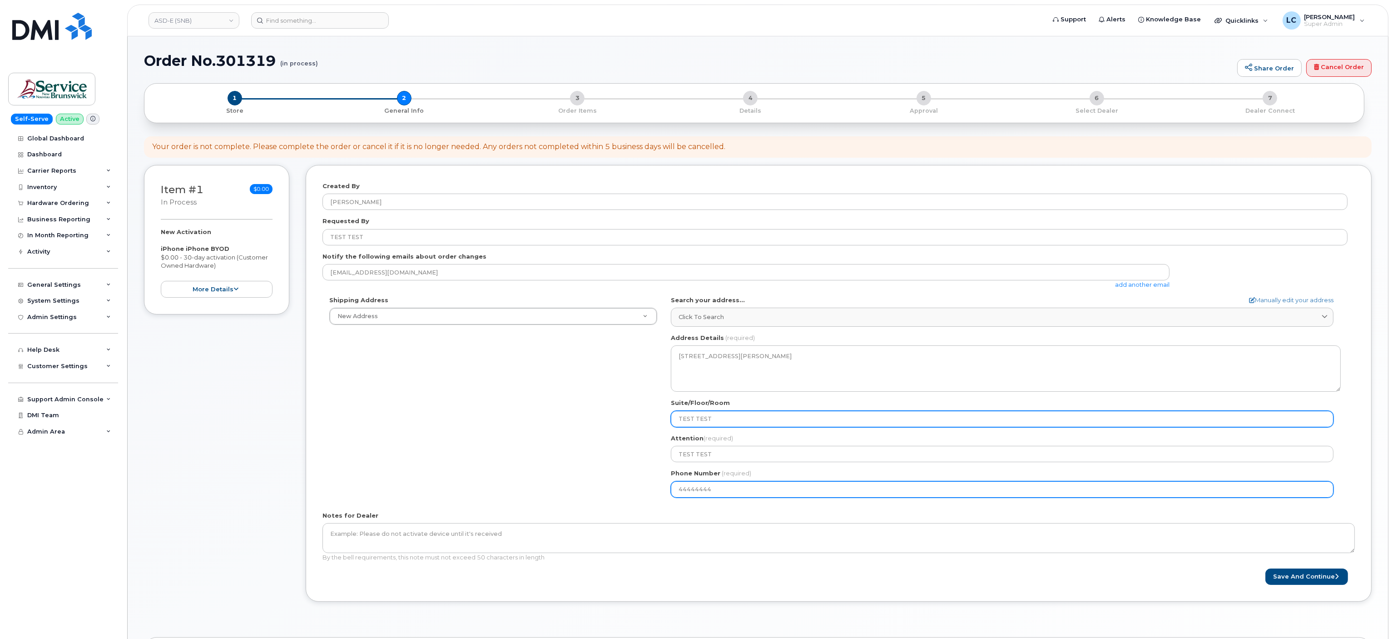
type input "444444444"
select select
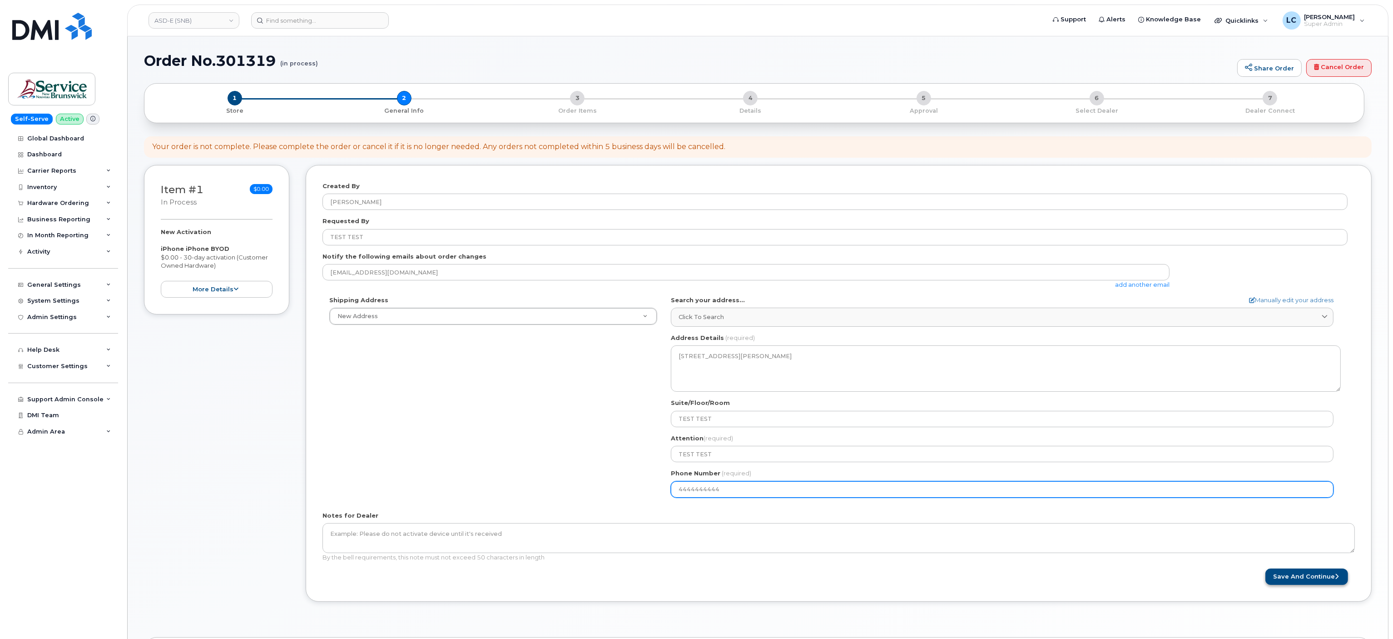
type input "4444444444"
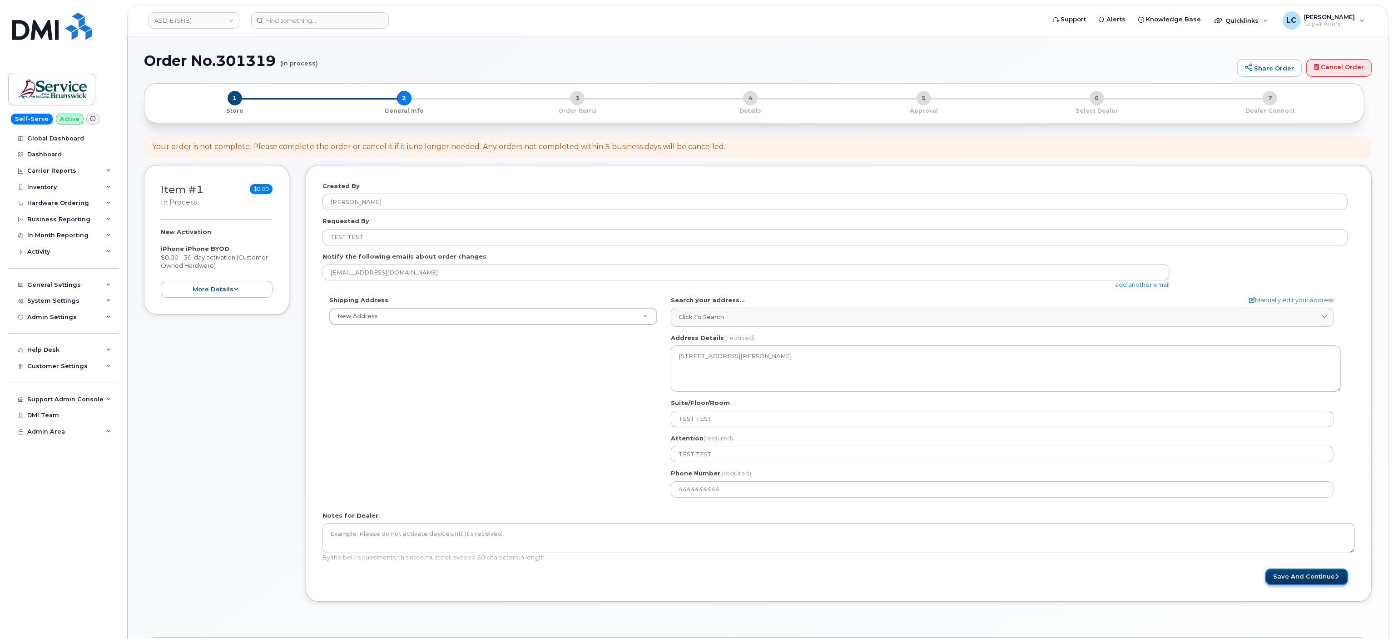
click at [1328, 582] on button "Save and Continue" at bounding box center [1307, 576] width 83 height 17
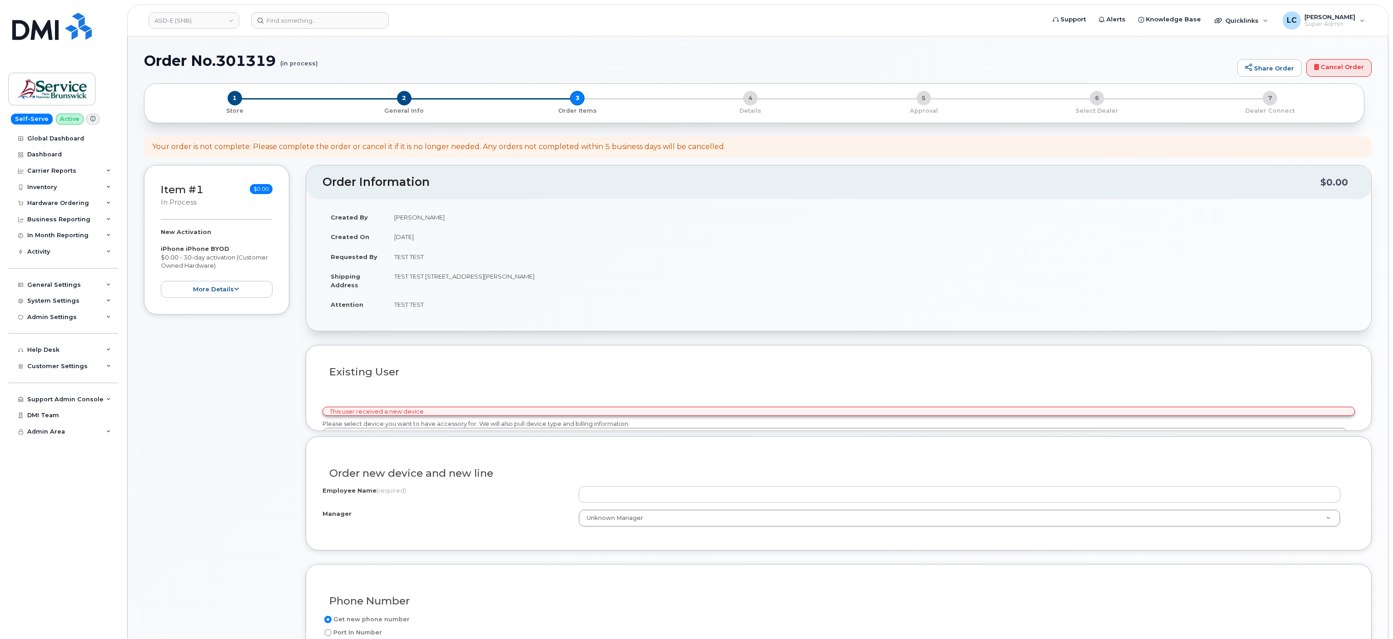
select select
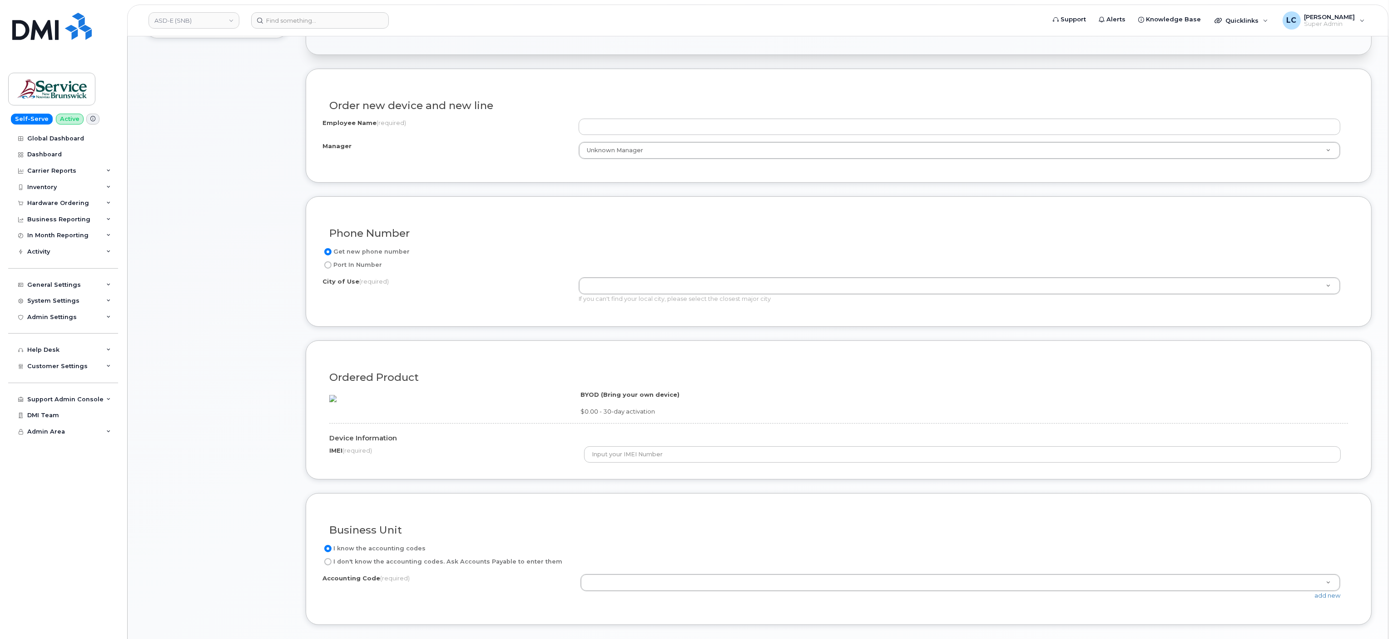
scroll to position [279, 0]
drag, startPoint x: 347, startPoint y: 594, endPoint x: 790, endPoint y: 672, distance: 449.7
click at [790, 638] on html "ASD-E (SNB) Support Alerts Knowledge Base Quicklinks Suspend / Cancel Device Ch…" at bounding box center [696, 438] width 1393 height 1434
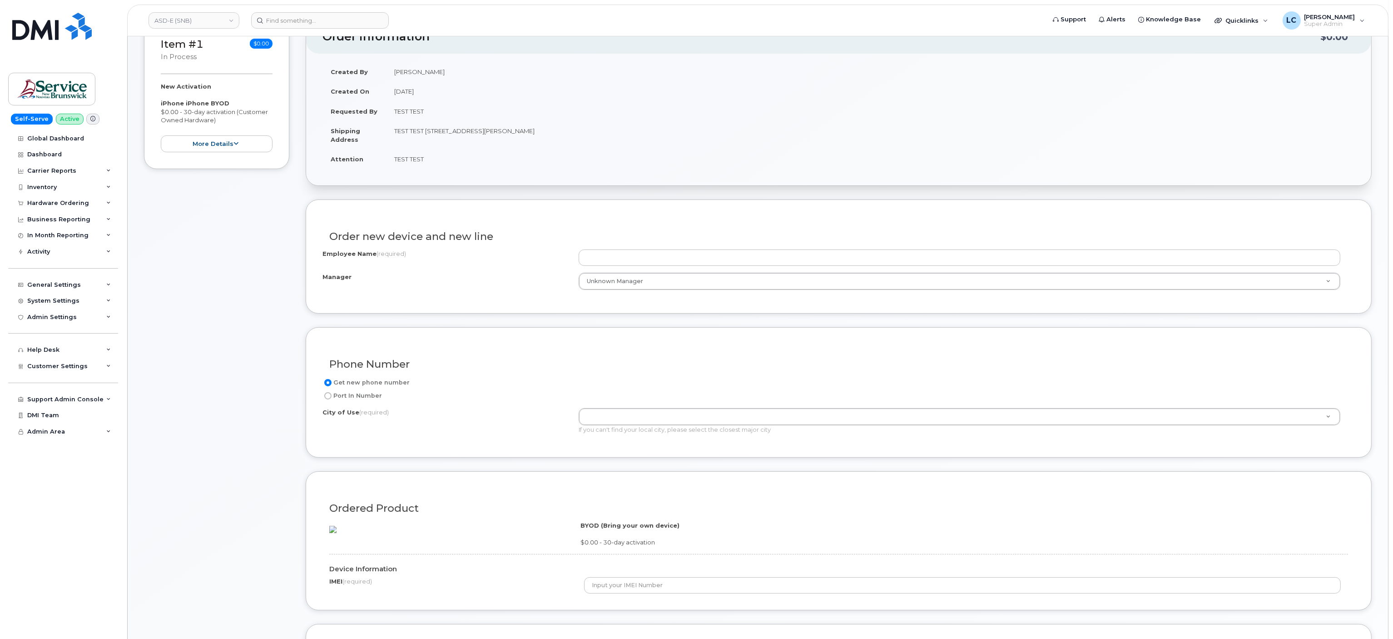
scroll to position [124, 0]
